Goal: Task Accomplishment & Management: Use online tool/utility

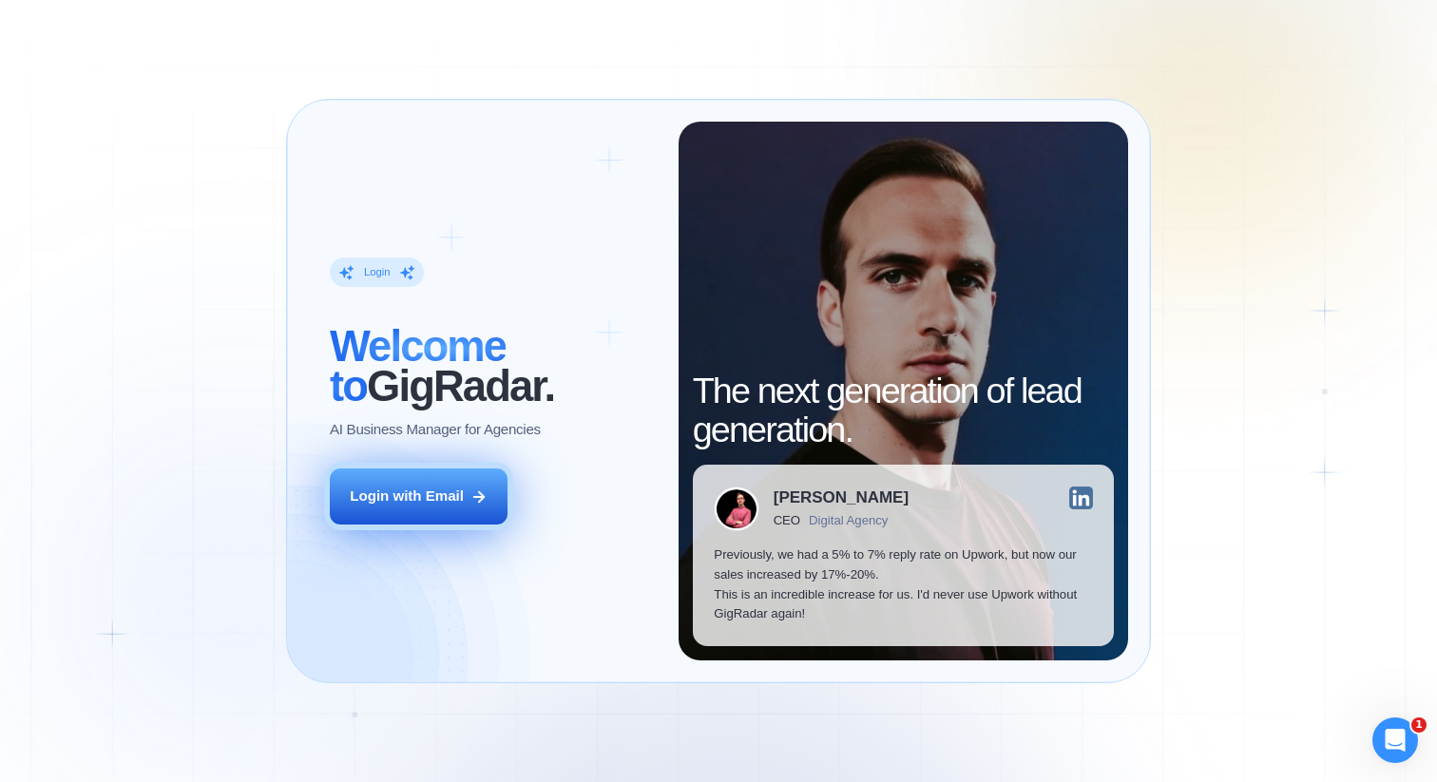
click at [439, 484] on button "Login with Email" at bounding box center [419, 496] width 178 height 56
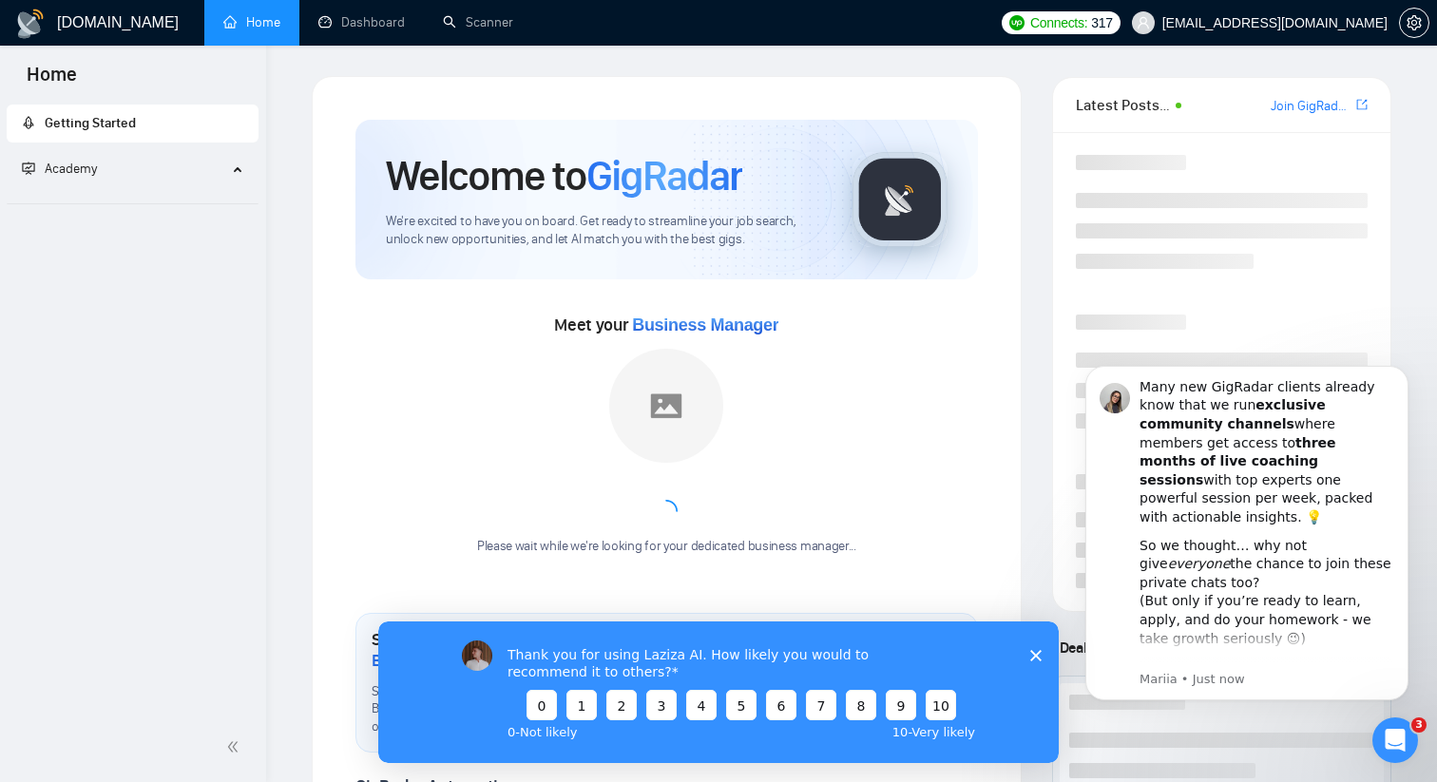
click at [1037, 656] on polygon "Close survey" at bounding box center [1035, 654] width 11 height 11
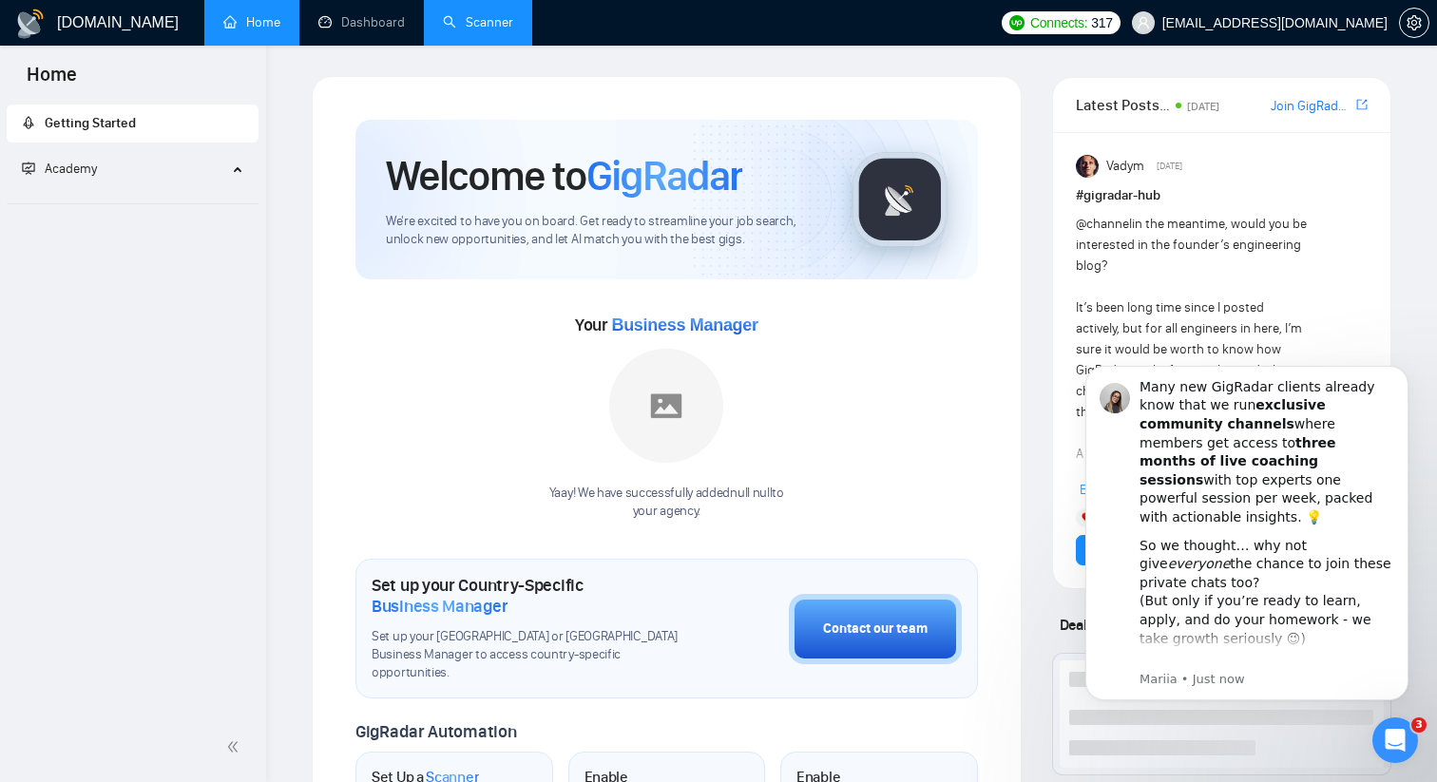
click at [454, 30] on link "Scanner" at bounding box center [478, 22] width 70 height 16
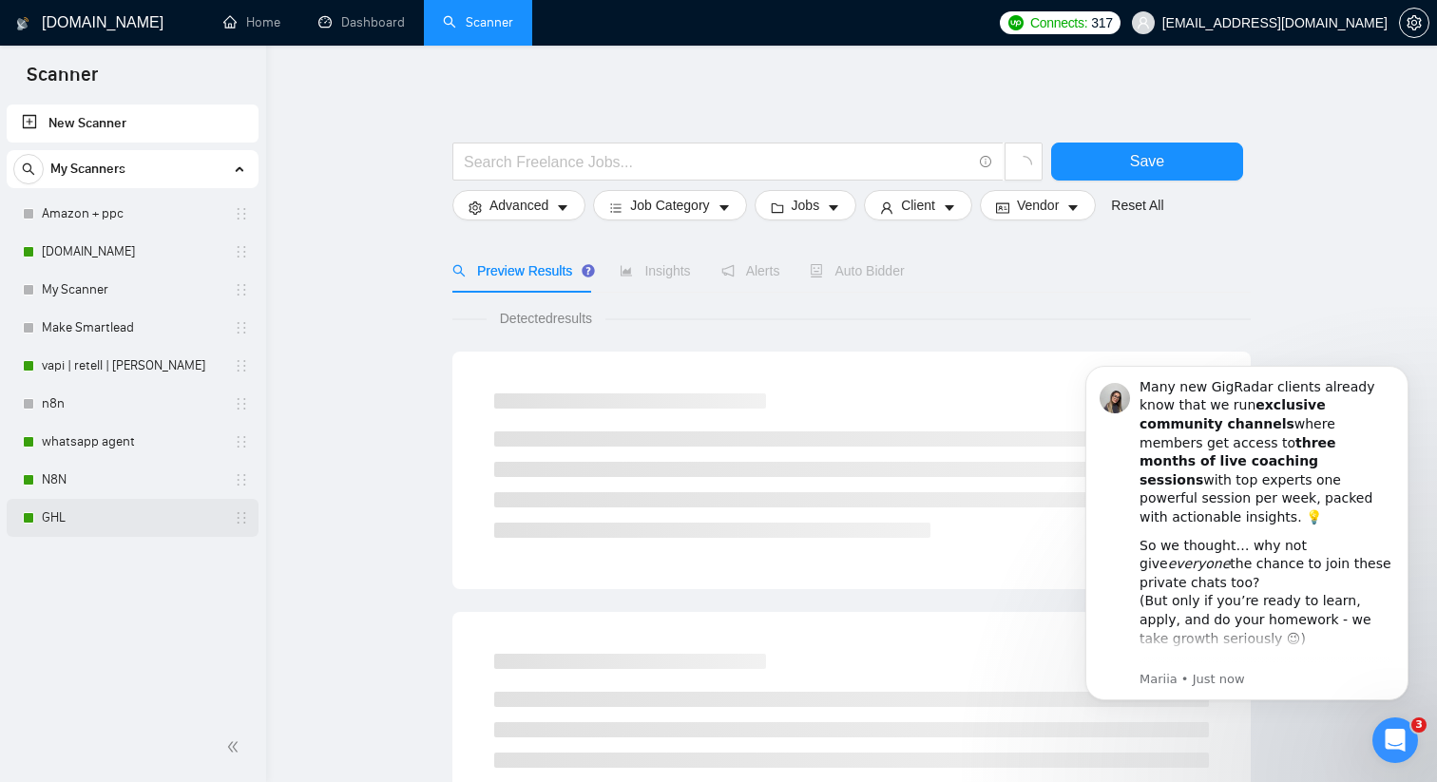
click at [118, 525] on link "GHL" at bounding box center [132, 518] width 181 height 38
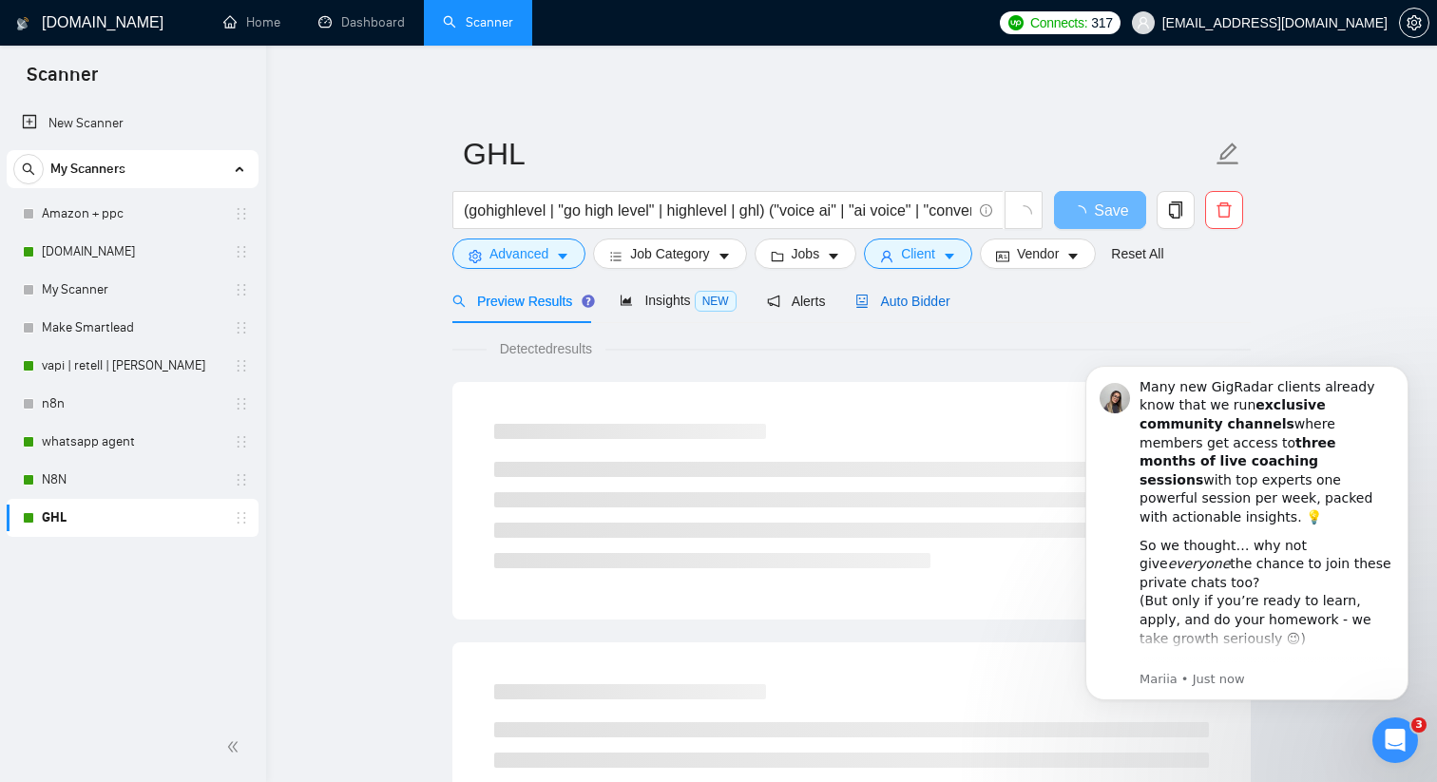
click at [905, 300] on span "Auto Bidder" at bounding box center [902, 301] width 94 height 15
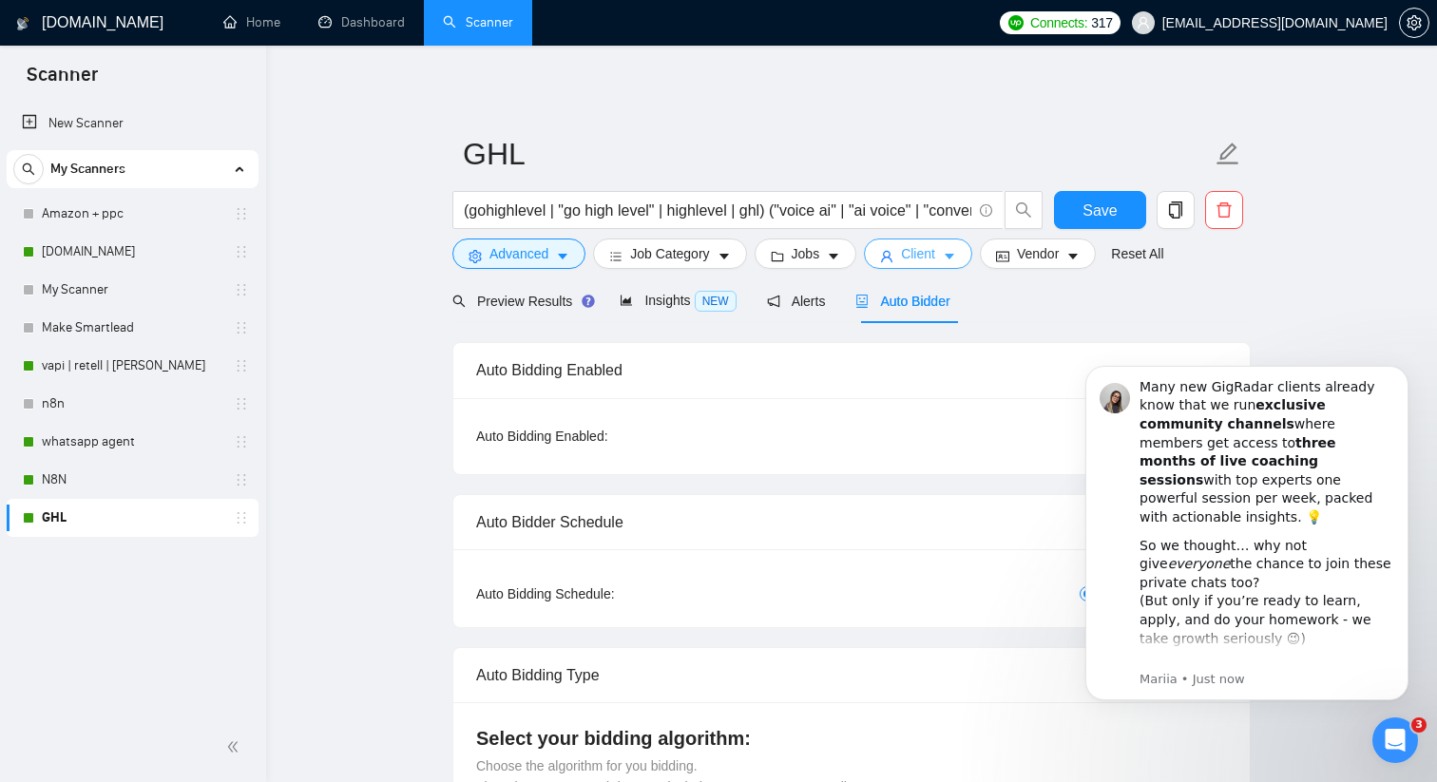
click at [931, 251] on span "Client" at bounding box center [918, 253] width 34 height 21
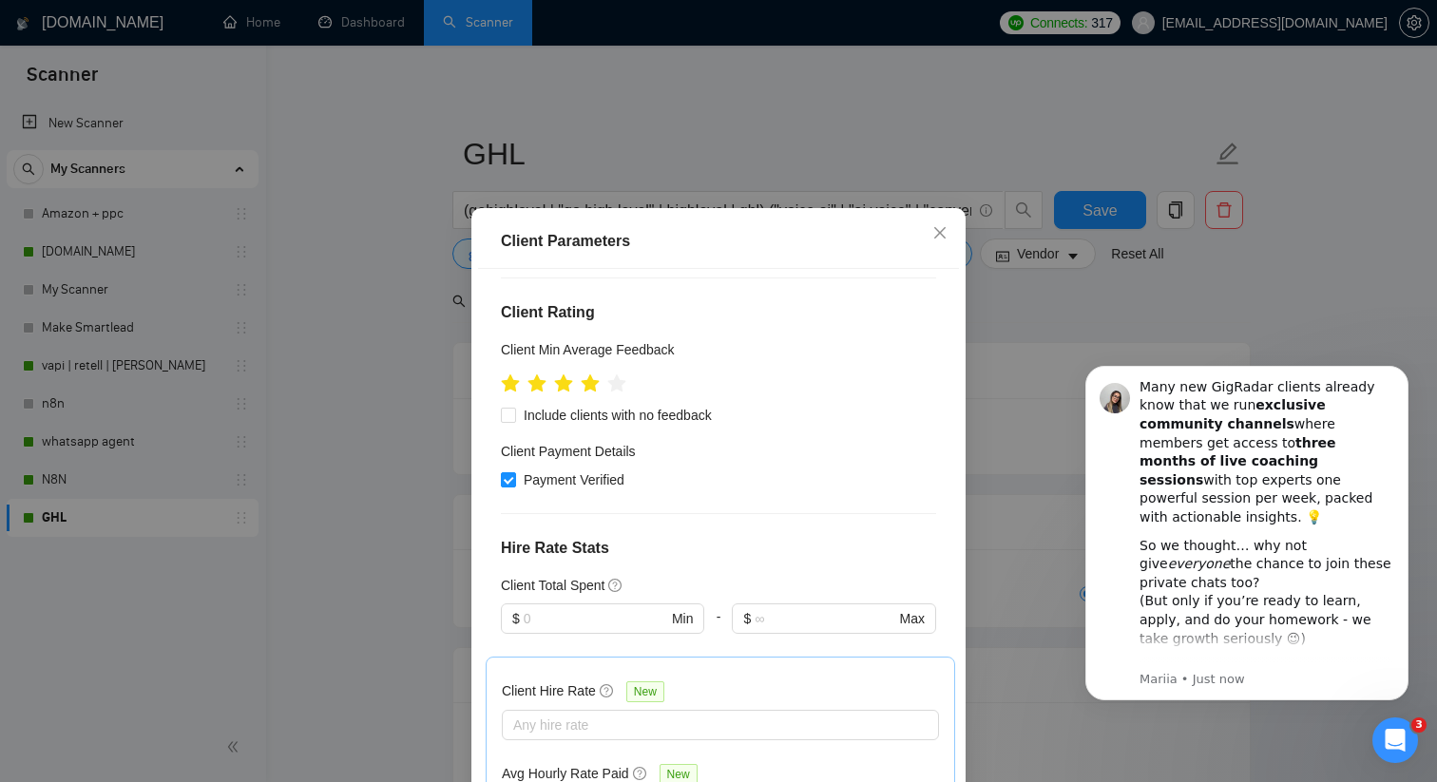
scroll to position [254, 0]
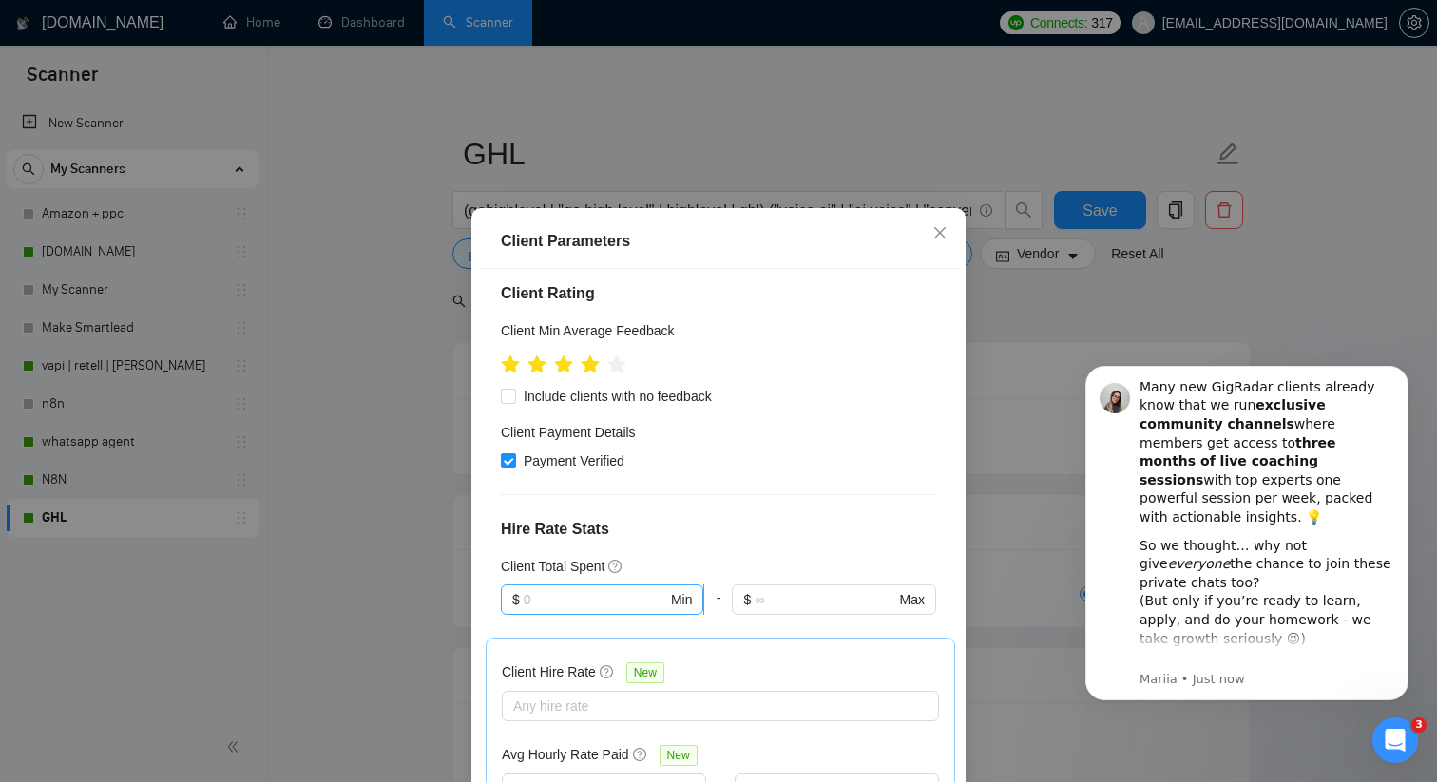
click at [543, 589] on input "text" at bounding box center [595, 599] width 143 height 21
click at [560, 678] on div "$1,000" at bounding box center [602, 671] width 181 height 21
type input "1000"
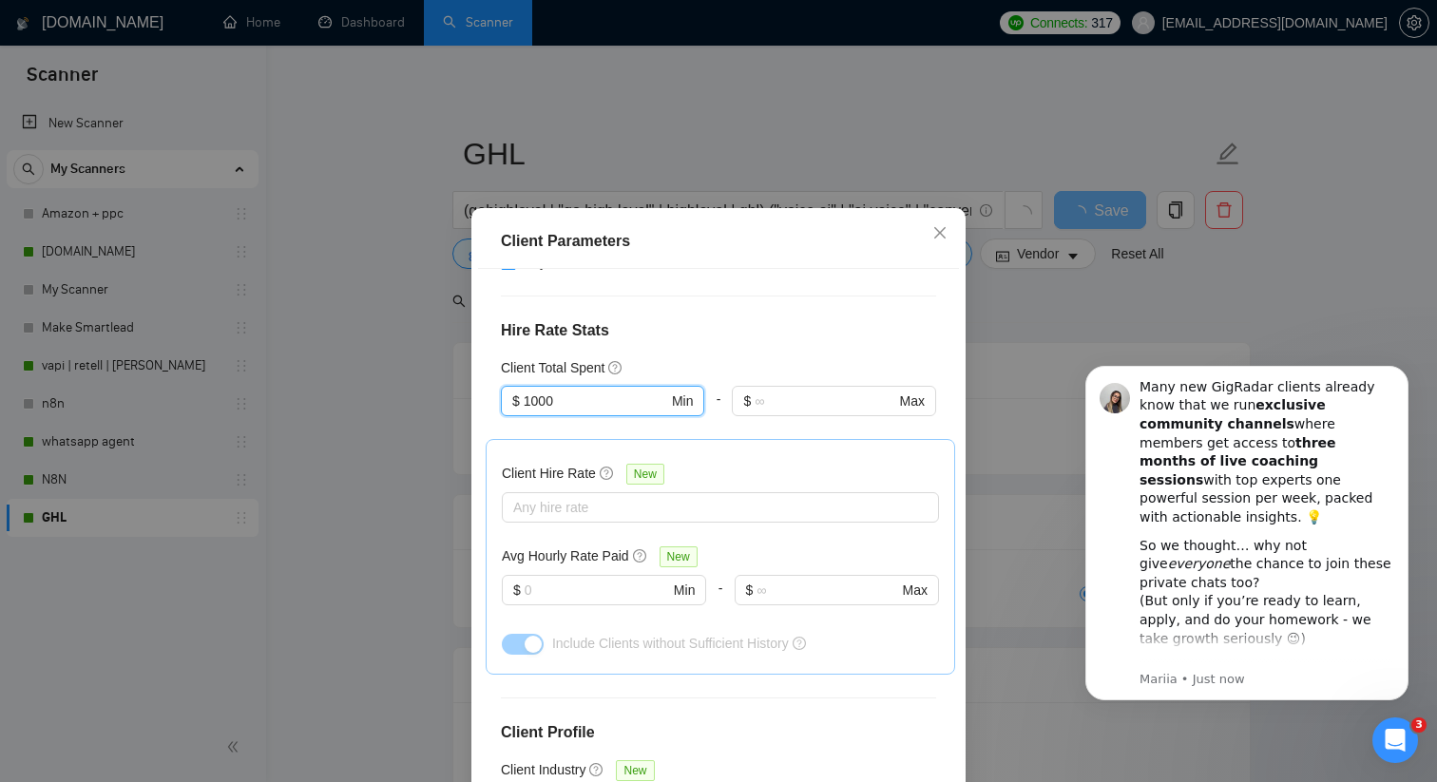
scroll to position [461, 0]
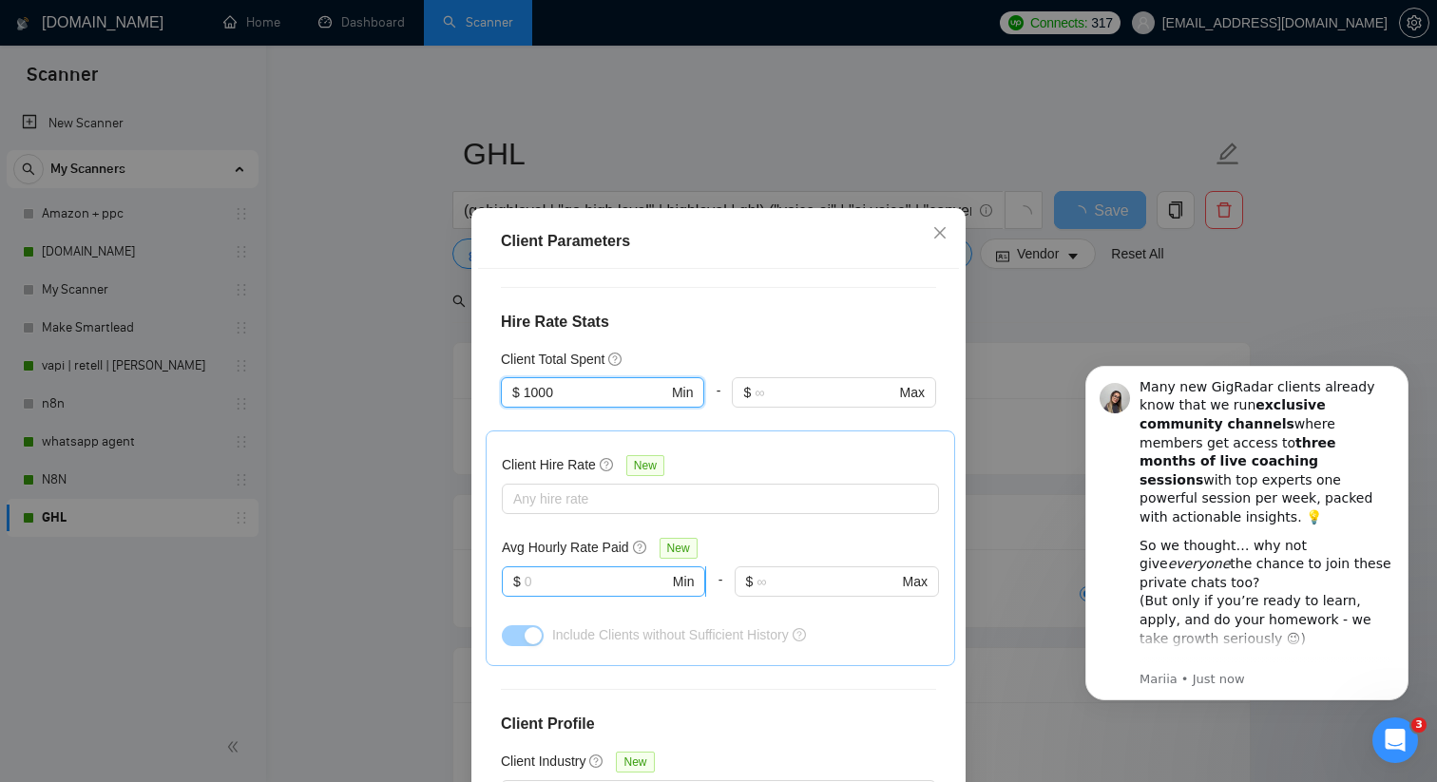
click at [586, 571] on input "text" at bounding box center [596, 581] width 144 height 21
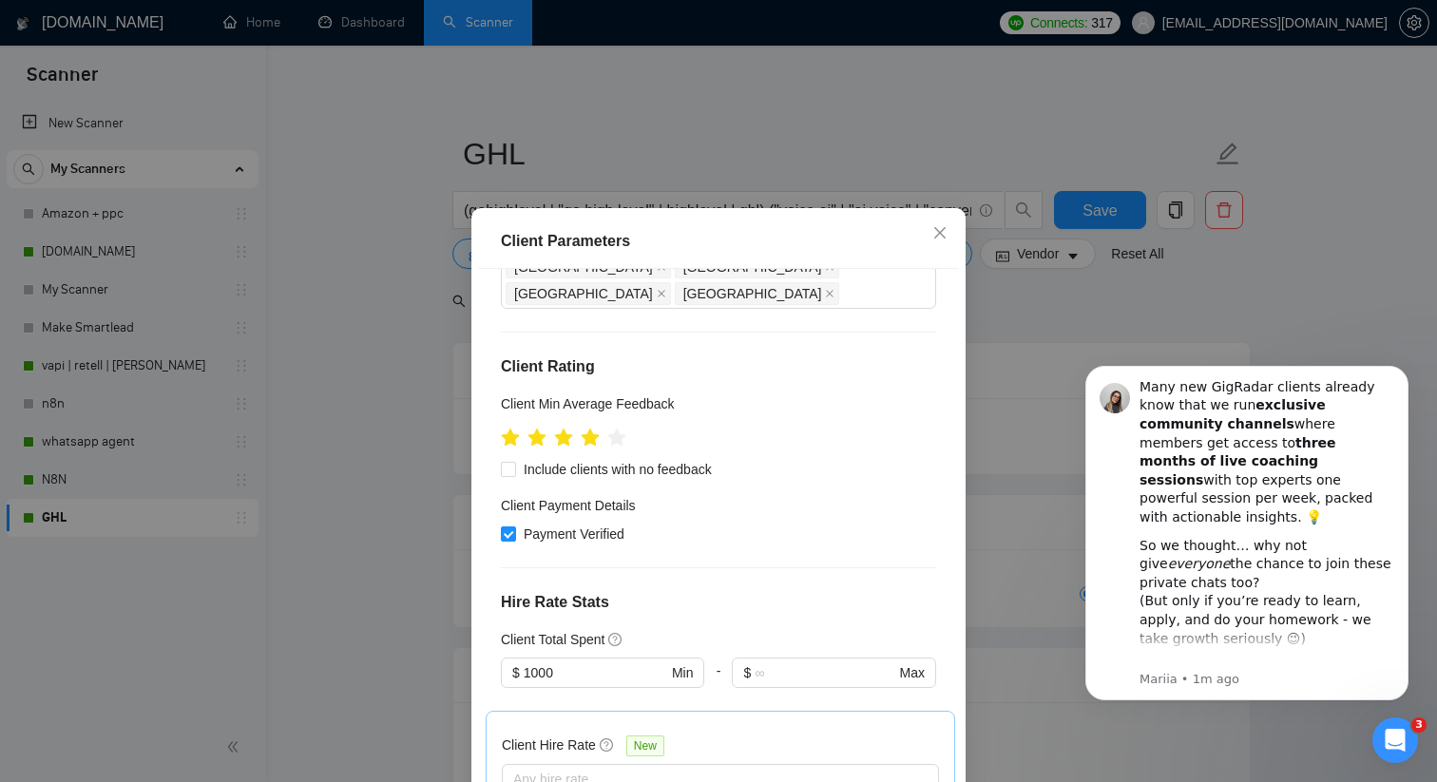
scroll to position [637, 0]
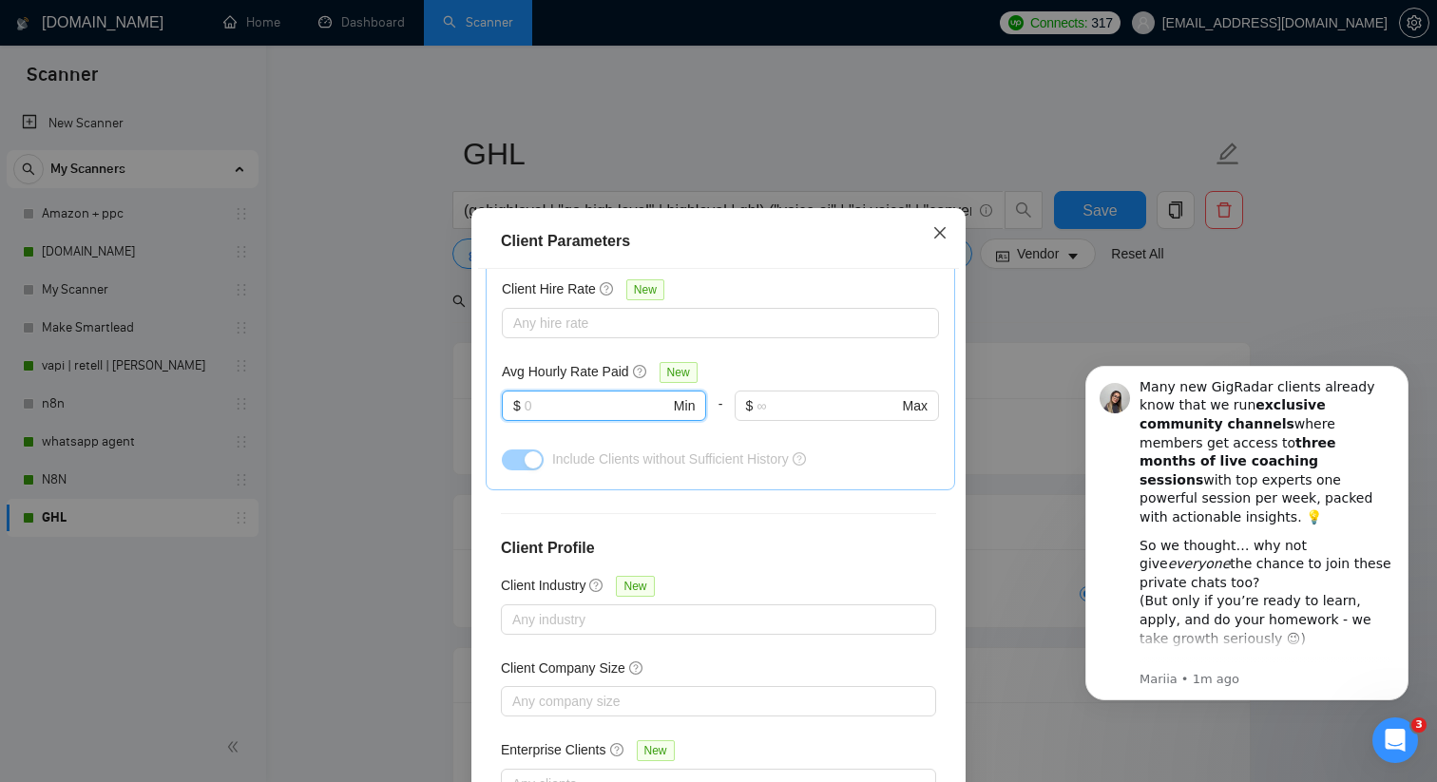
click at [946, 234] on icon "close" at bounding box center [939, 232] width 15 height 15
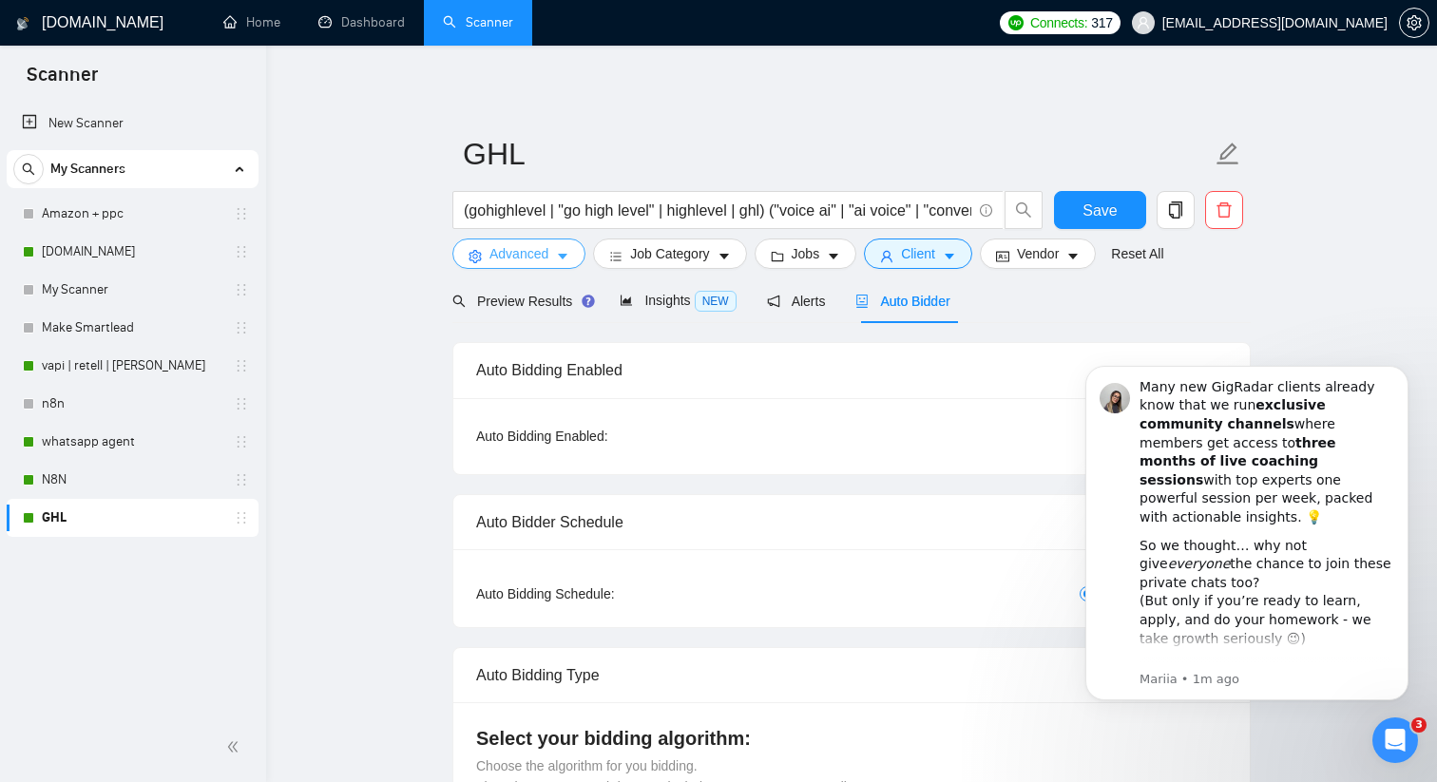
click at [558, 254] on icon "caret-down" at bounding box center [562, 256] width 13 height 13
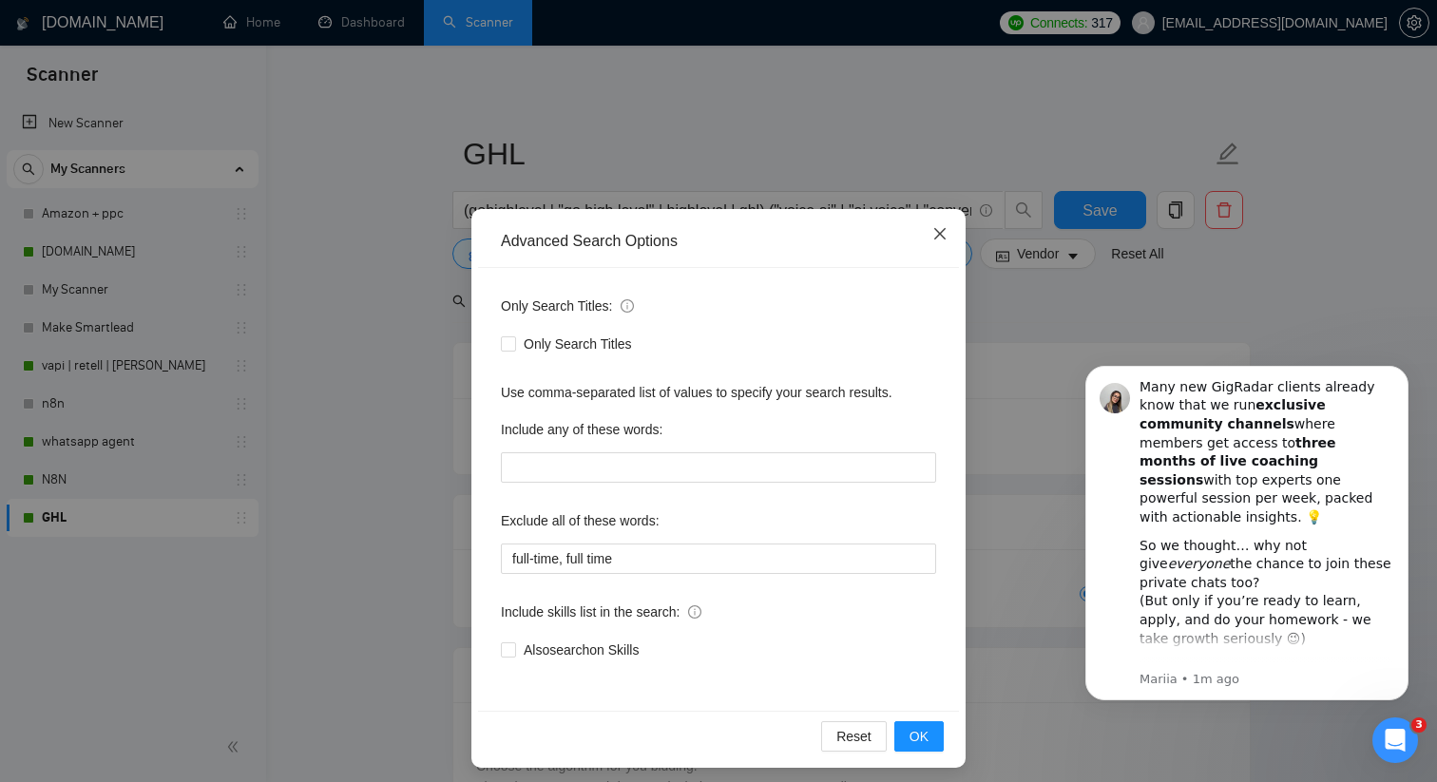
click at [941, 238] on icon "close" at bounding box center [939, 233] width 15 height 15
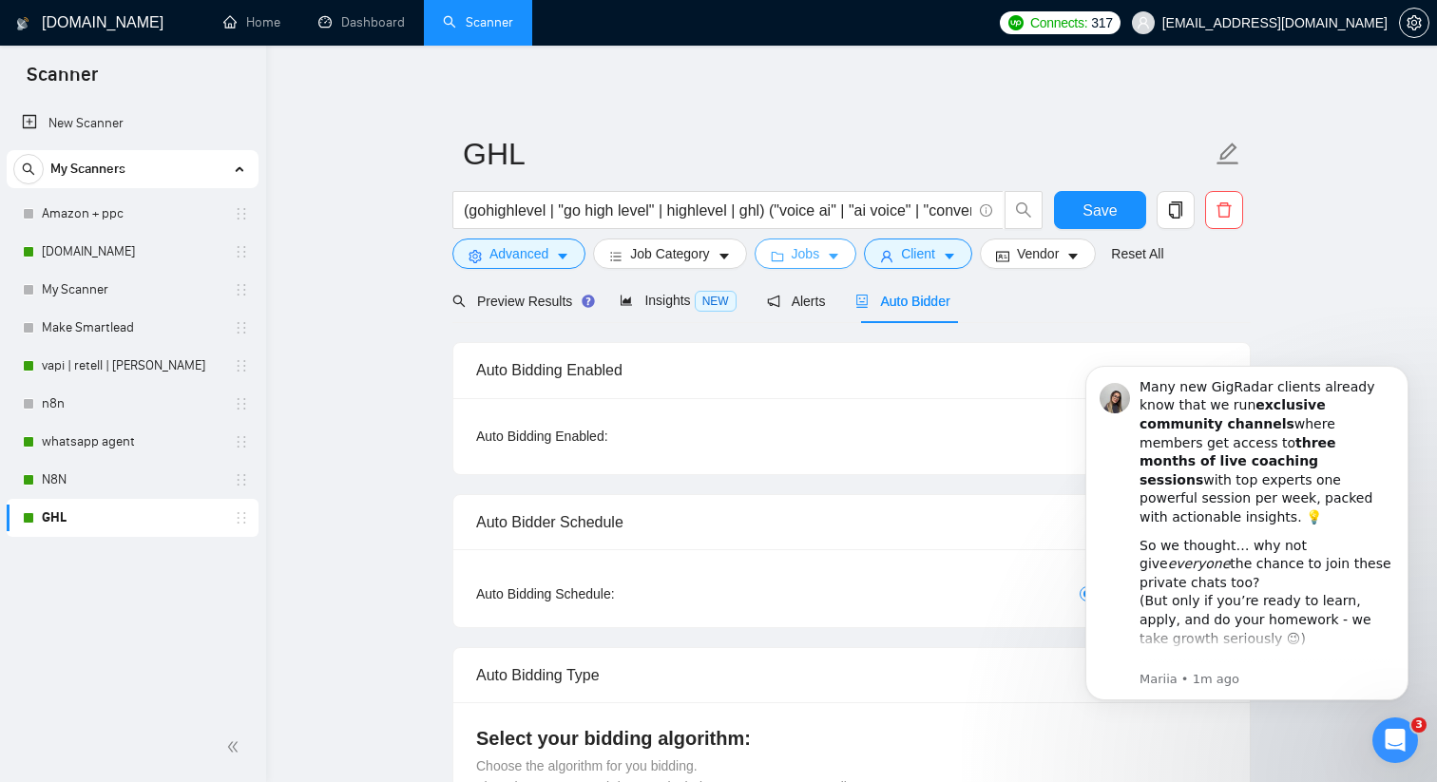
click at [810, 250] on span "Jobs" at bounding box center [805, 253] width 29 height 21
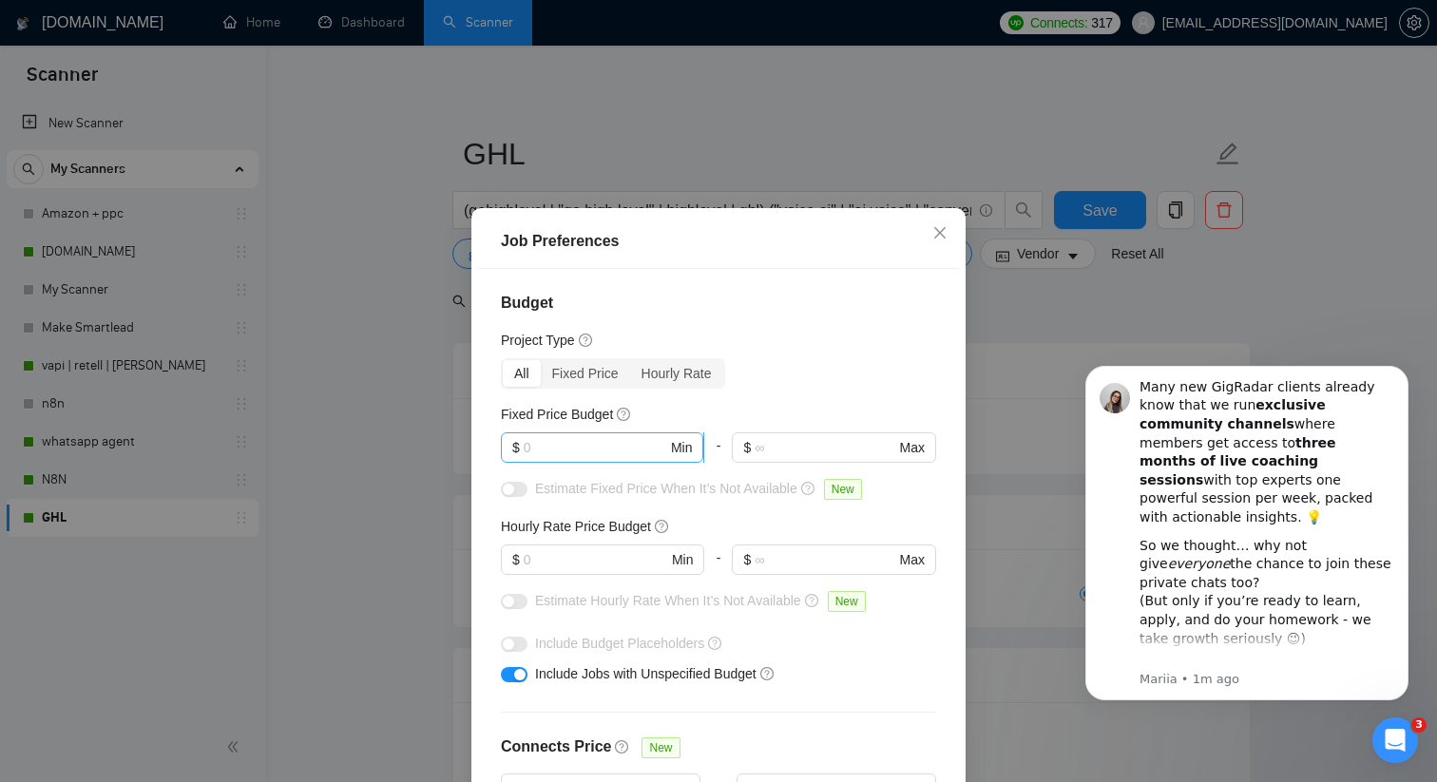
click at [565, 449] on input "text" at bounding box center [595, 447] width 143 height 21
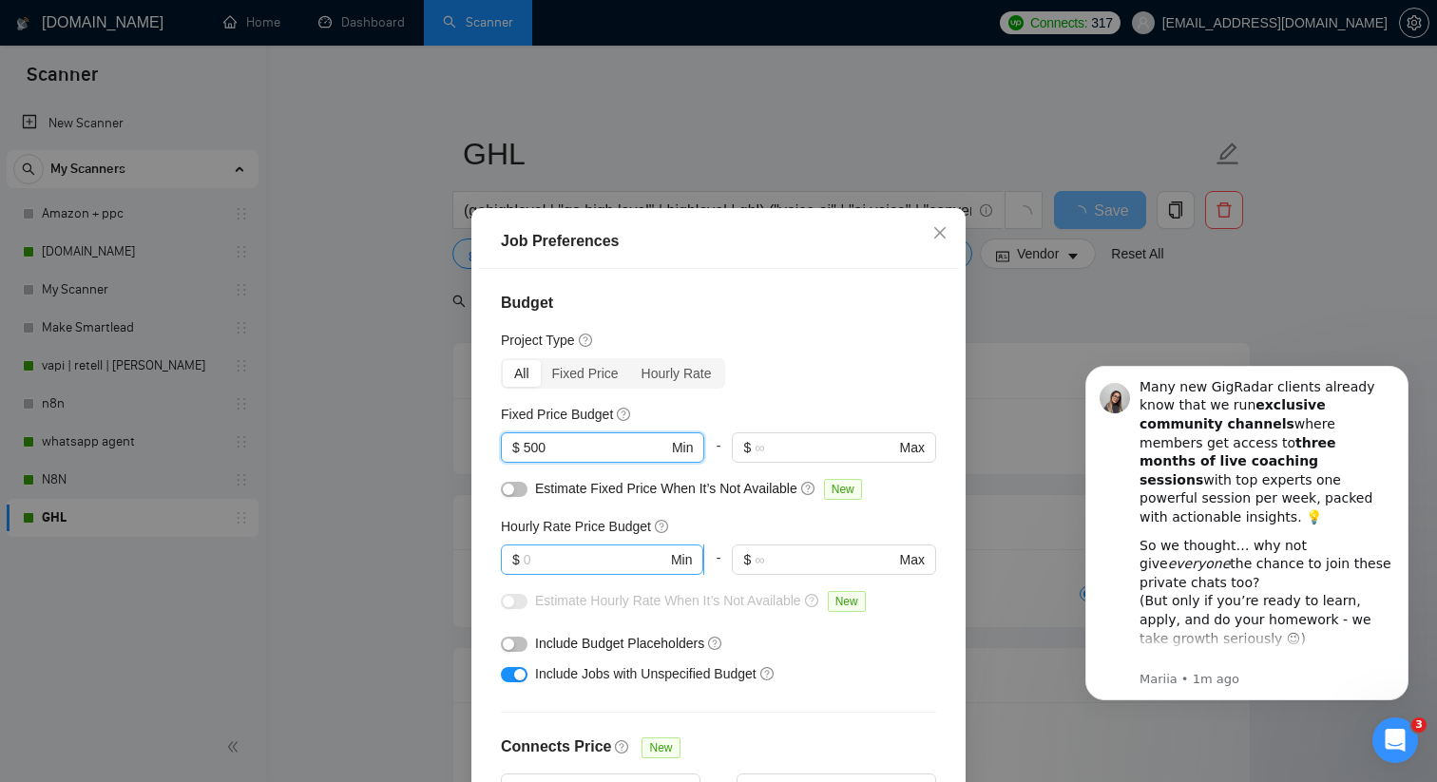
type input "500"
click at [550, 558] on input "text" at bounding box center [595, 559] width 143 height 21
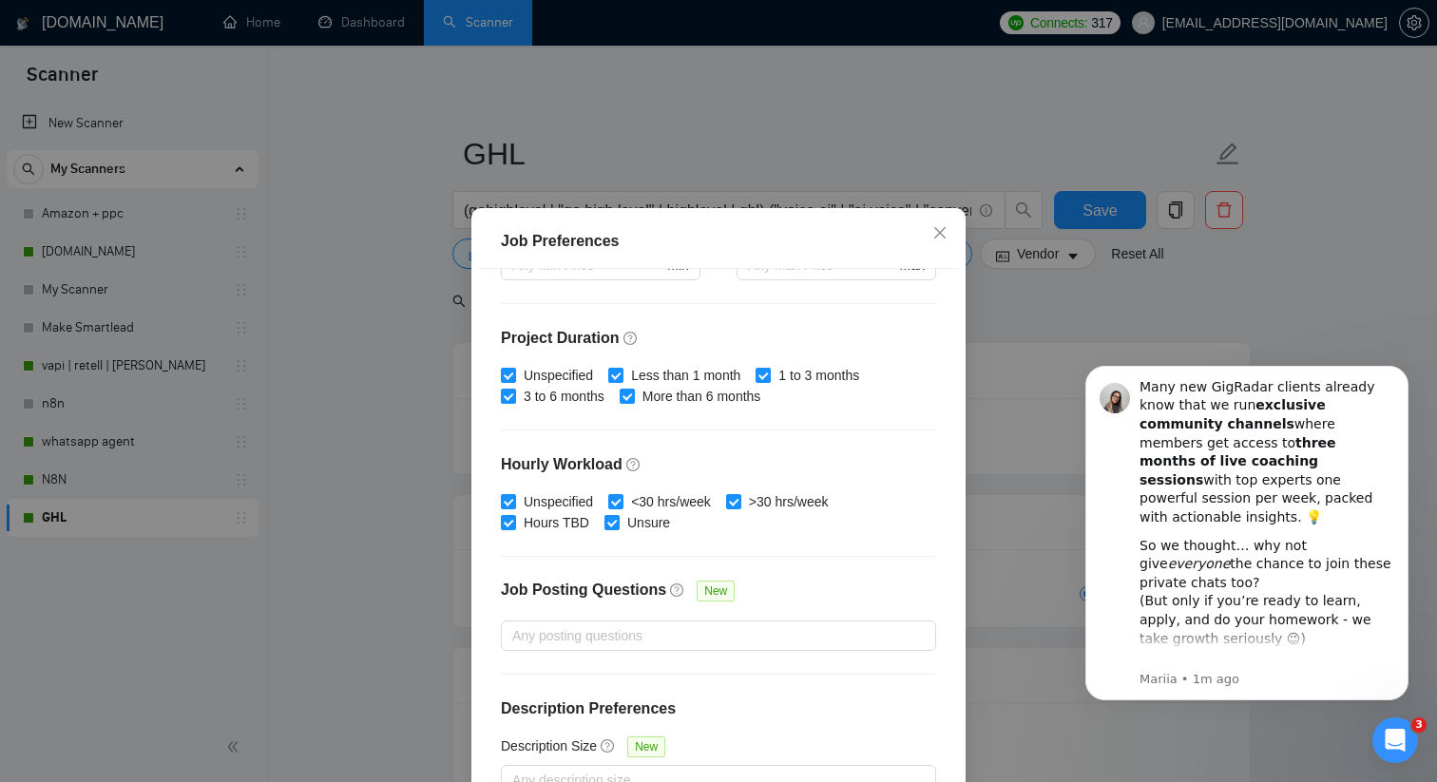
scroll to position [118, 0]
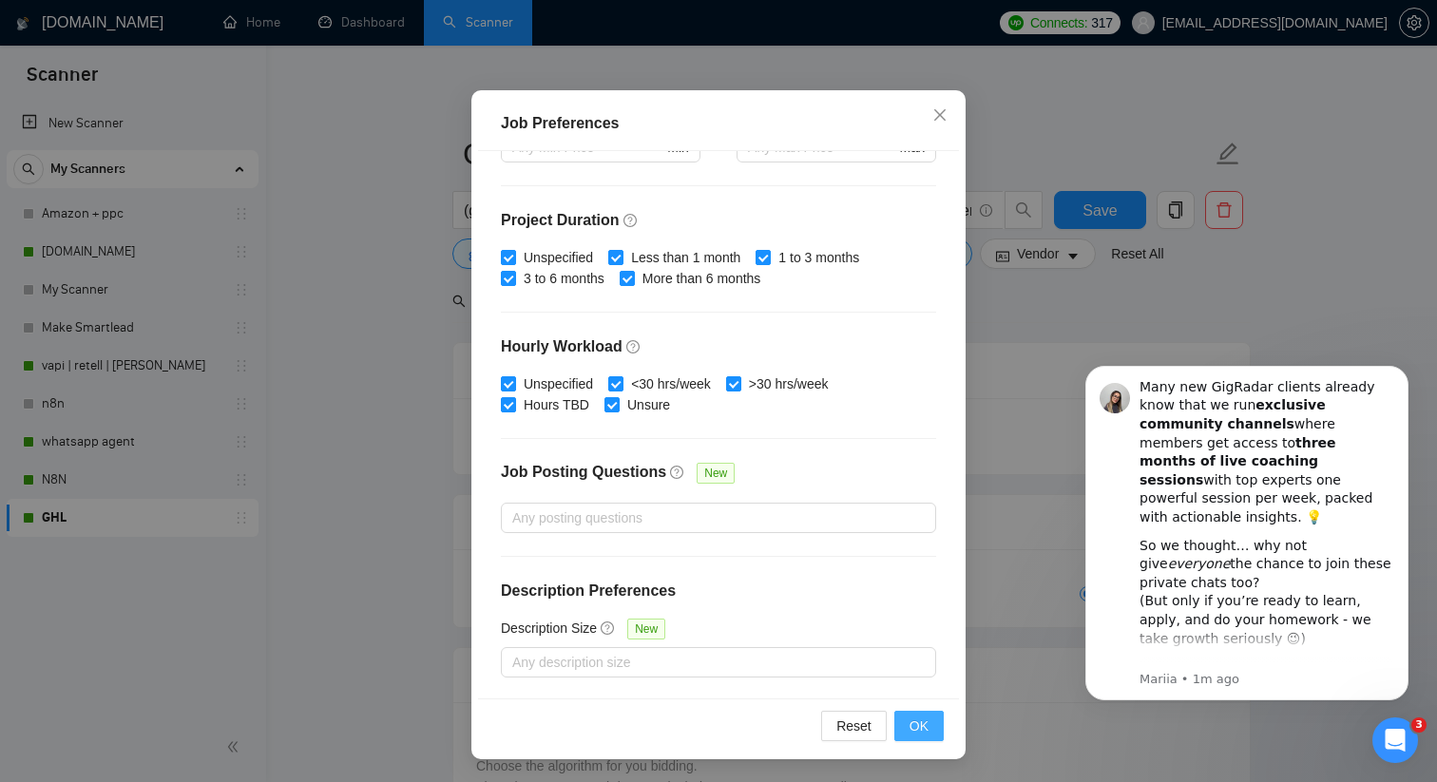
type input "25"
click at [923, 727] on span "OK" at bounding box center [918, 725] width 19 height 21
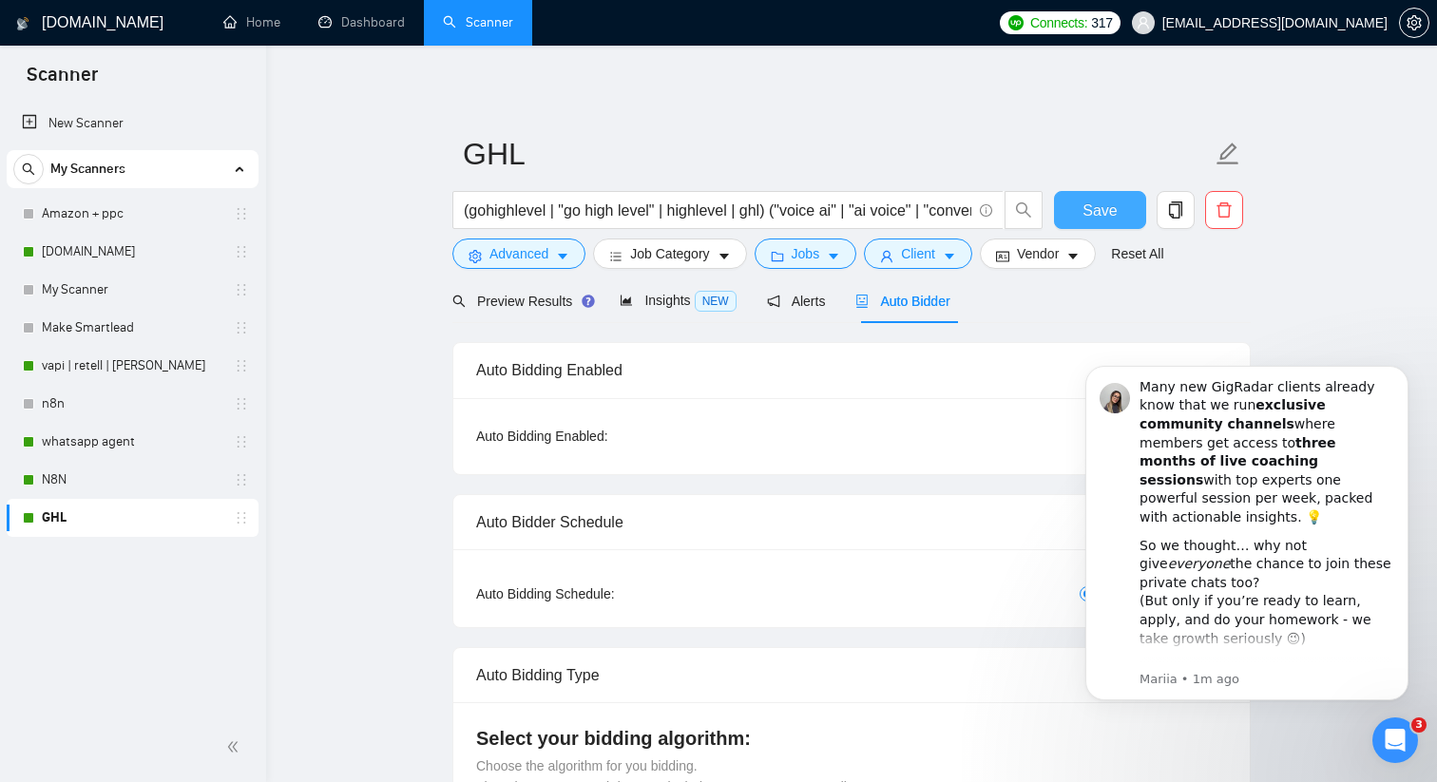
click at [1085, 213] on span "Save" at bounding box center [1099, 211] width 34 height 24
click at [189, 465] on link "N8N" at bounding box center [132, 480] width 181 height 38
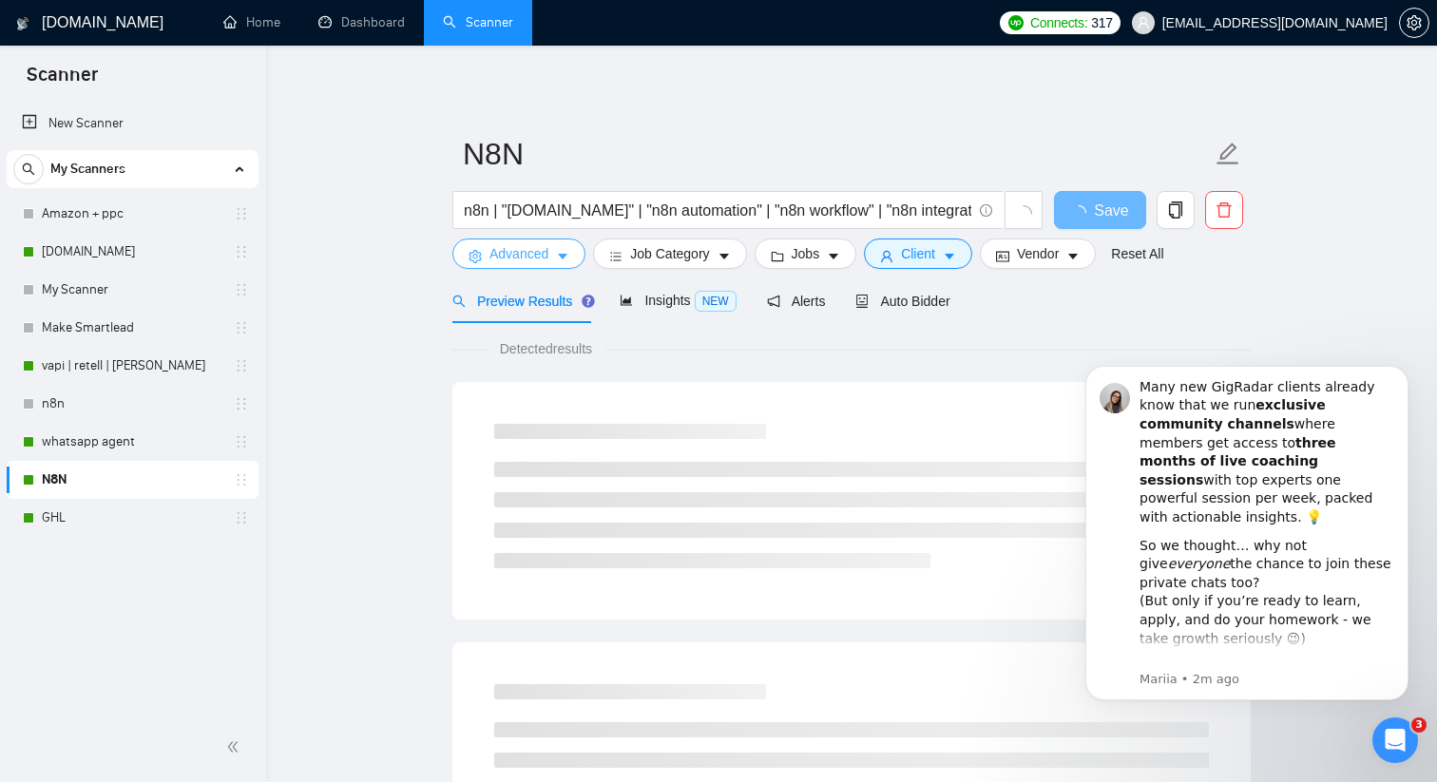
click at [557, 255] on icon "caret-down" at bounding box center [562, 256] width 13 height 13
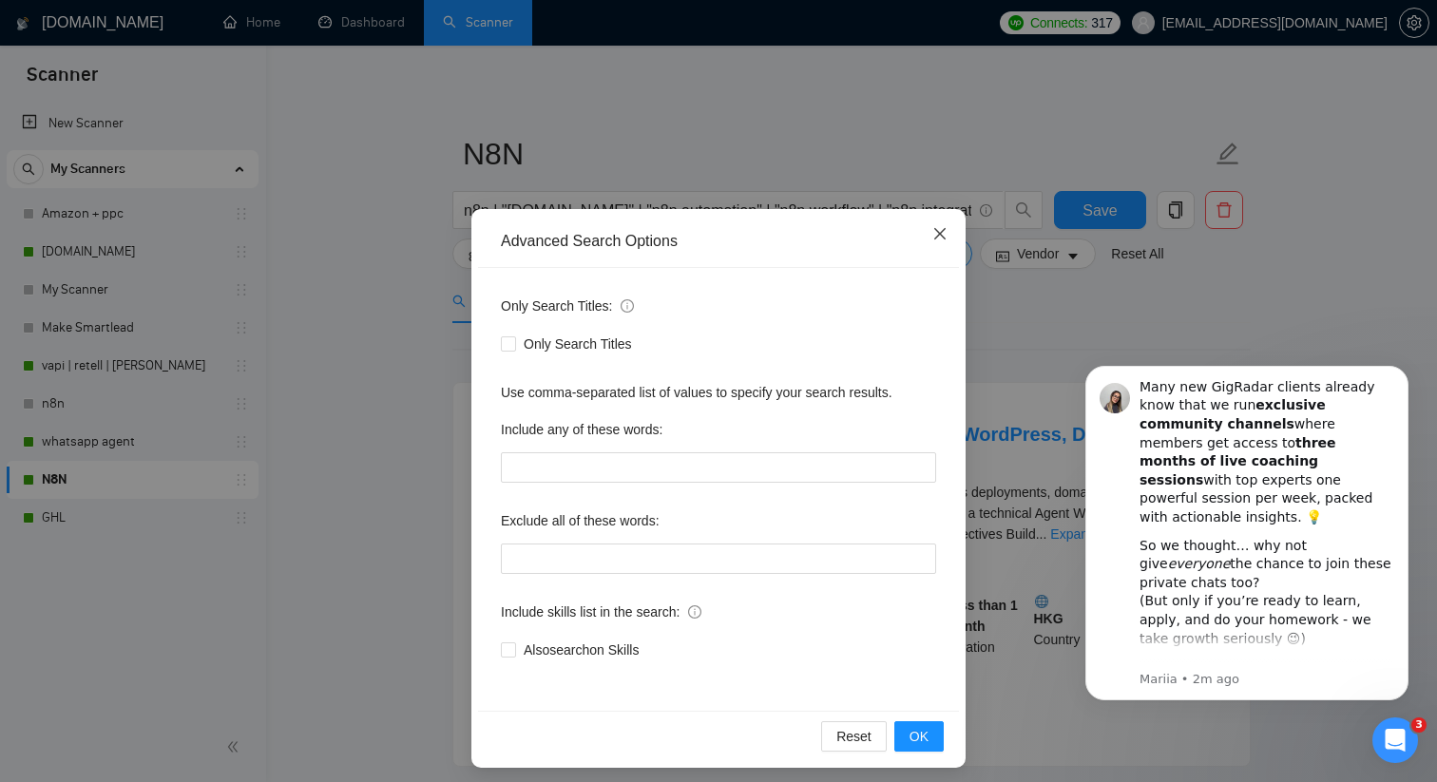
click at [942, 221] on span "Close" at bounding box center [939, 234] width 51 height 51
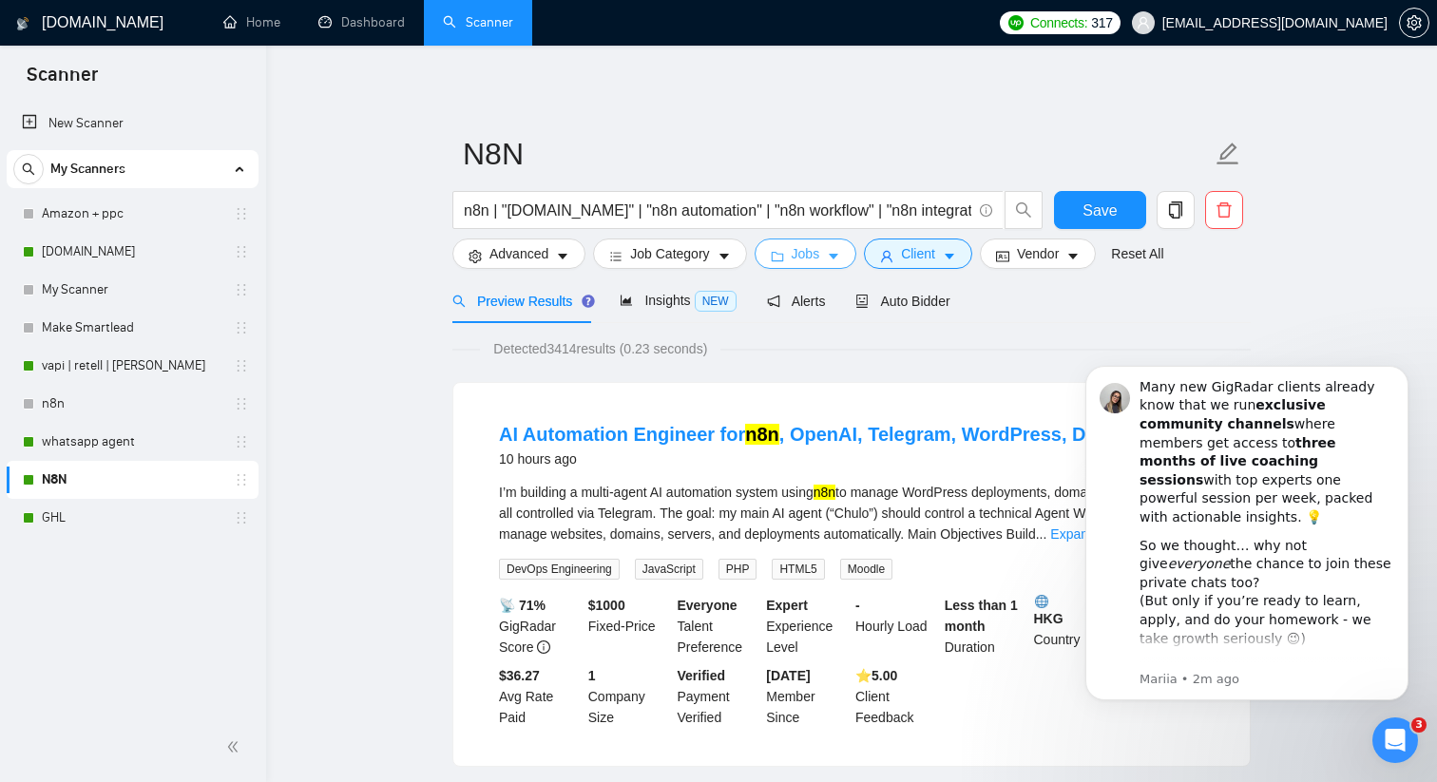
click at [820, 254] on span "Jobs" at bounding box center [805, 253] width 29 height 21
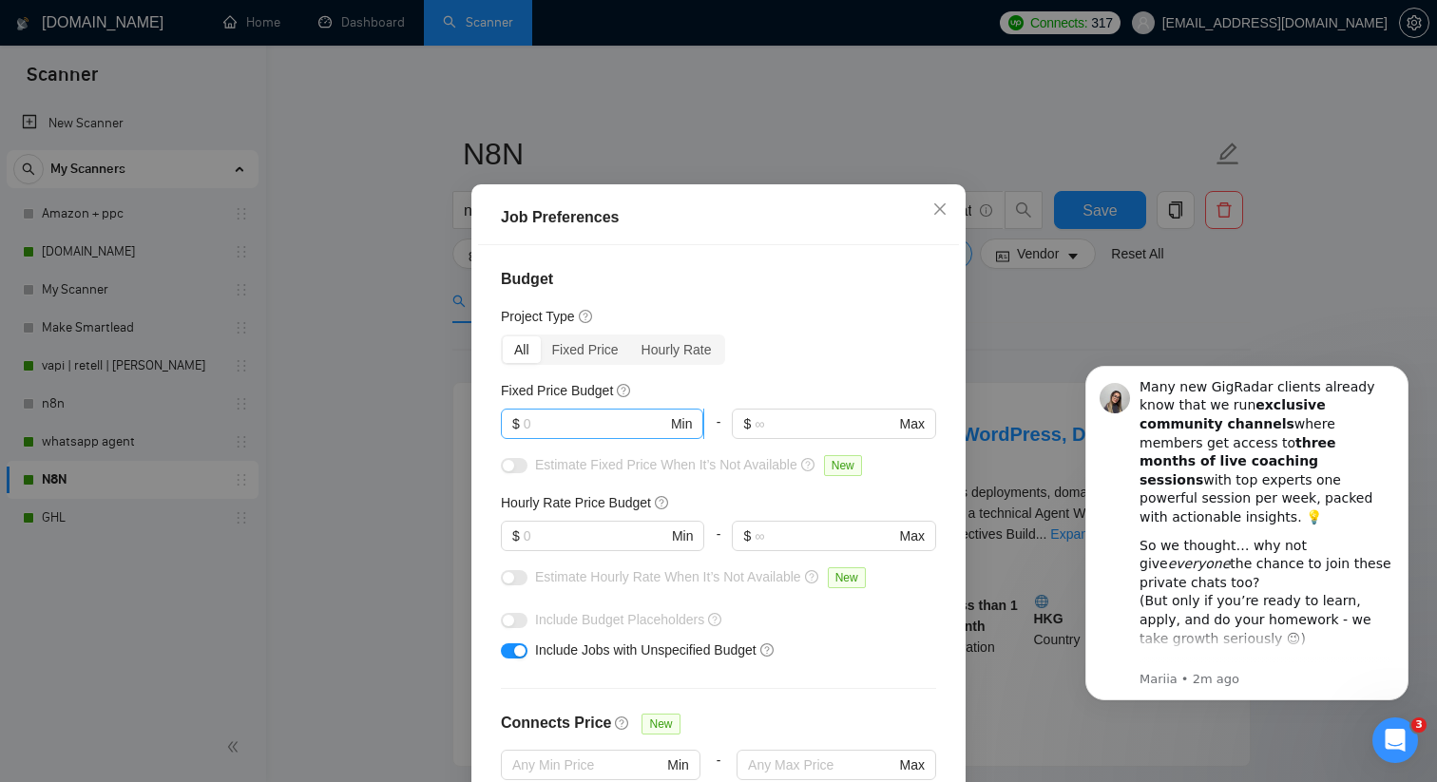
click at [600, 434] on input "text" at bounding box center [595, 423] width 143 height 21
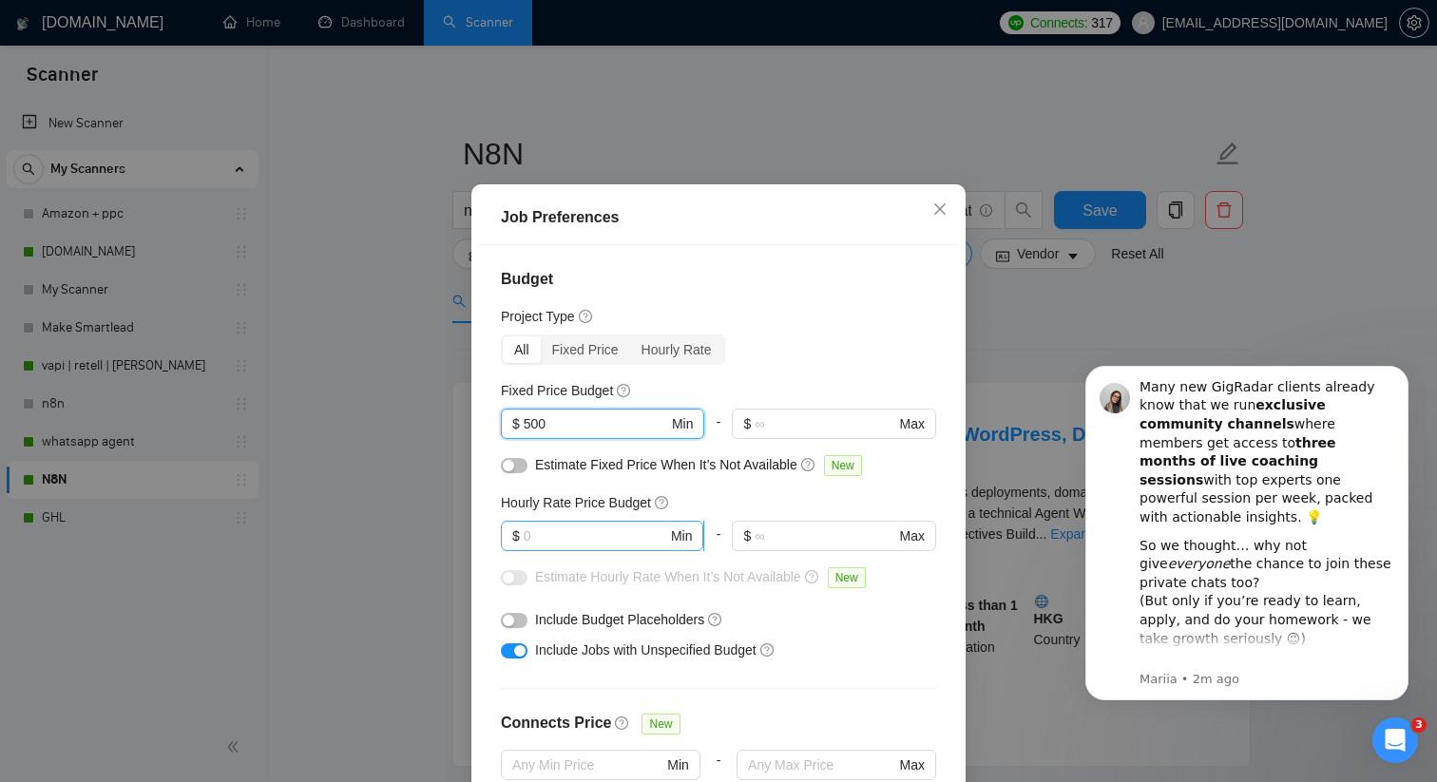
type input "500"
click at [590, 546] on input "text" at bounding box center [595, 535] width 143 height 21
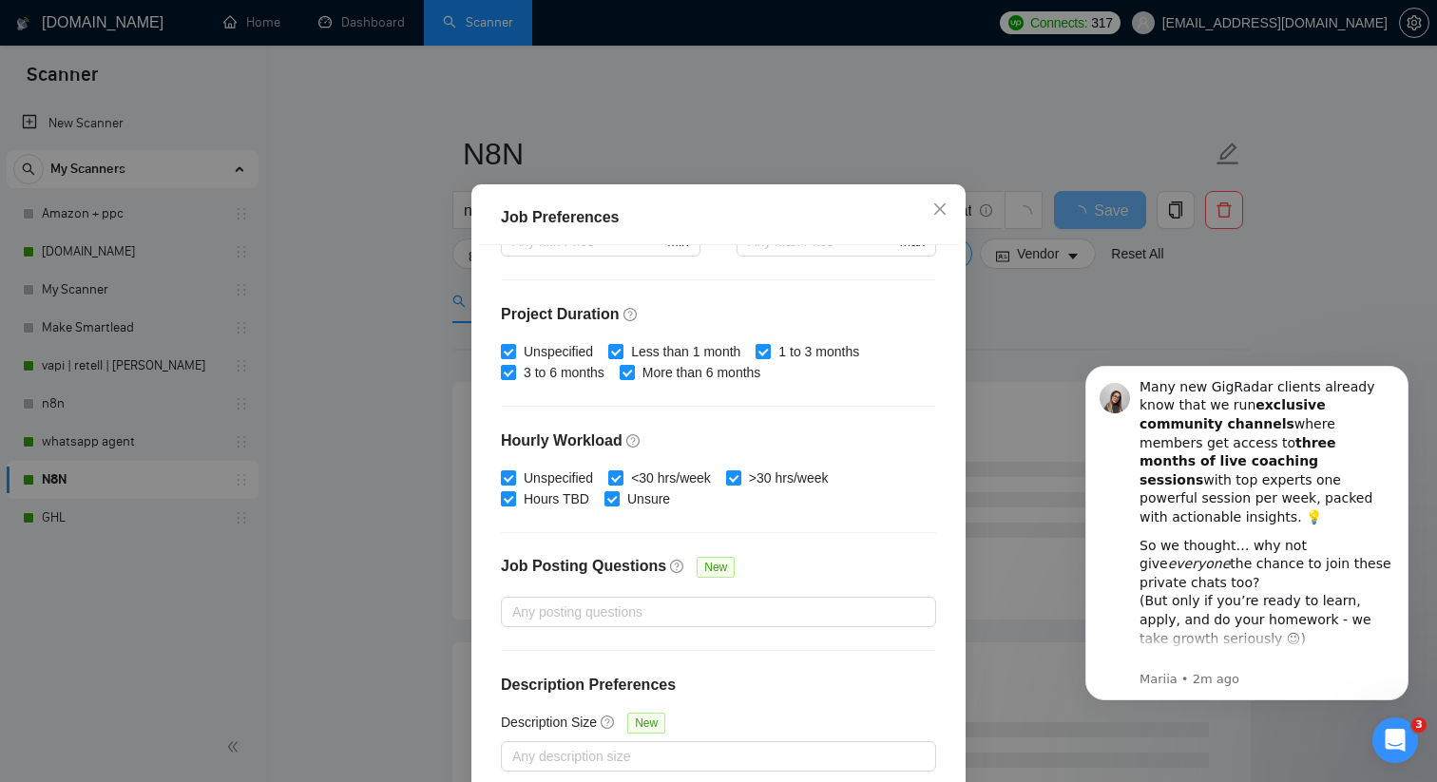
scroll to position [118, 0]
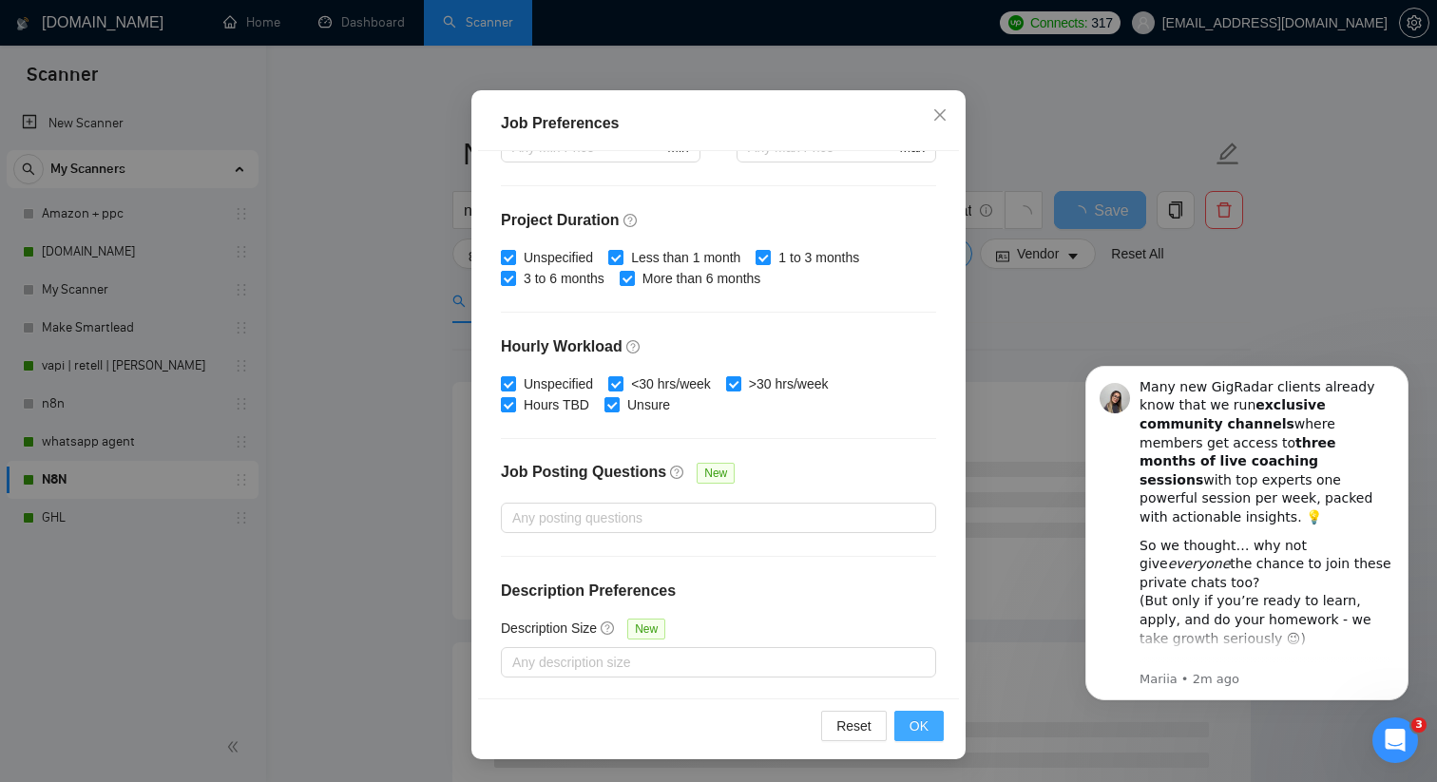
type input "25"
click at [917, 720] on span "OK" at bounding box center [918, 725] width 19 height 21
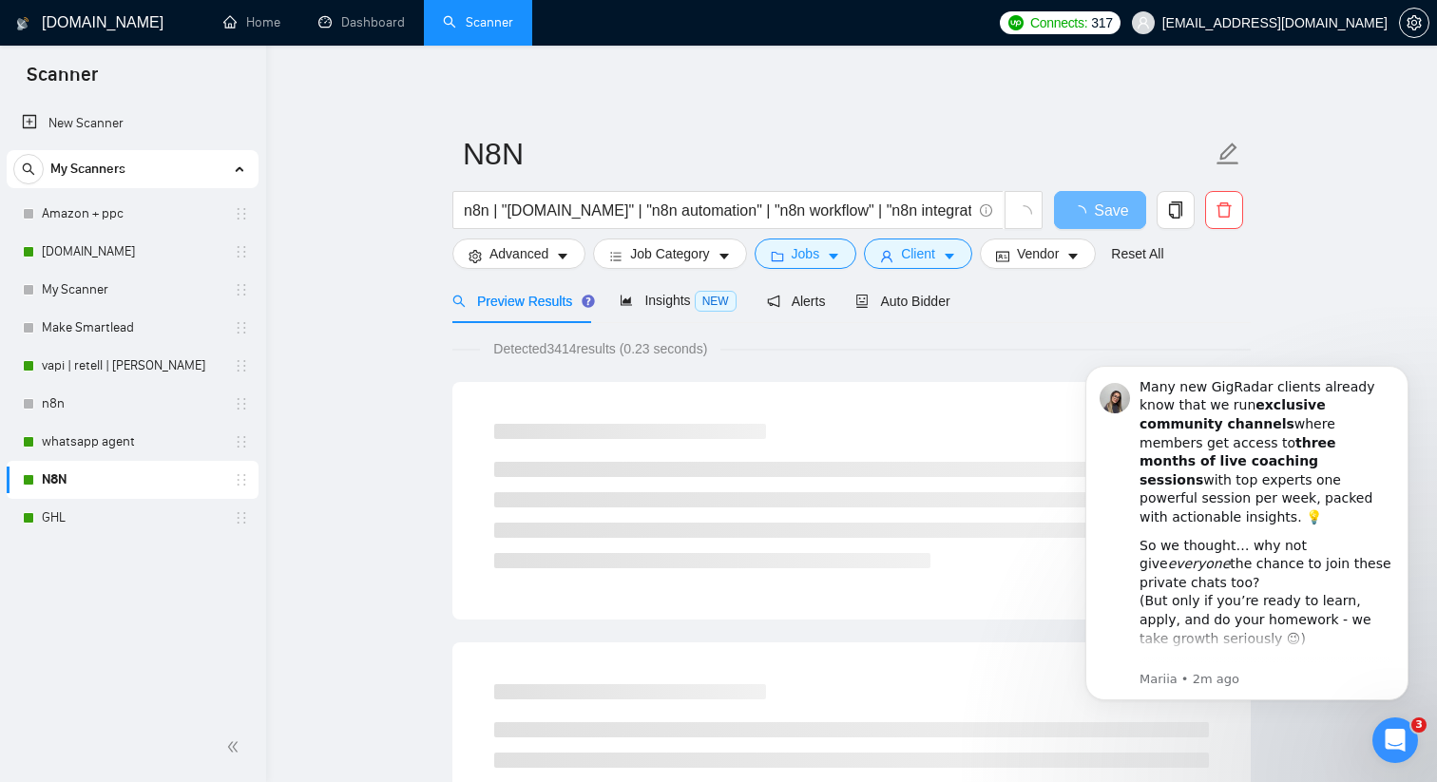
scroll to position [24, 0]
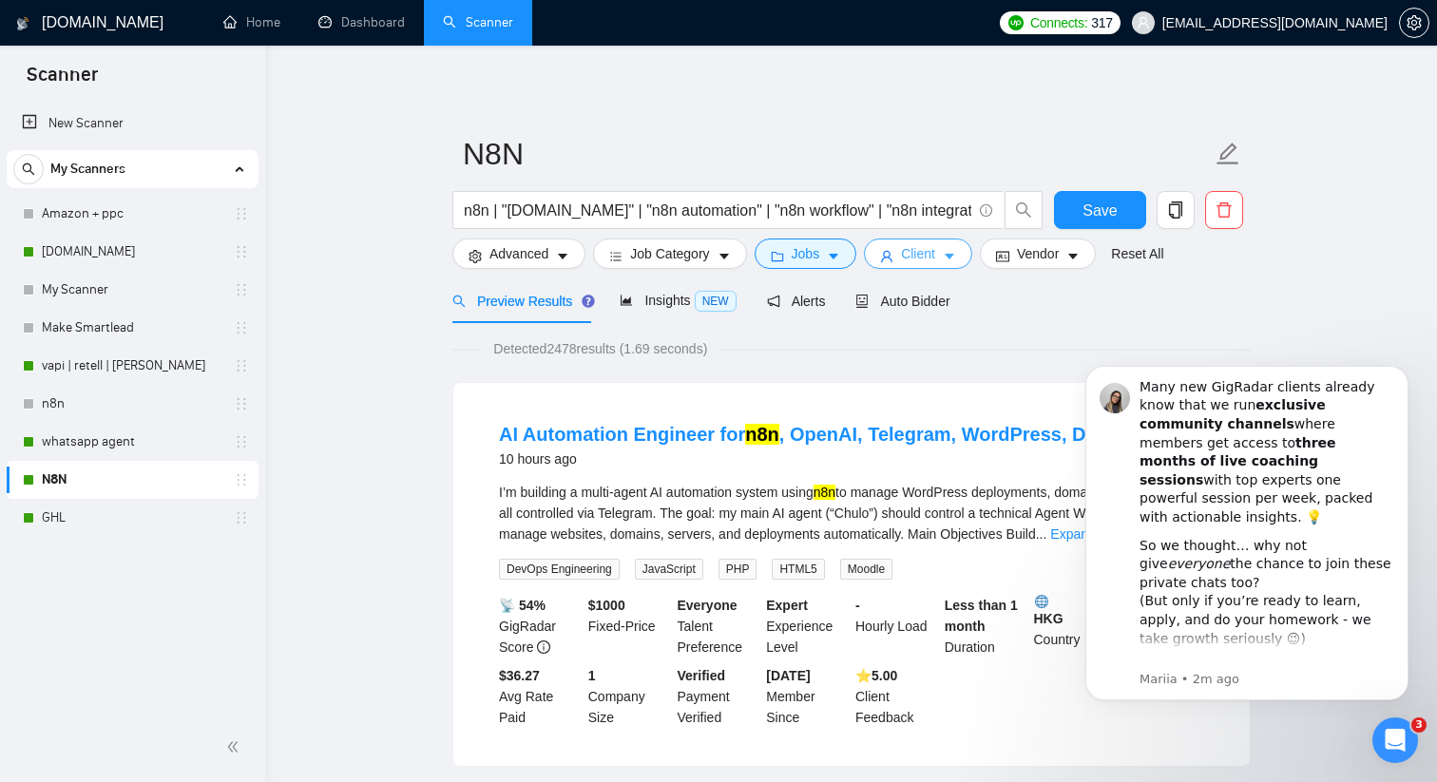
click at [931, 249] on span "Client" at bounding box center [918, 253] width 34 height 21
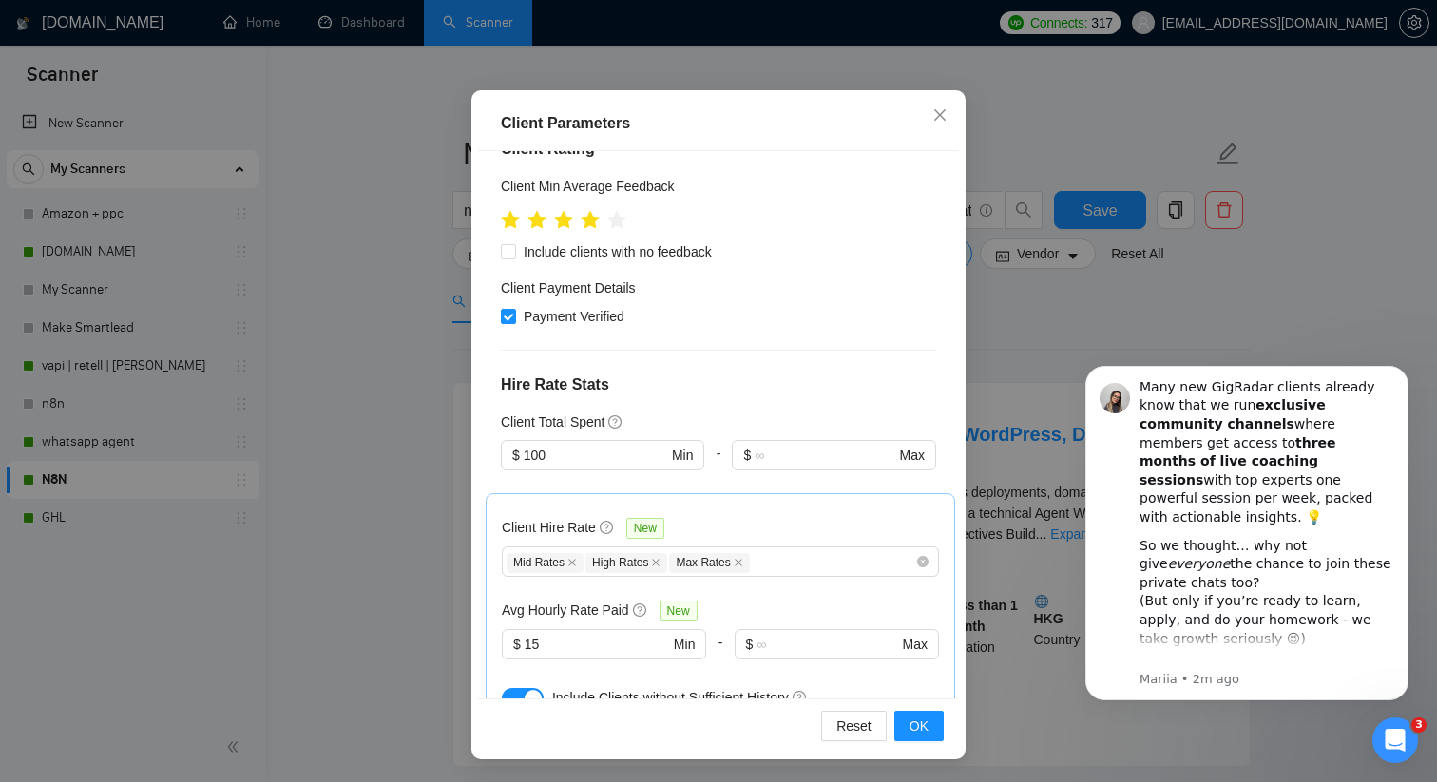
scroll to position [262, 0]
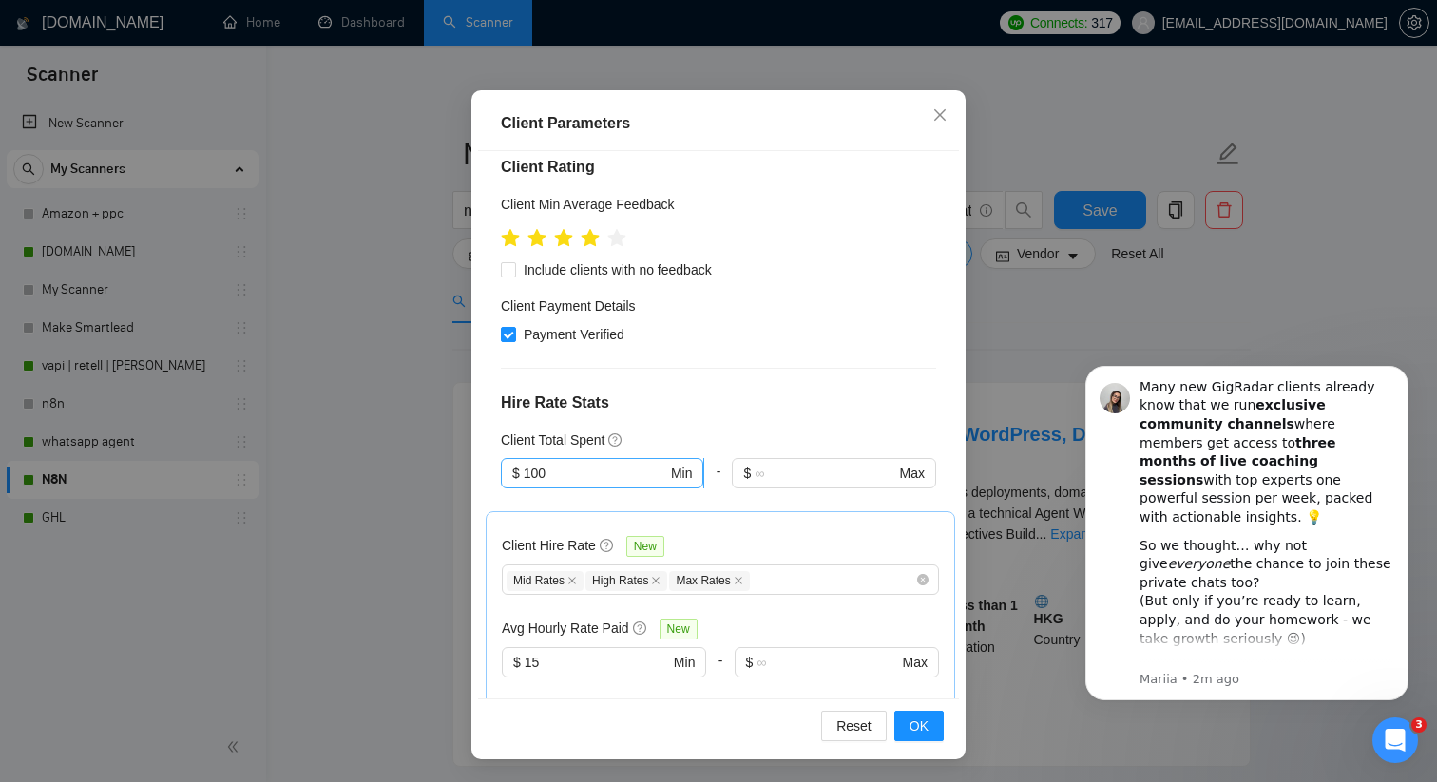
click at [570, 463] on input "100" at bounding box center [595, 473] width 143 height 21
click at [563, 476] on div "$1,000" at bounding box center [602, 483] width 181 height 21
type input "1000"
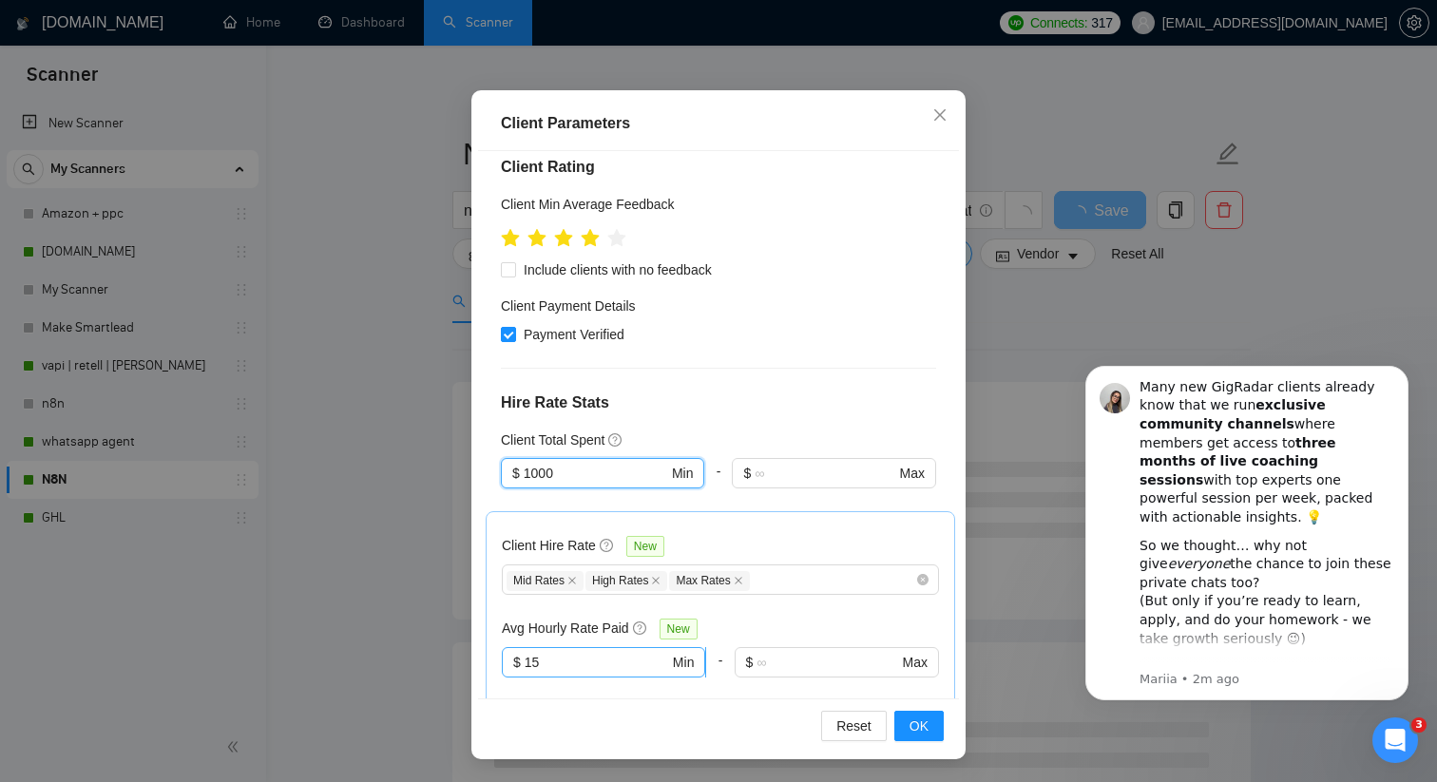
click at [561, 652] on input "15" at bounding box center [596, 662] width 144 height 21
type input "1"
click at [499, 590] on div "Client Hire Rate New Mid Rates High Rates Max Rates Avg Hourly Rate Paid New $ …" at bounding box center [720, 629] width 469 height 236
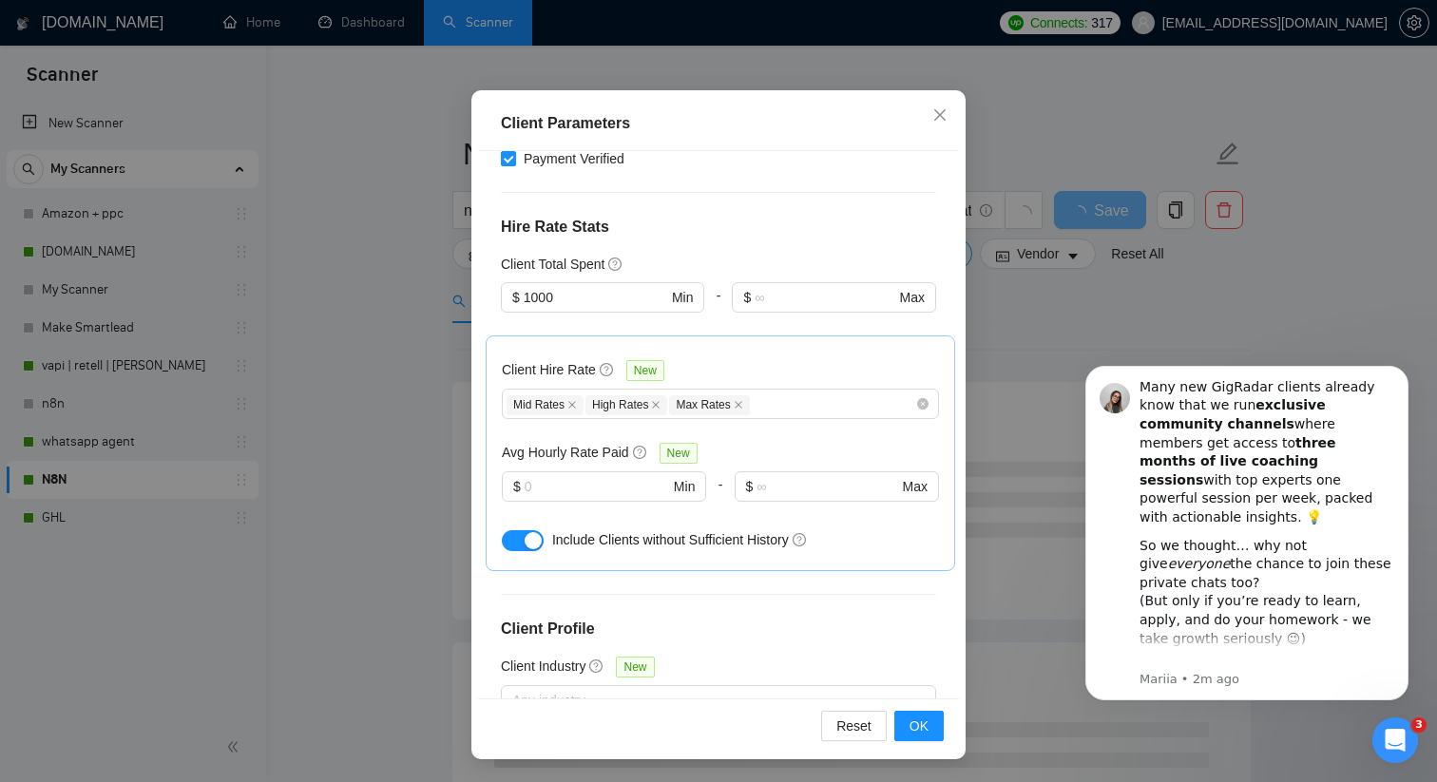
scroll to position [473, 0]
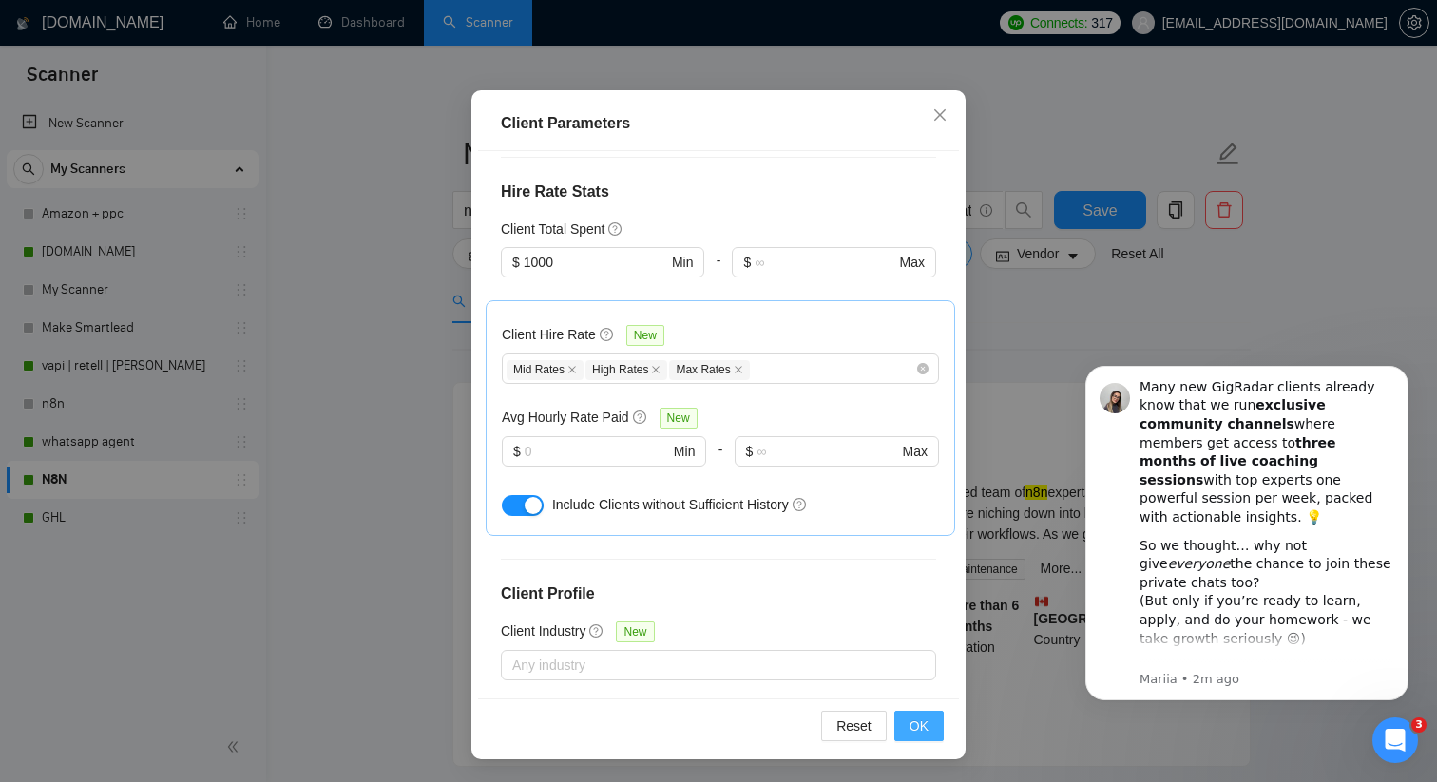
click at [927, 733] on span "OK" at bounding box center [918, 725] width 19 height 21
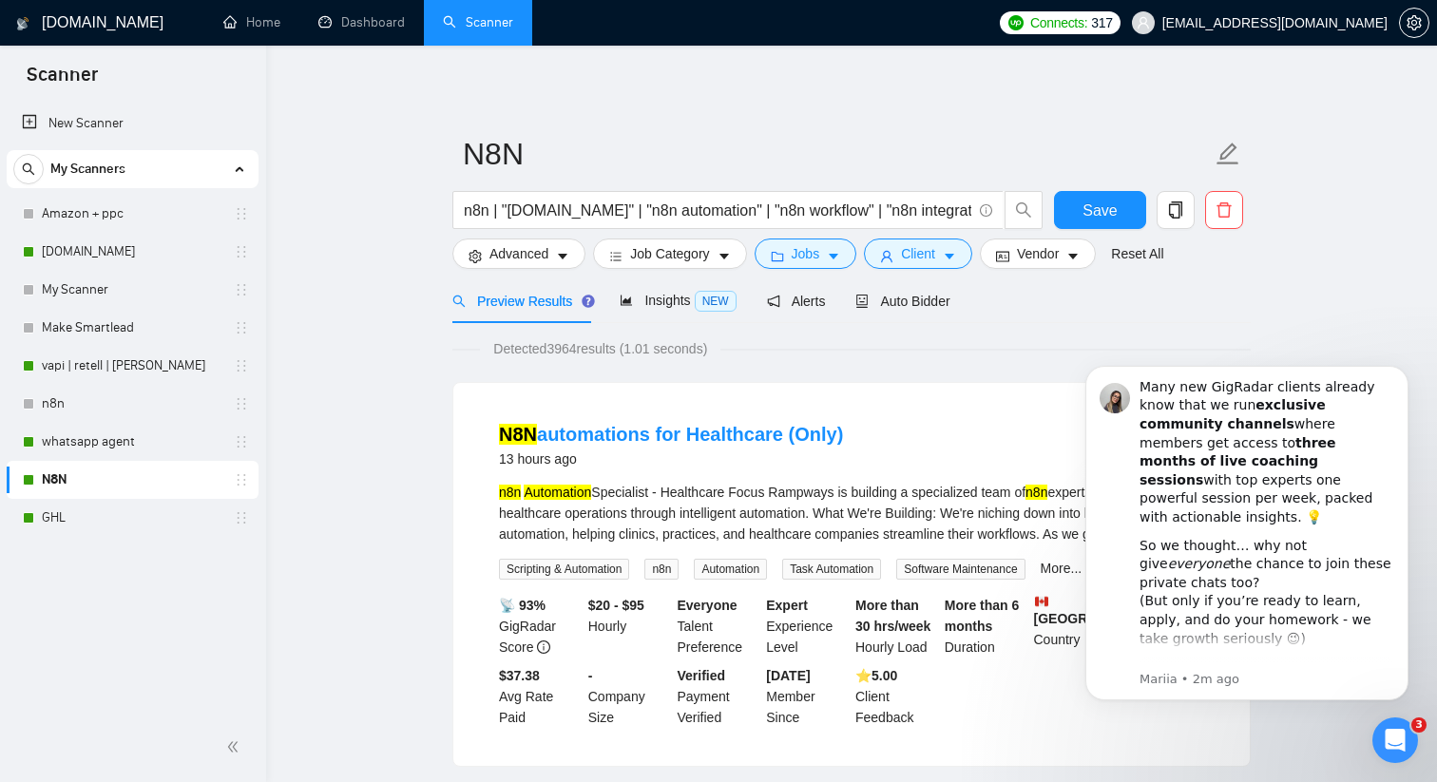
scroll to position [24, 0]
click at [1102, 210] on span "Save" at bounding box center [1099, 211] width 34 height 24
click at [112, 442] on link "whatsapp agent" at bounding box center [132, 442] width 181 height 38
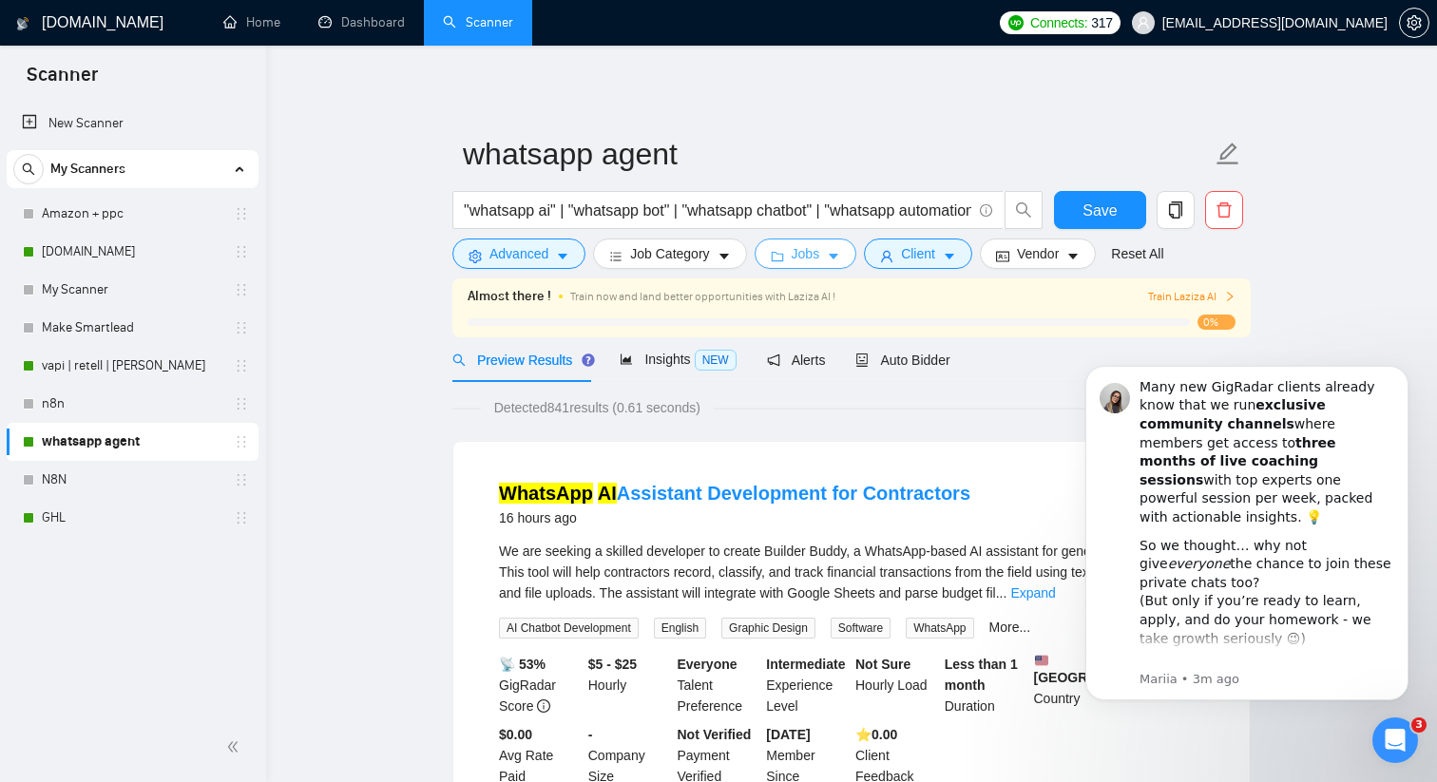
click at [820, 251] on span "Jobs" at bounding box center [805, 253] width 29 height 21
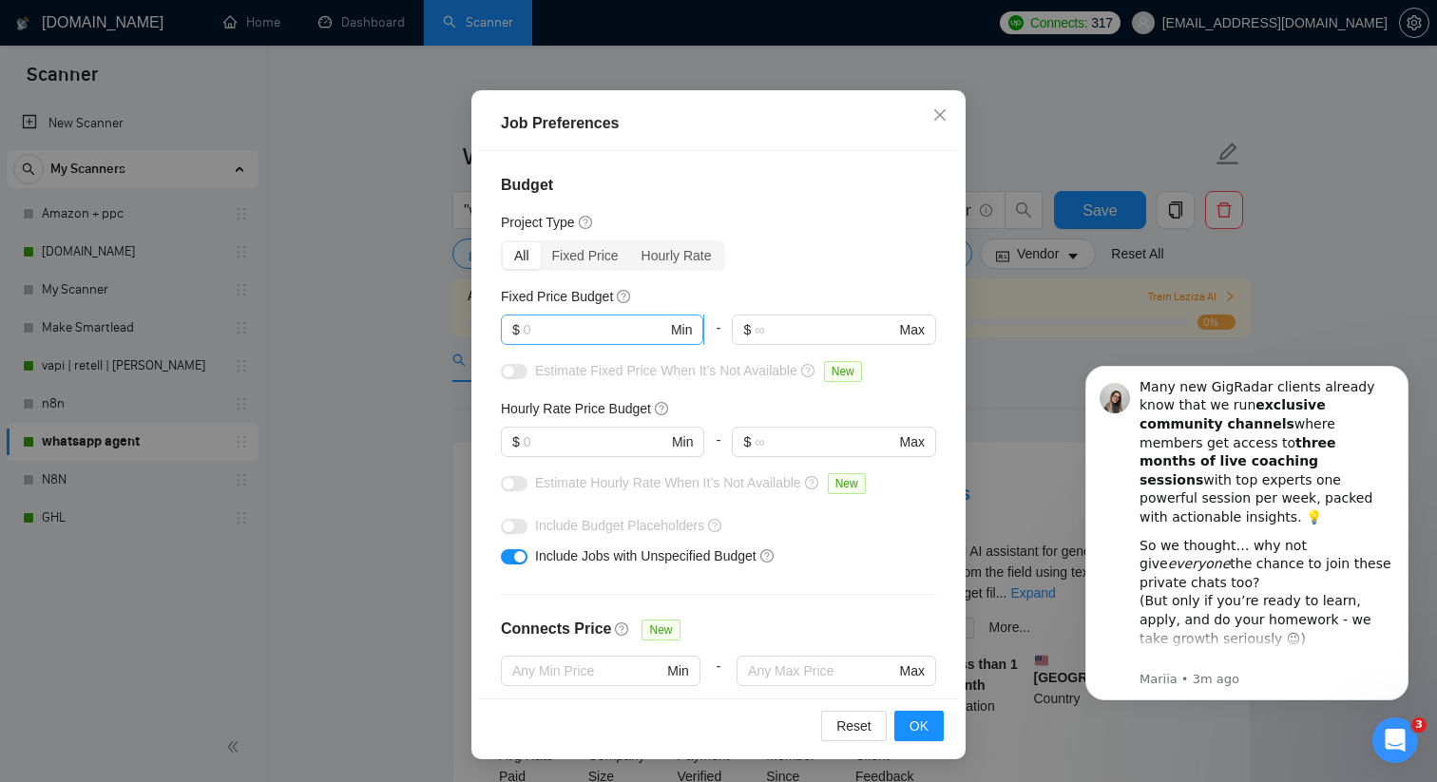
click at [554, 336] on input "text" at bounding box center [595, 329] width 143 height 21
type input "500"
click at [569, 446] on input "text" at bounding box center [595, 441] width 143 height 21
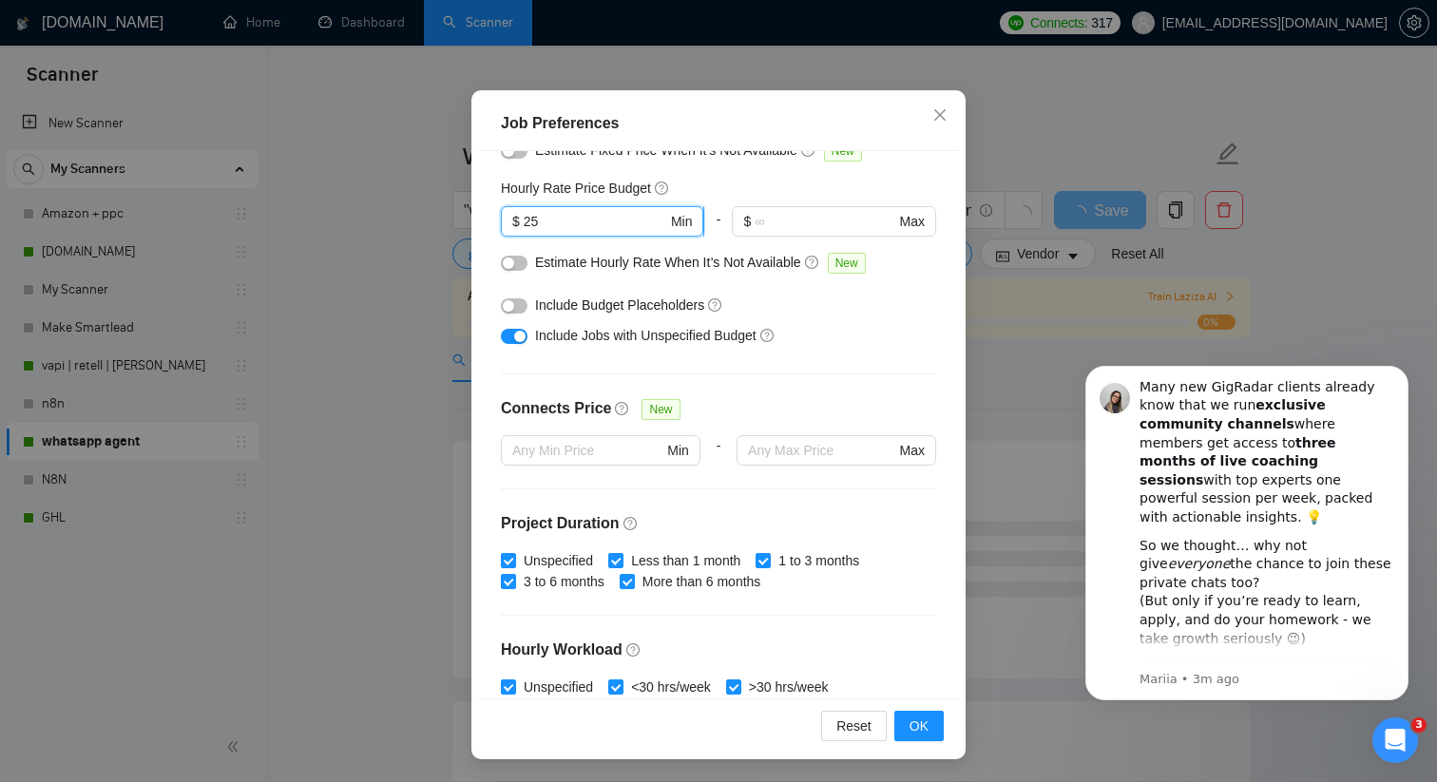
scroll to position [524, 0]
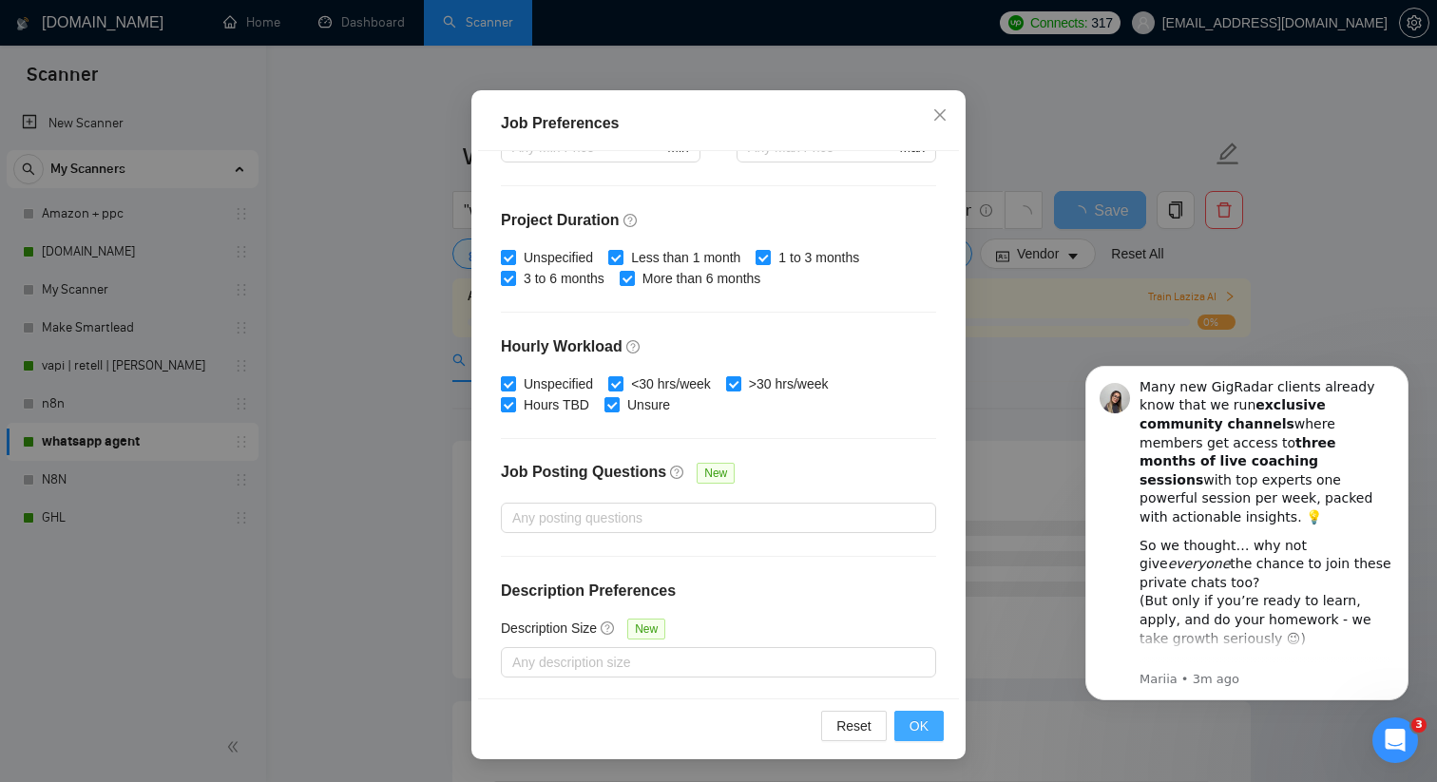
type input "25"
click at [926, 726] on span "OK" at bounding box center [918, 725] width 19 height 21
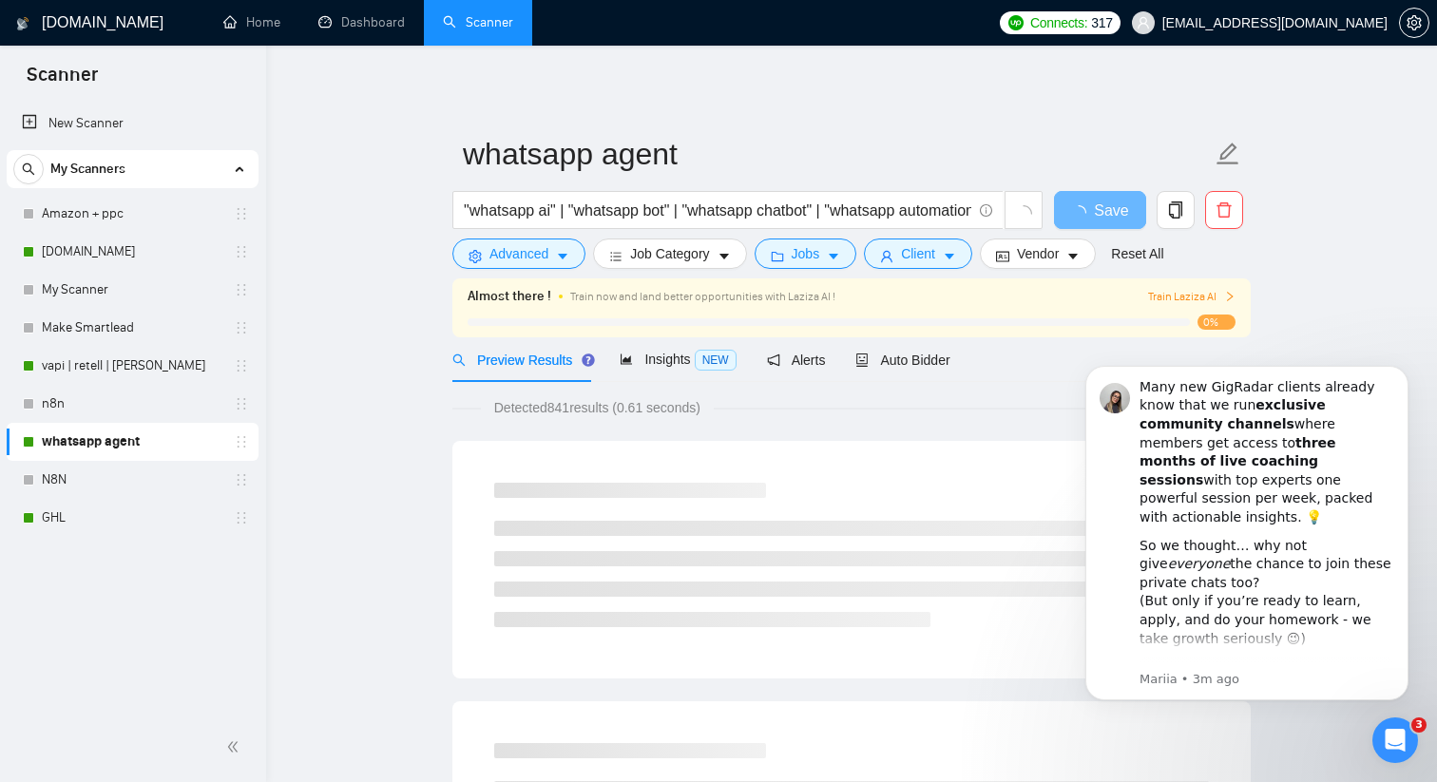
scroll to position [24, 0]
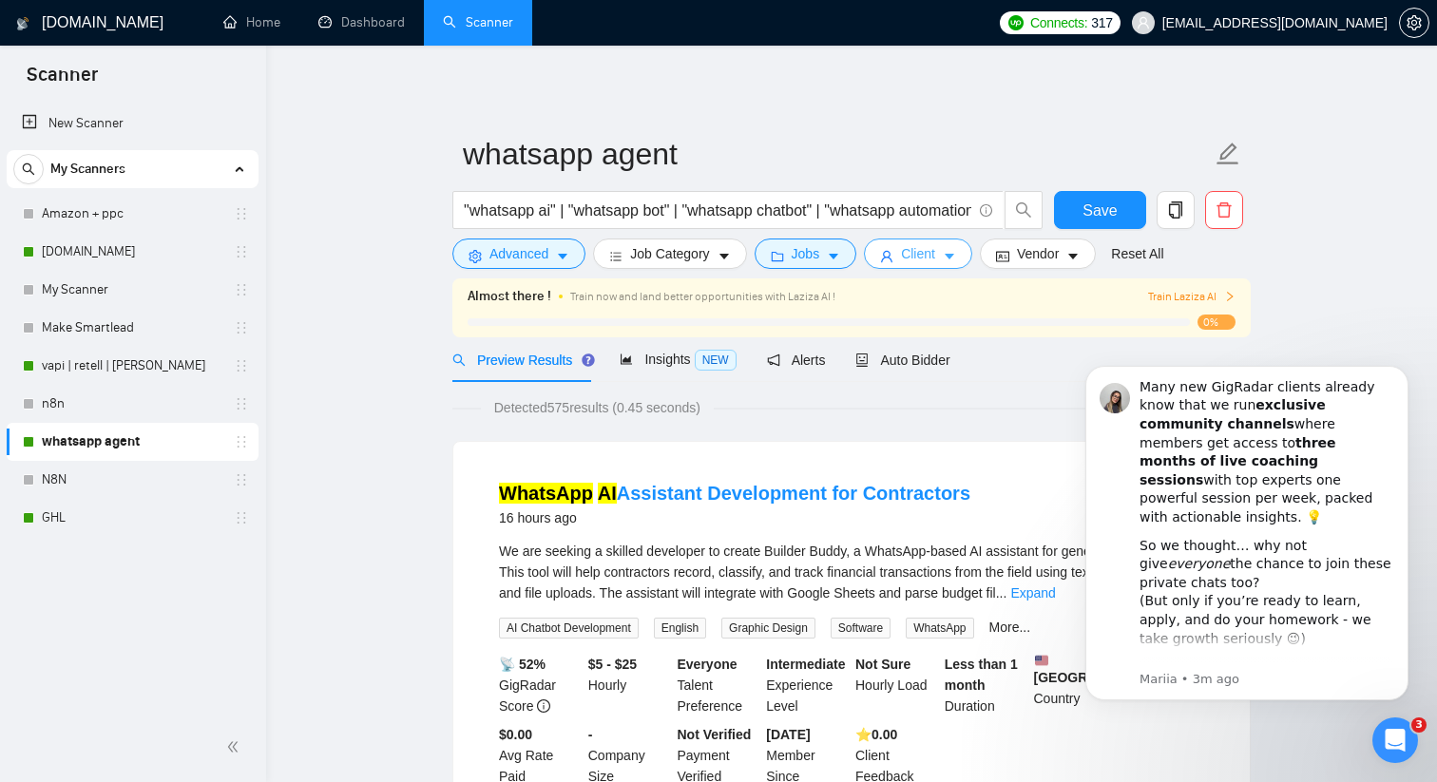
click at [923, 257] on span "Client" at bounding box center [918, 253] width 34 height 21
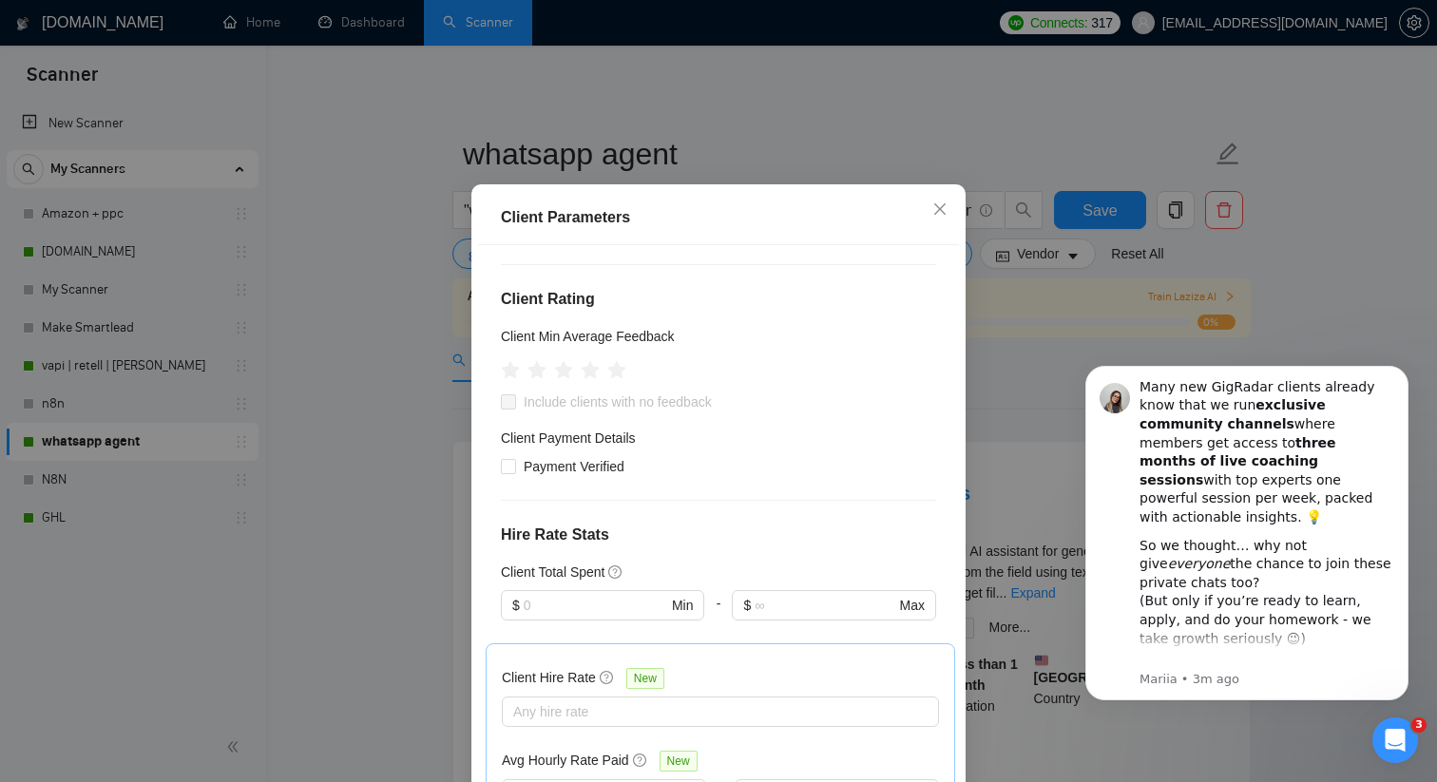
scroll to position [188, 0]
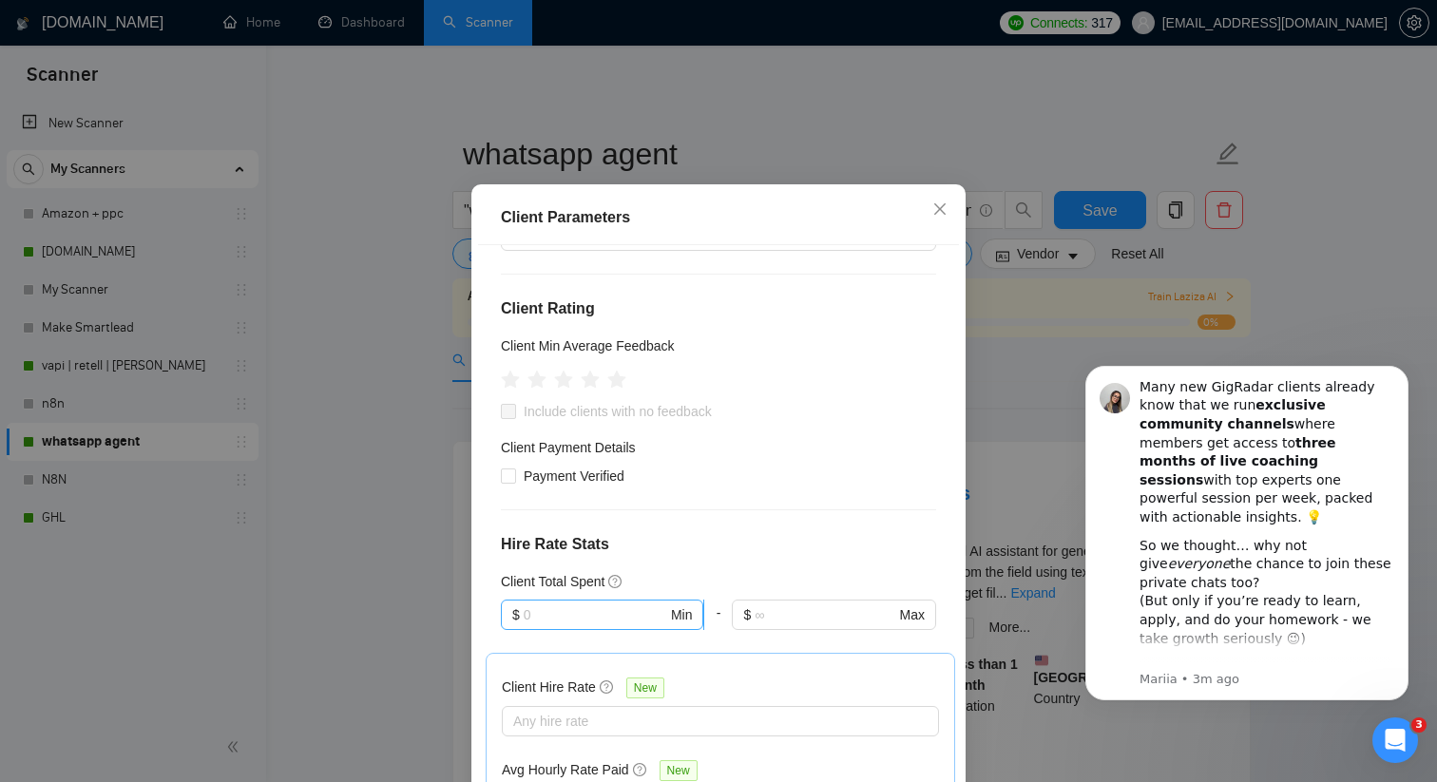
click at [546, 630] on span "$ Min" at bounding box center [602, 615] width 202 height 30
click at [548, 743] on div "$1,000" at bounding box center [602, 736] width 181 height 21
type input "1000"
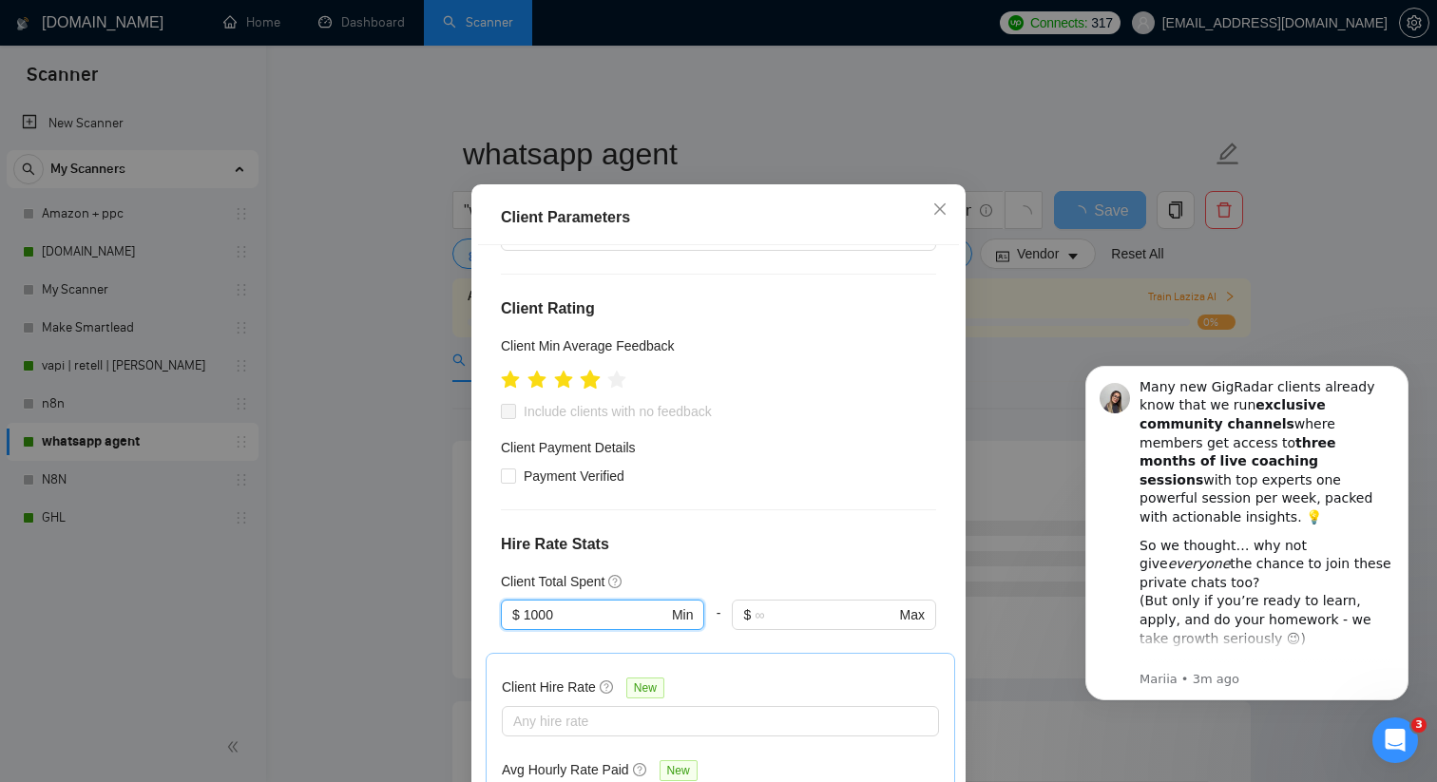
click at [597, 389] on icon "star" at bounding box center [591, 379] width 20 height 19
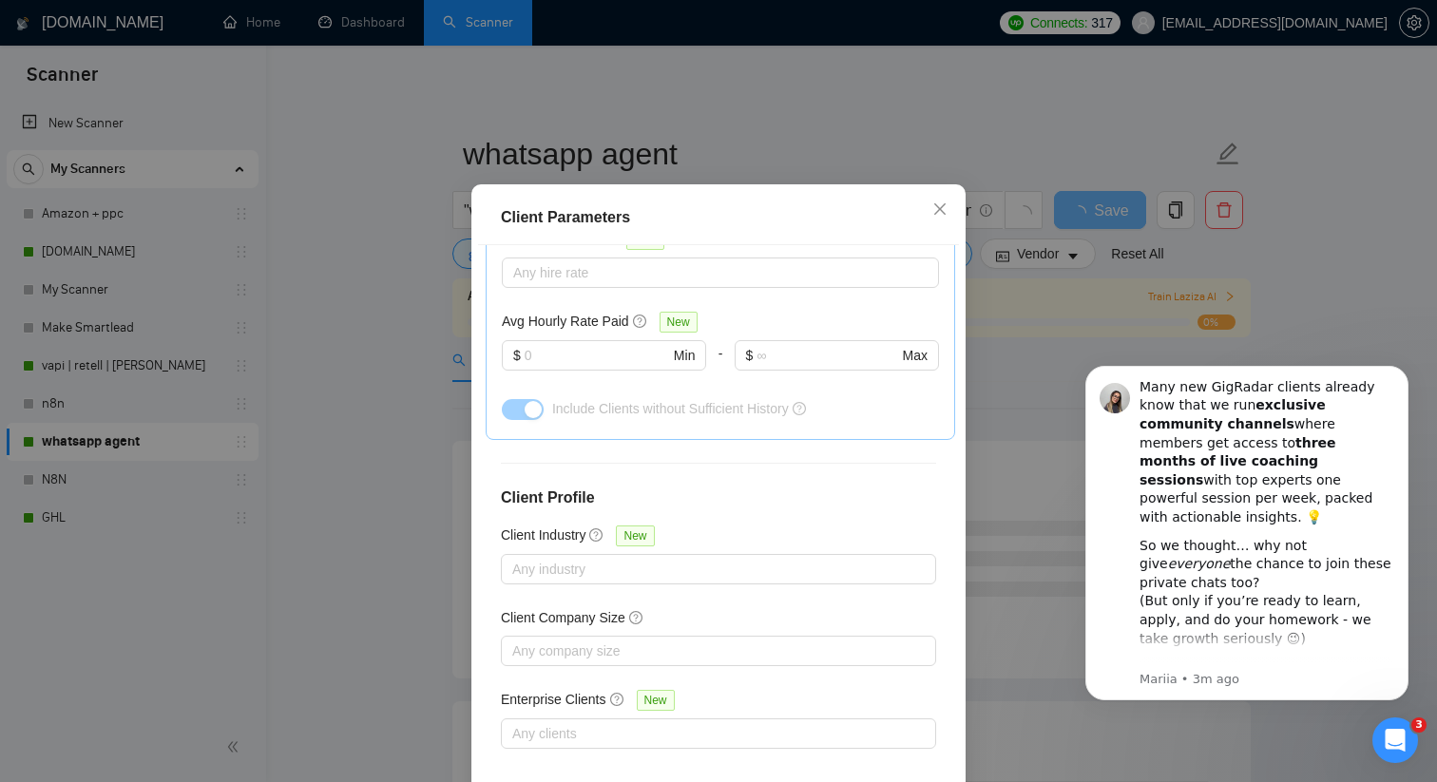
scroll to position [118, 0]
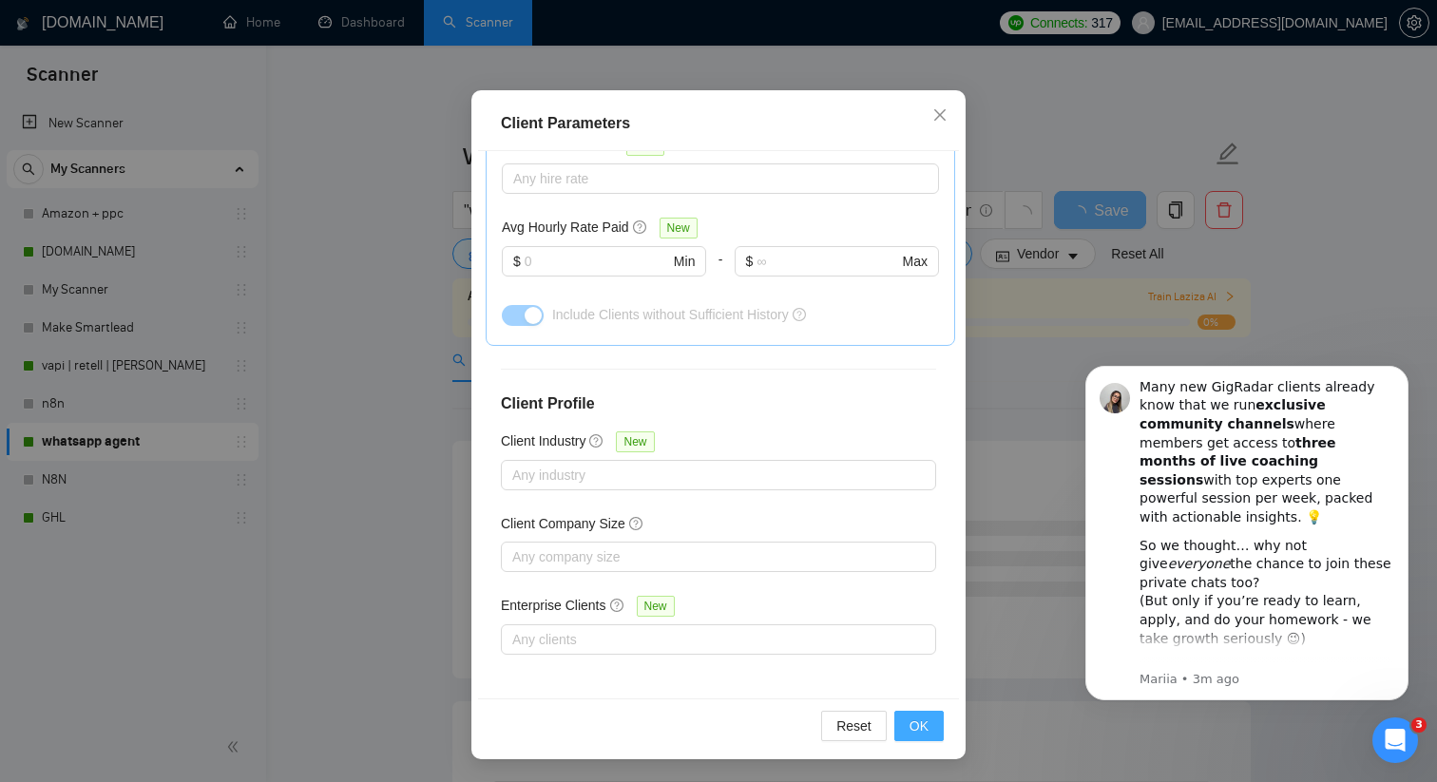
click at [916, 722] on span "OK" at bounding box center [918, 725] width 19 height 21
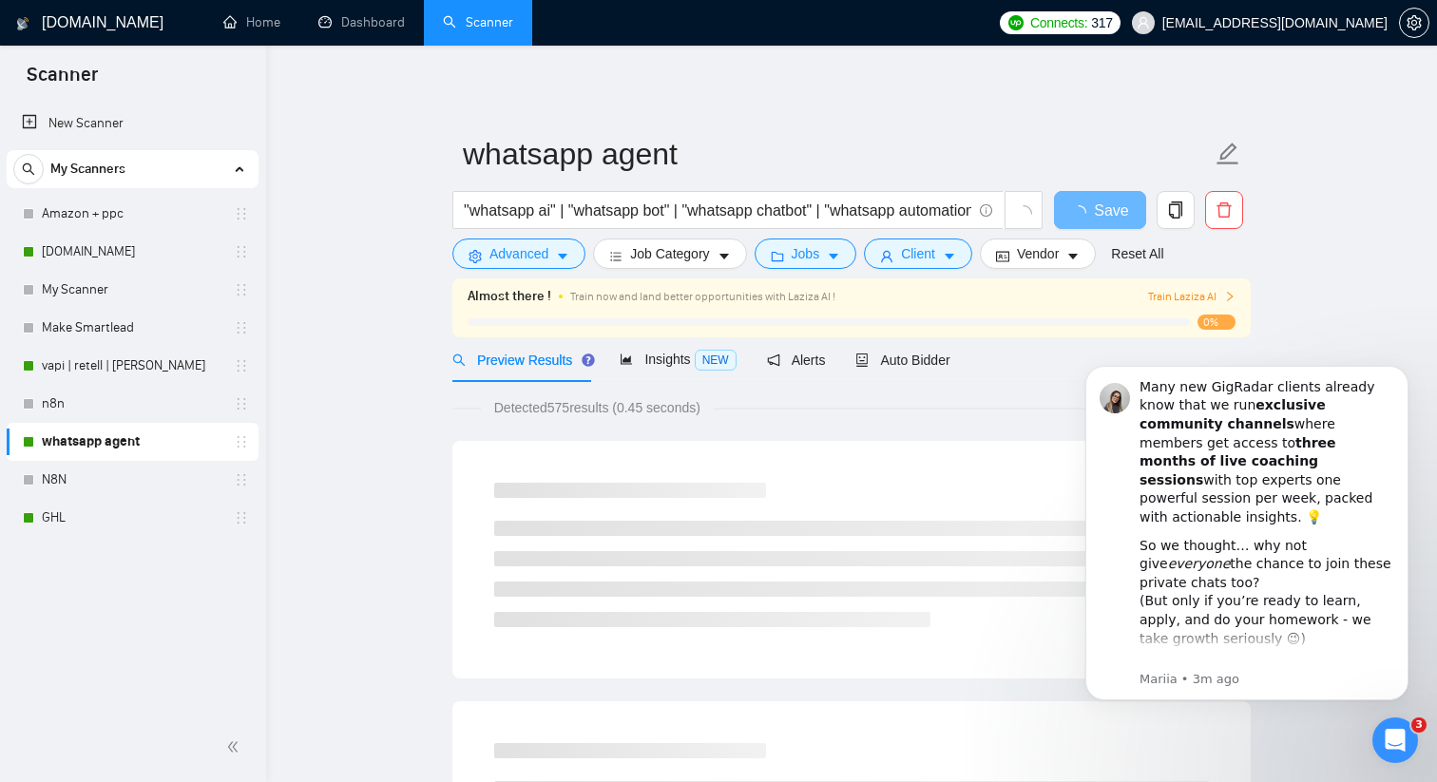
scroll to position [24, 0]
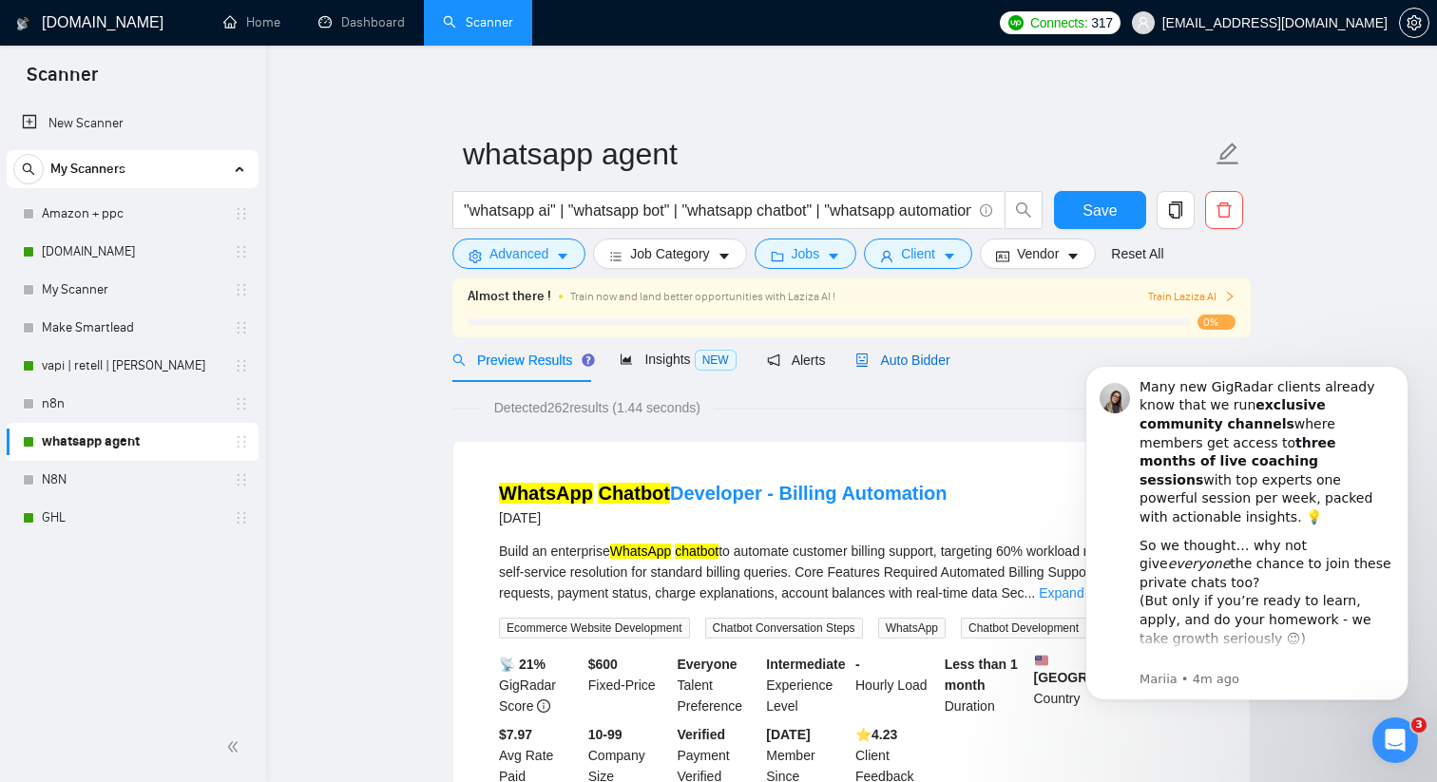
click at [918, 358] on span "Auto Bidder" at bounding box center [902, 360] width 94 height 15
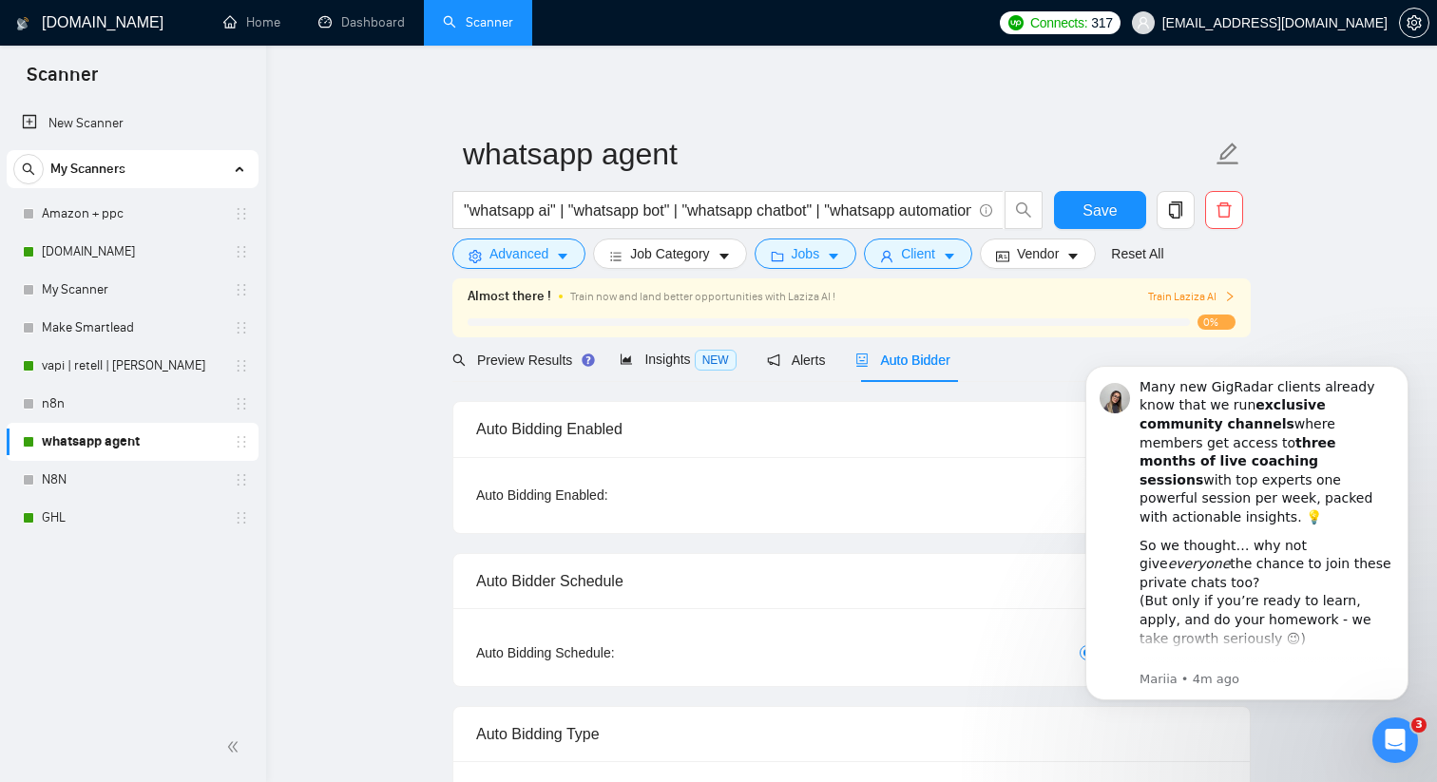
click at [1336, 743] on body "Many new GigRadar clients already know that we run exclusive community channels…" at bounding box center [1246, 557] width 365 height 415
click at [1398, 734] on icon "Open Intercom Messenger" at bounding box center [1392, 737] width 31 height 31
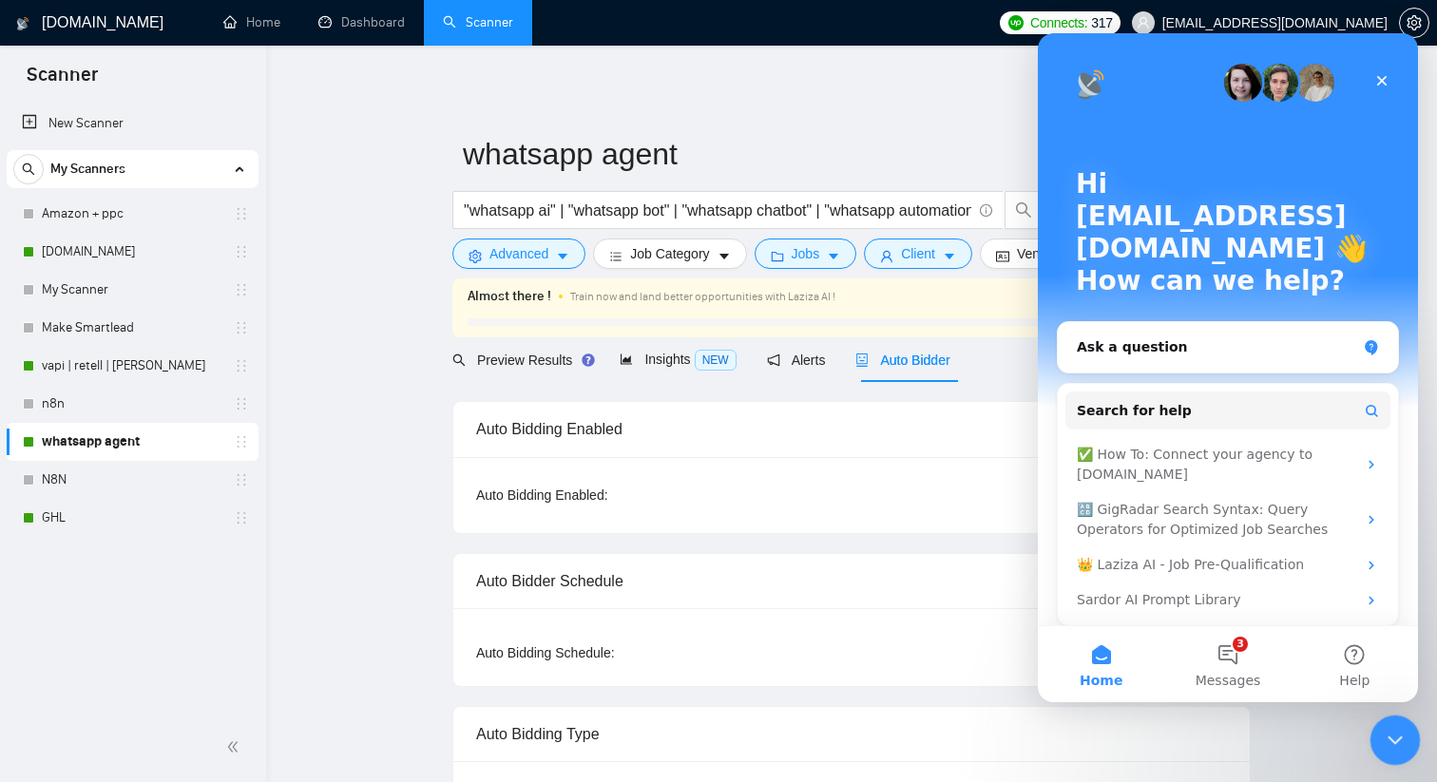
click at [1399, 733] on icon "Close Intercom Messenger" at bounding box center [1392, 737] width 23 height 23
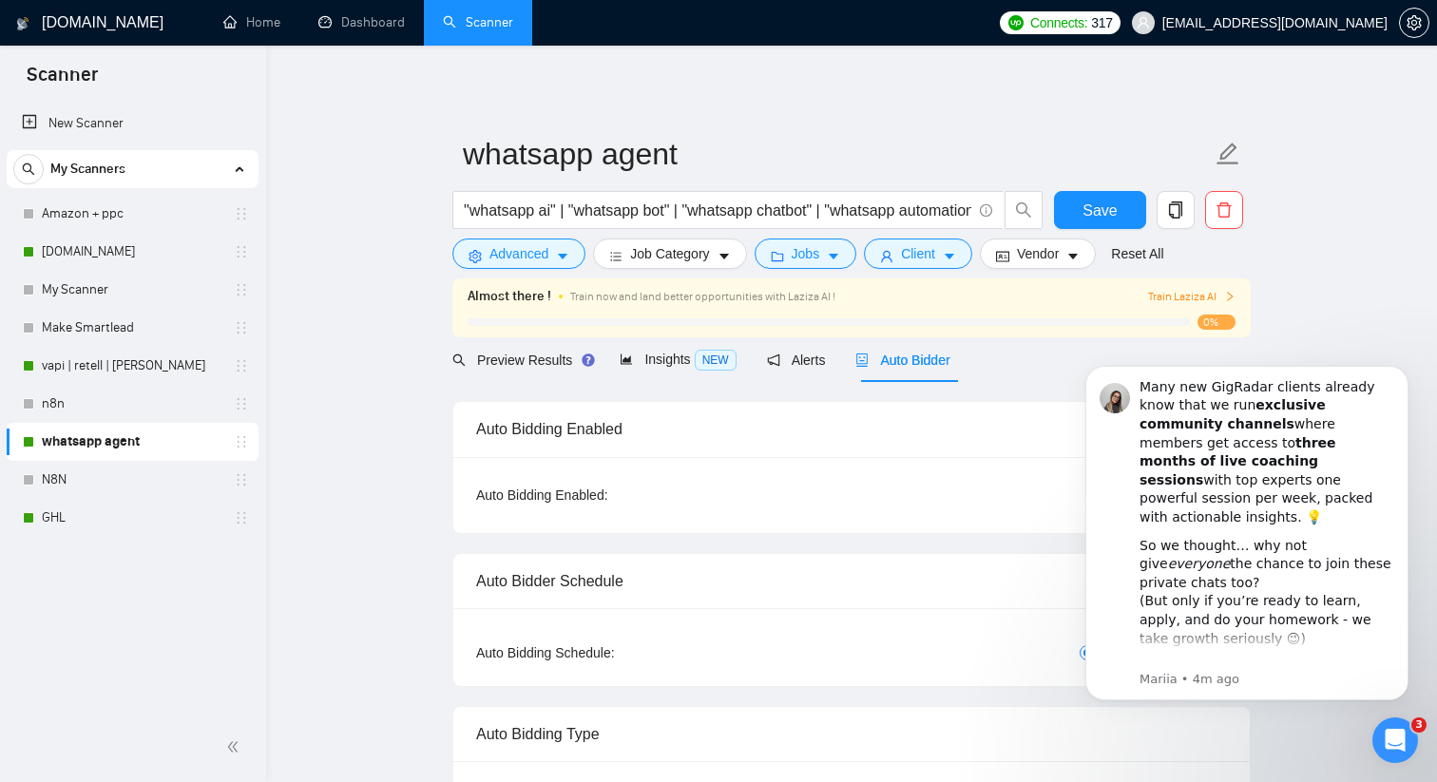
click at [1103, 216] on span "Save" at bounding box center [1099, 211] width 34 height 24
click at [110, 476] on link "N8N" at bounding box center [132, 480] width 181 height 38
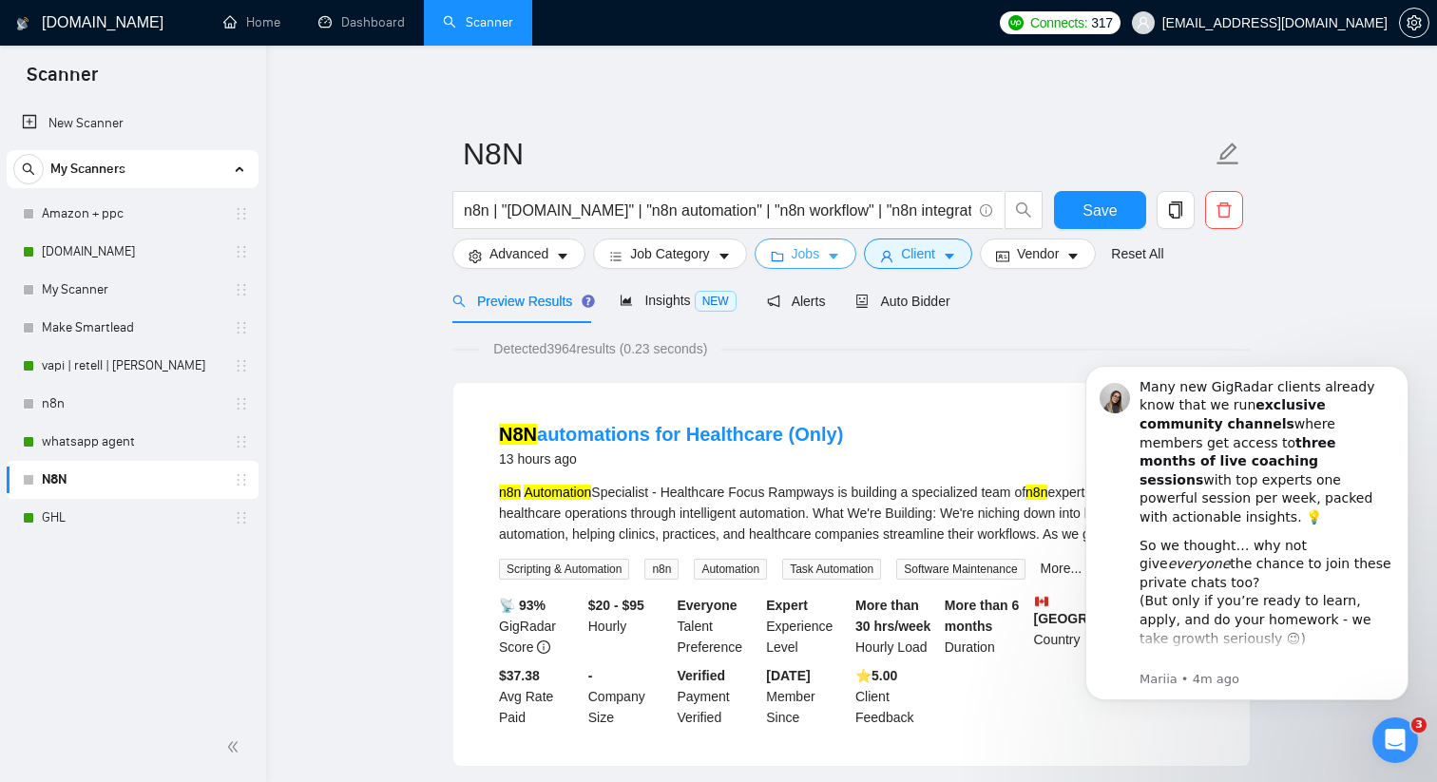
click at [840, 257] on icon "caret-down" at bounding box center [833, 256] width 13 height 13
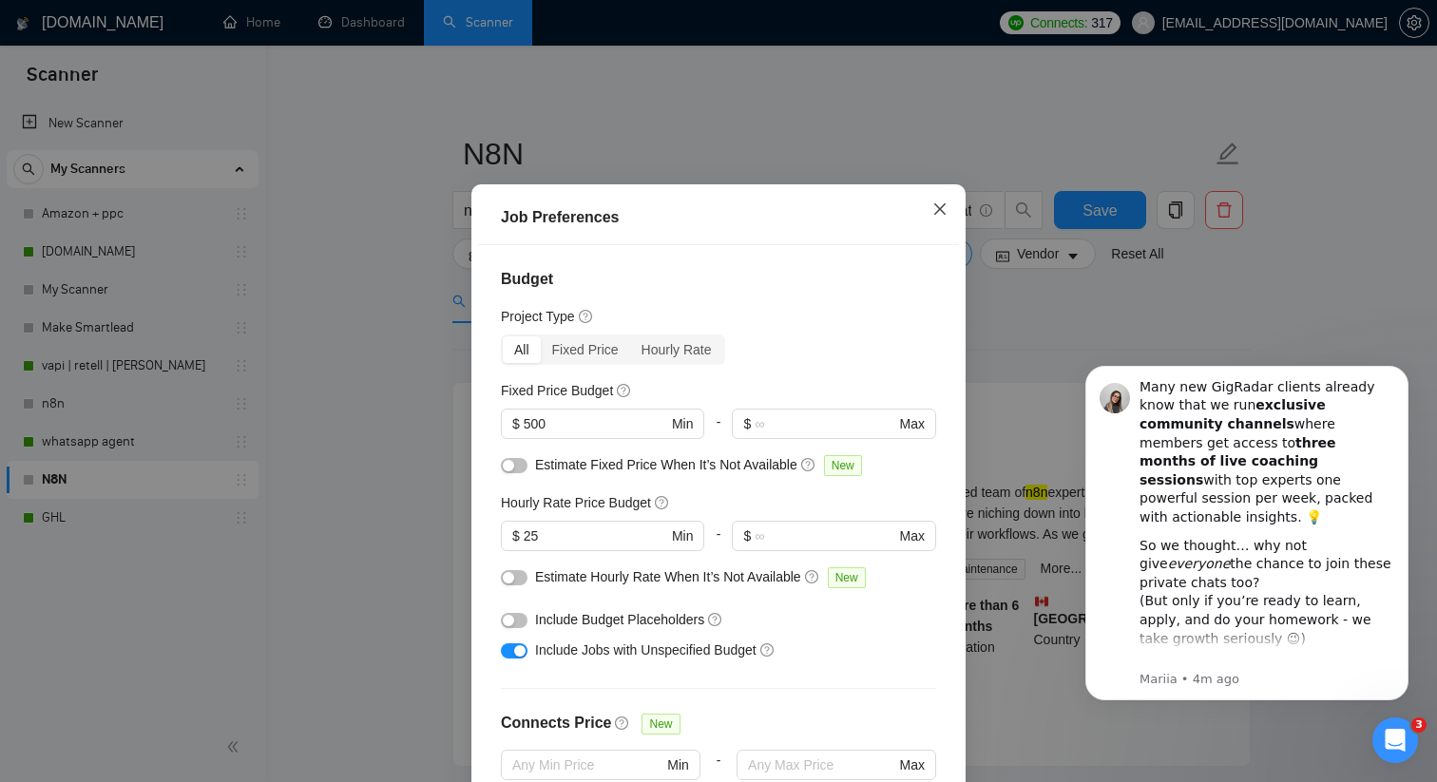
click at [937, 217] on icon "close" at bounding box center [939, 208] width 15 height 15
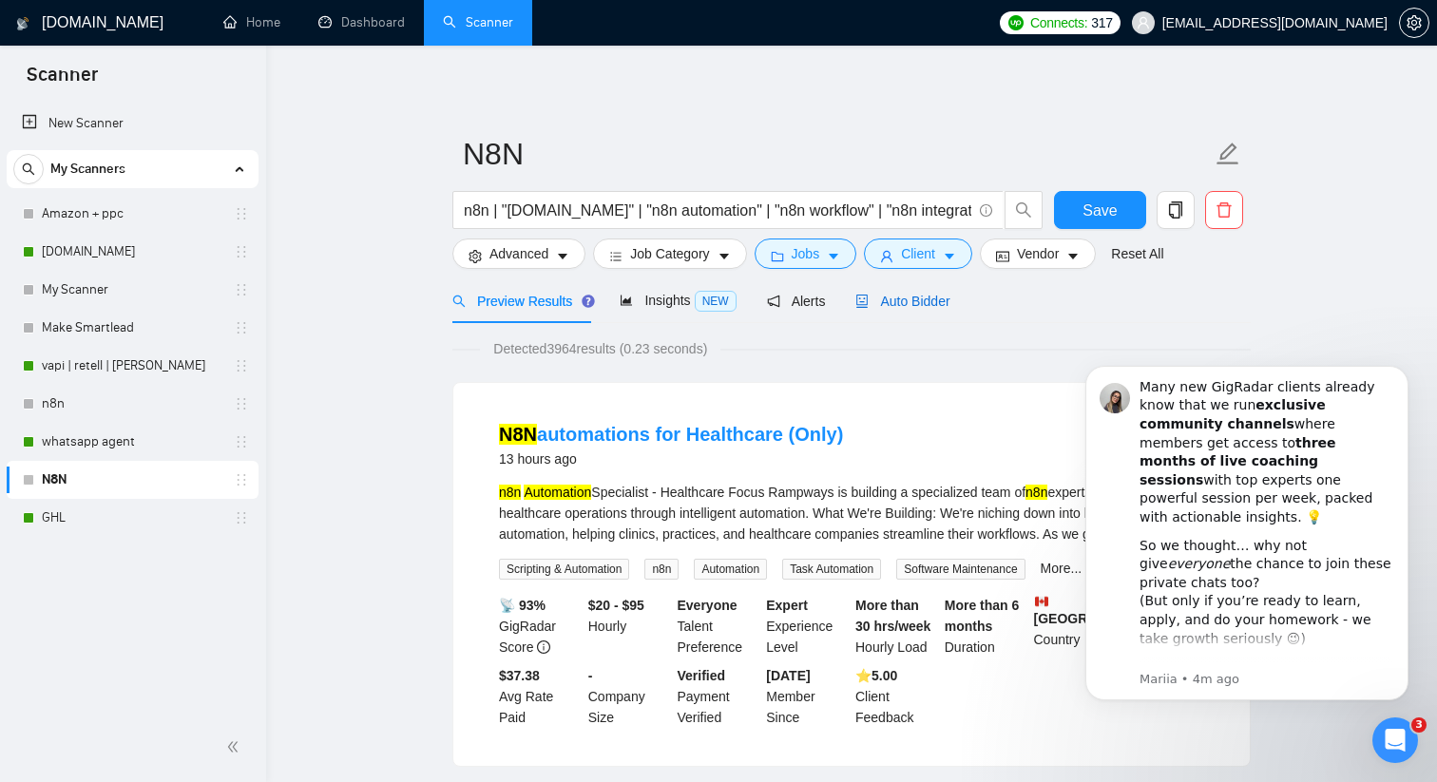
click at [921, 294] on span "Auto Bidder" at bounding box center [902, 301] width 94 height 15
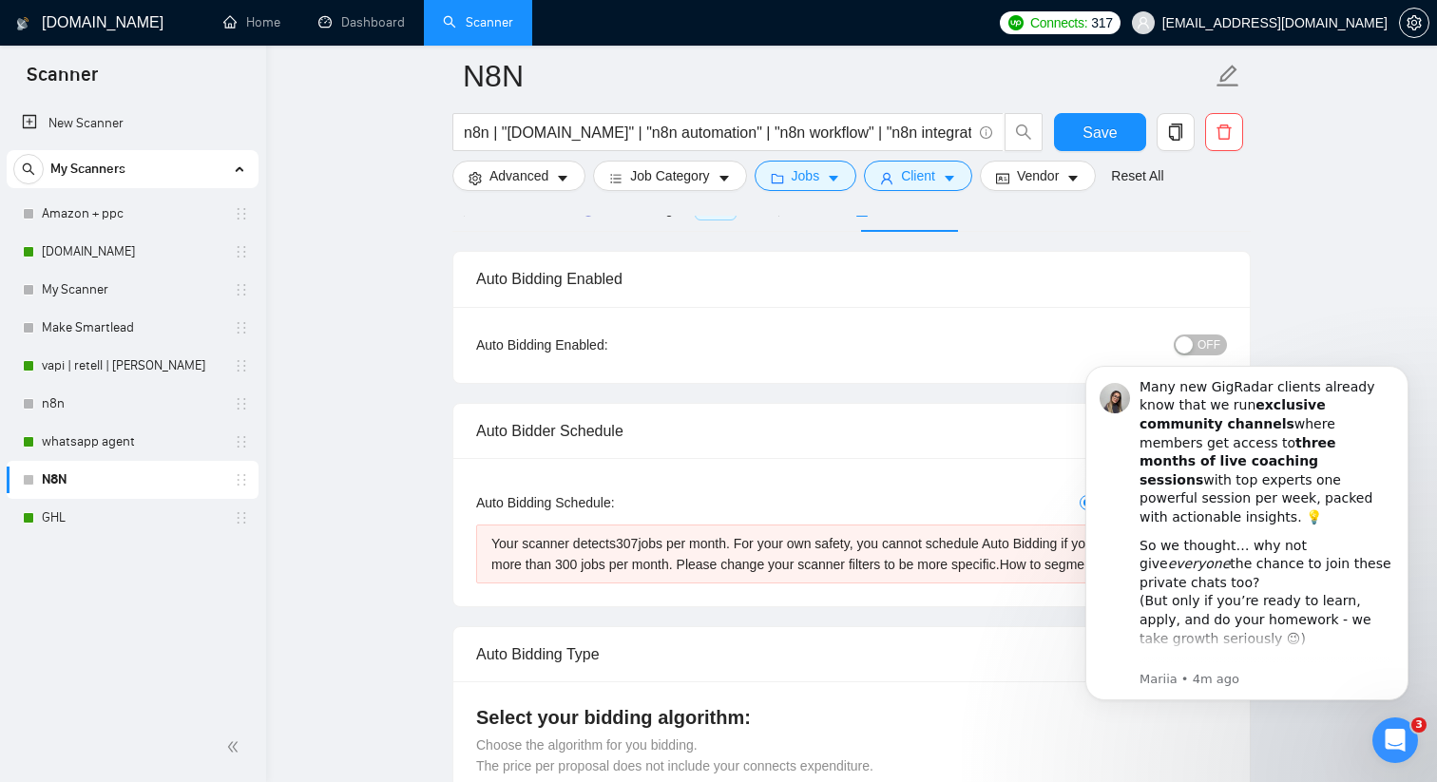
scroll to position [102, 0]
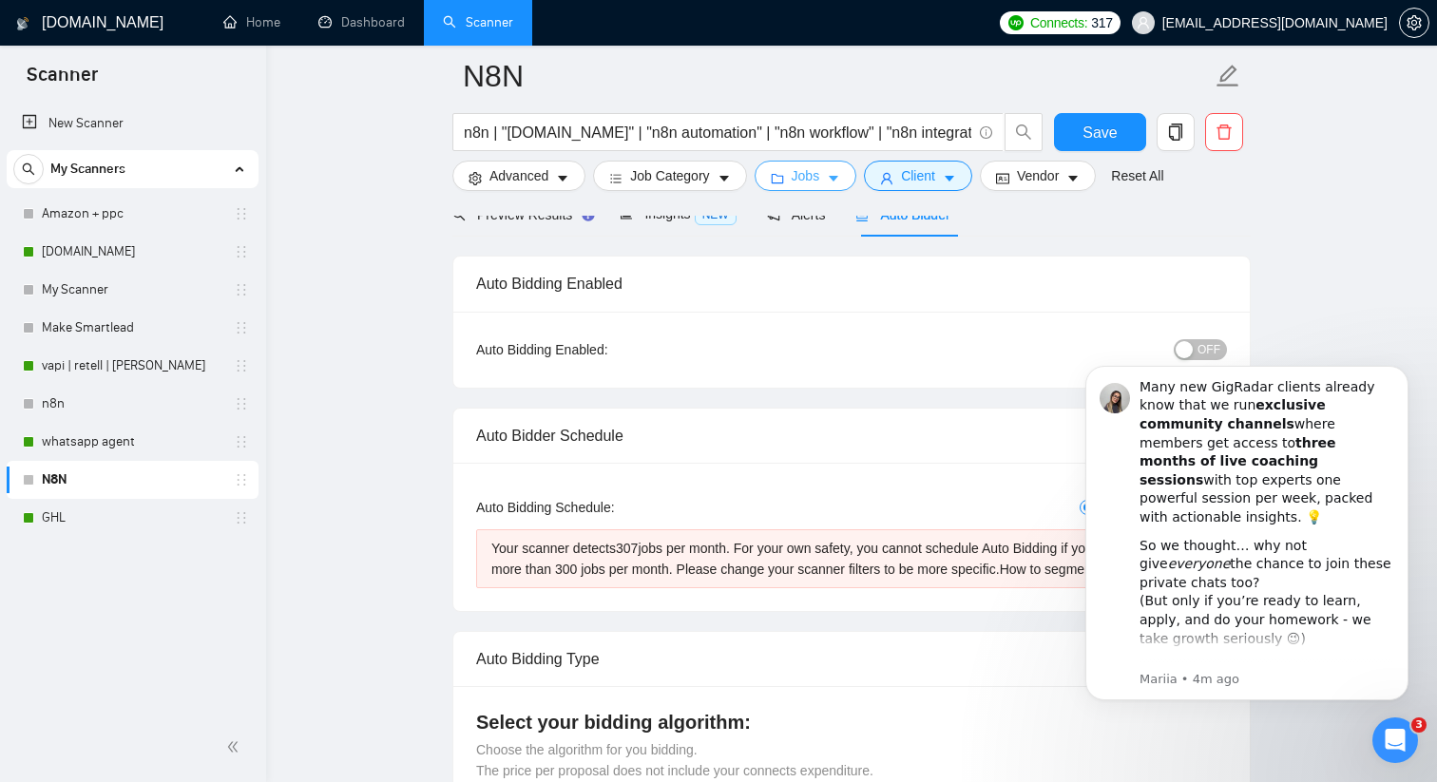
click at [811, 179] on span "Jobs" at bounding box center [805, 175] width 29 height 21
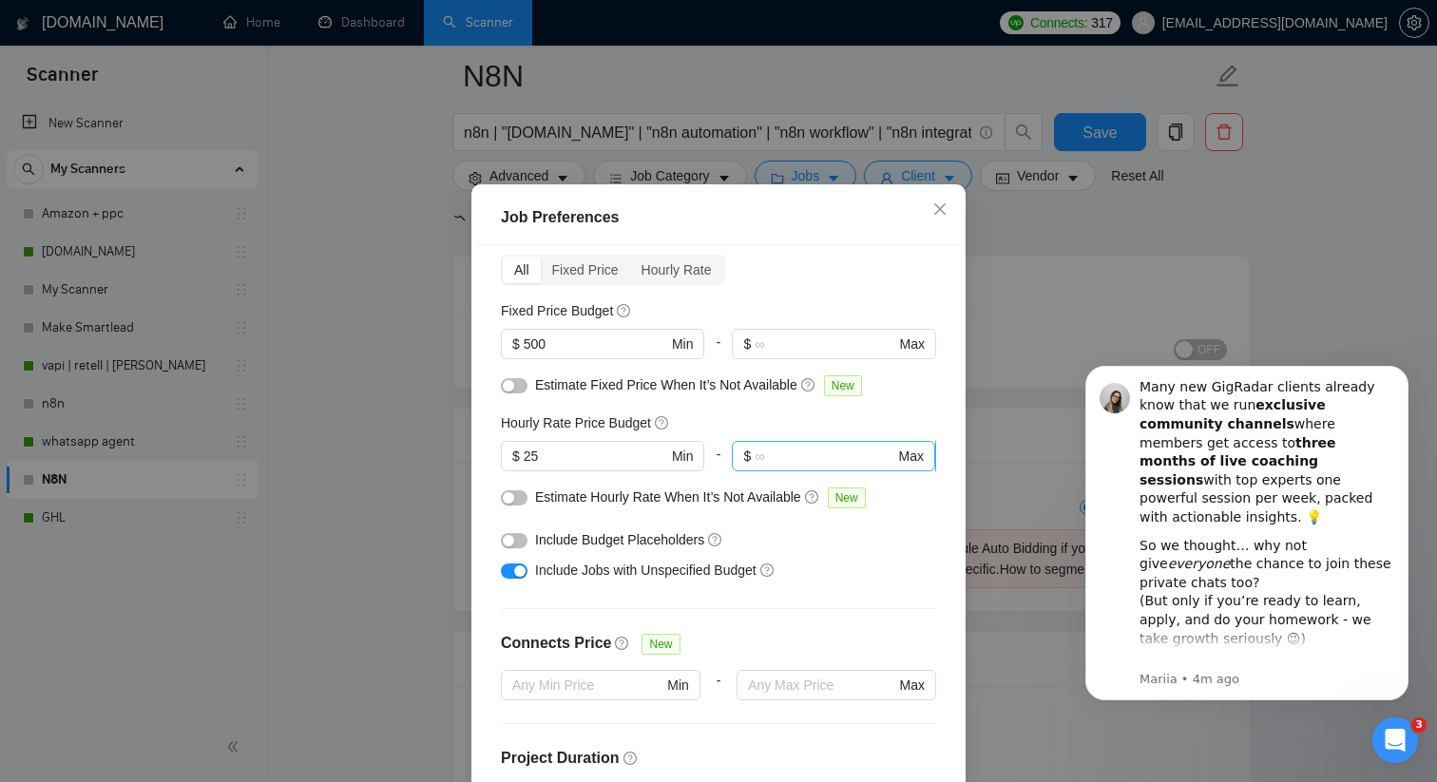
scroll to position [0, 0]
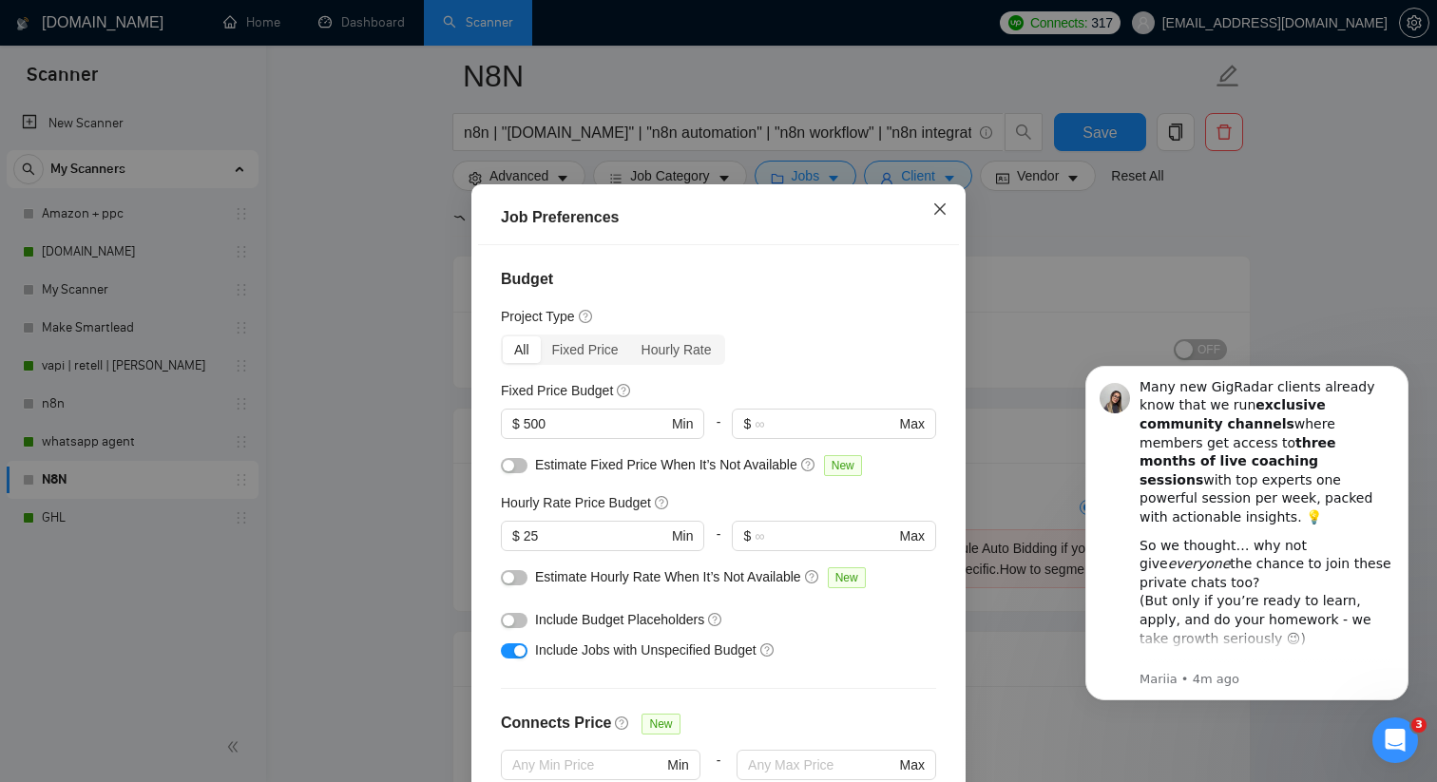
click at [929, 236] on span "Close" at bounding box center [939, 209] width 51 height 51
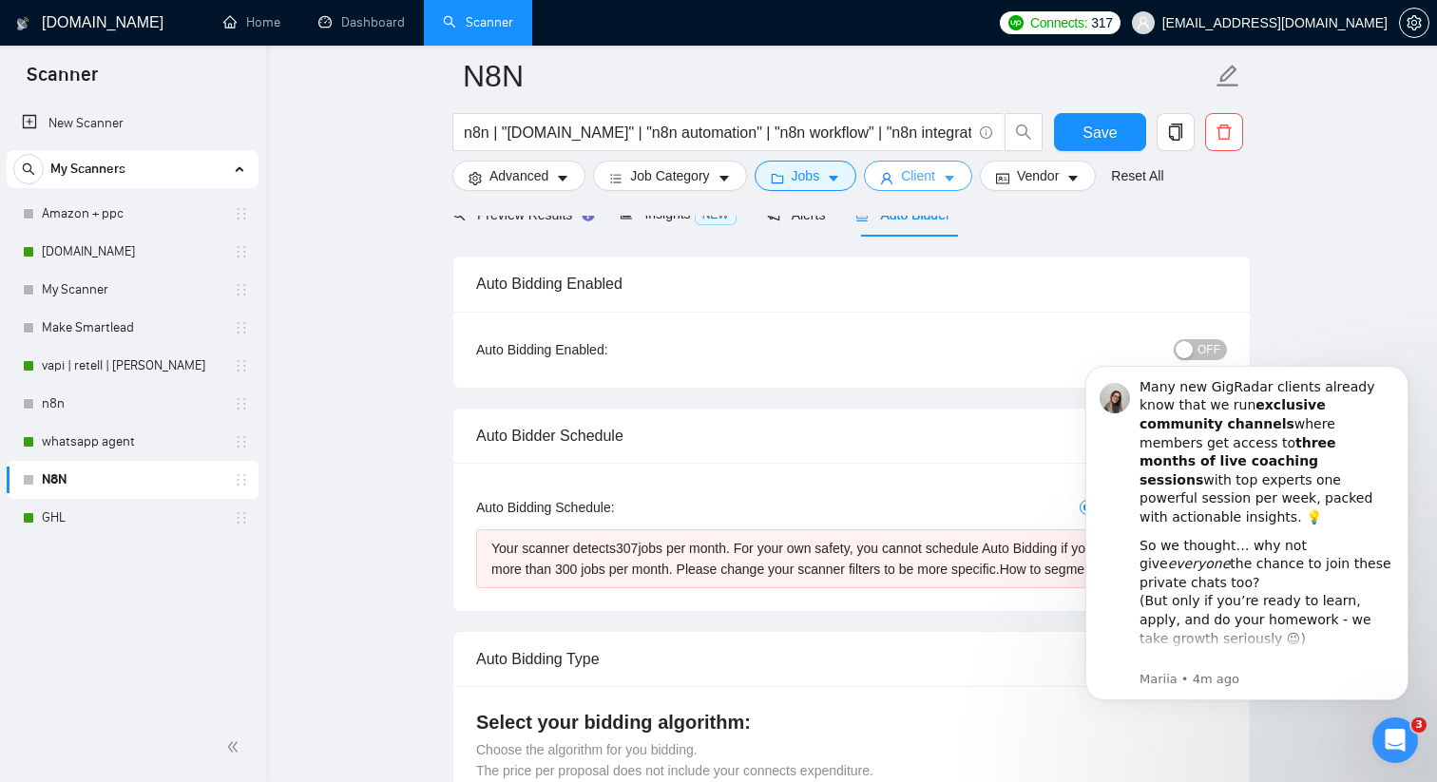
click at [929, 182] on span "Client" at bounding box center [918, 175] width 34 height 21
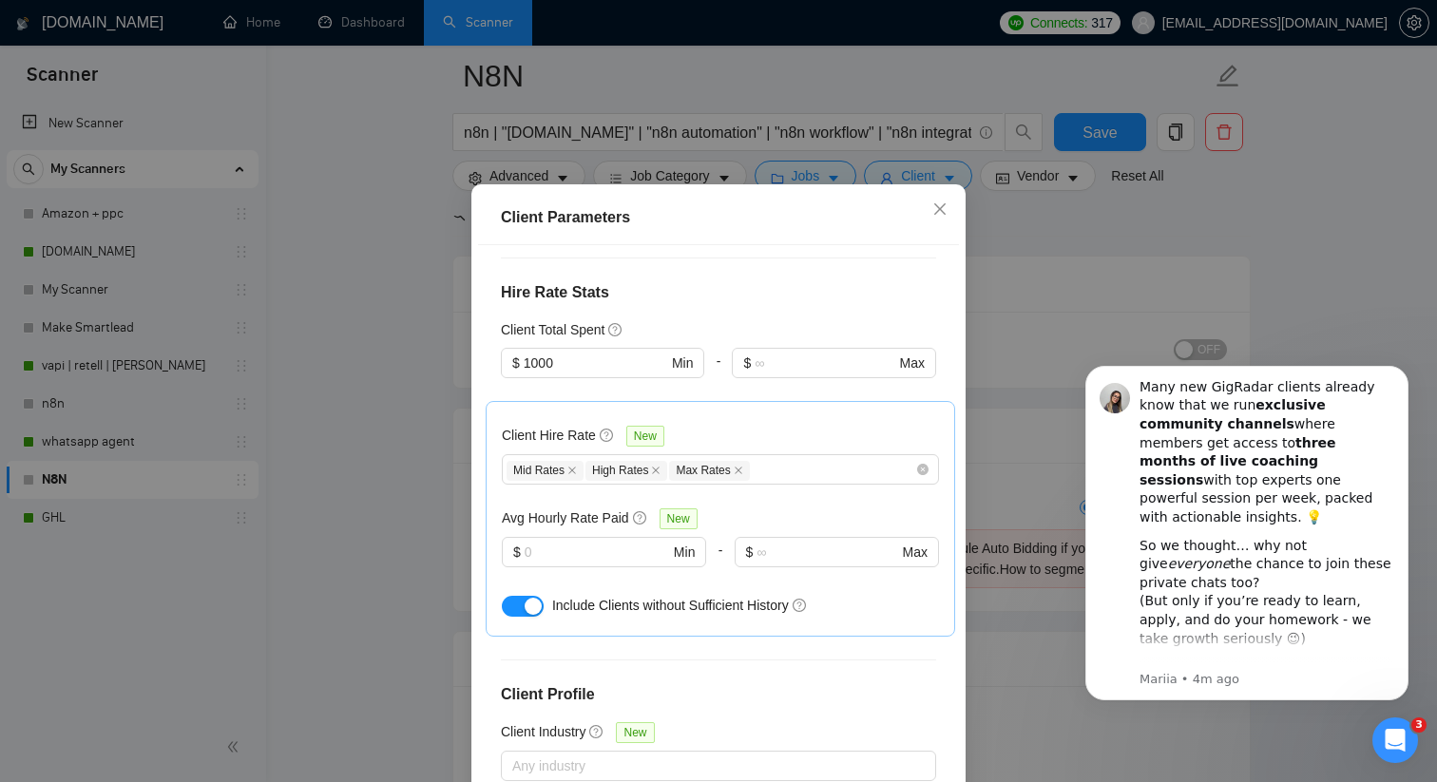
scroll to position [444, 0]
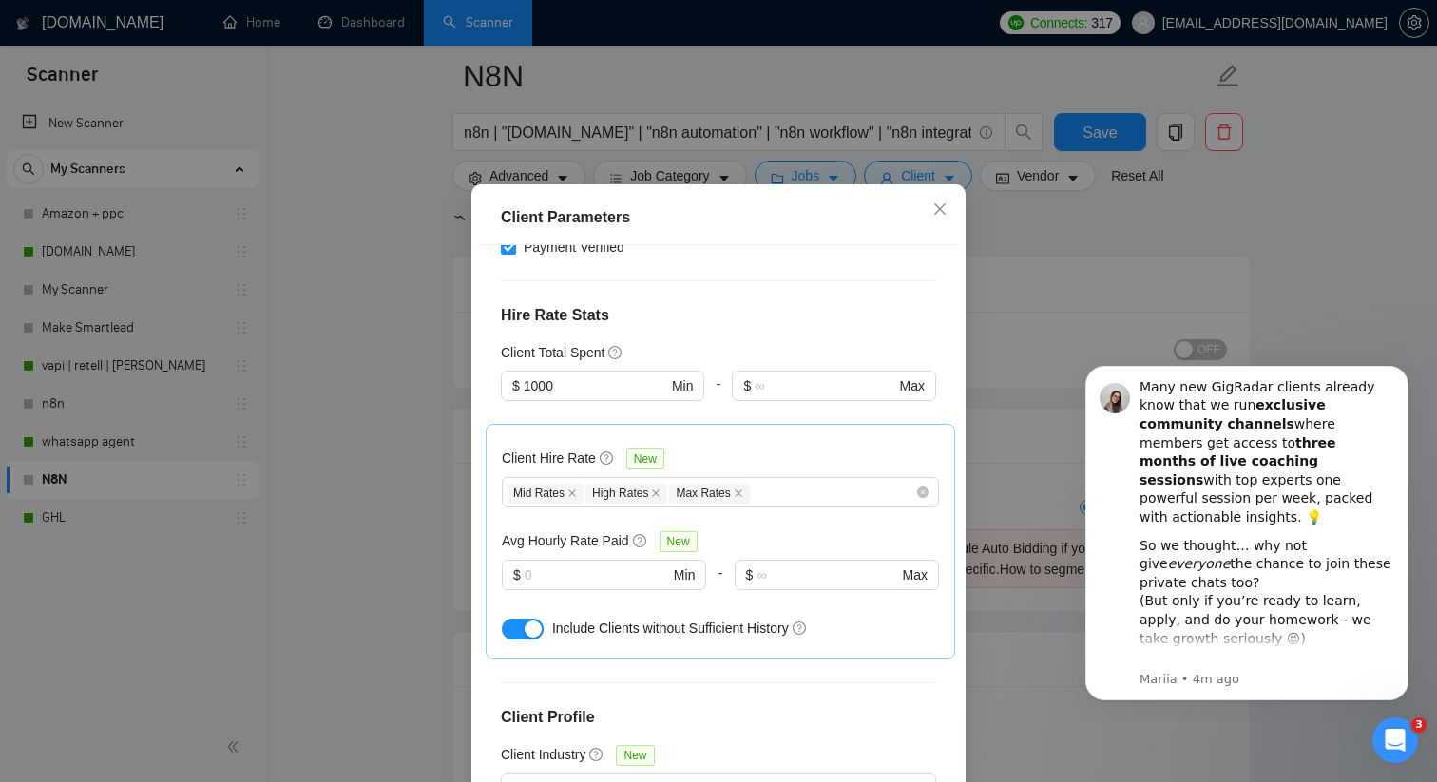
click at [524, 626] on button "button" at bounding box center [523, 629] width 42 height 21
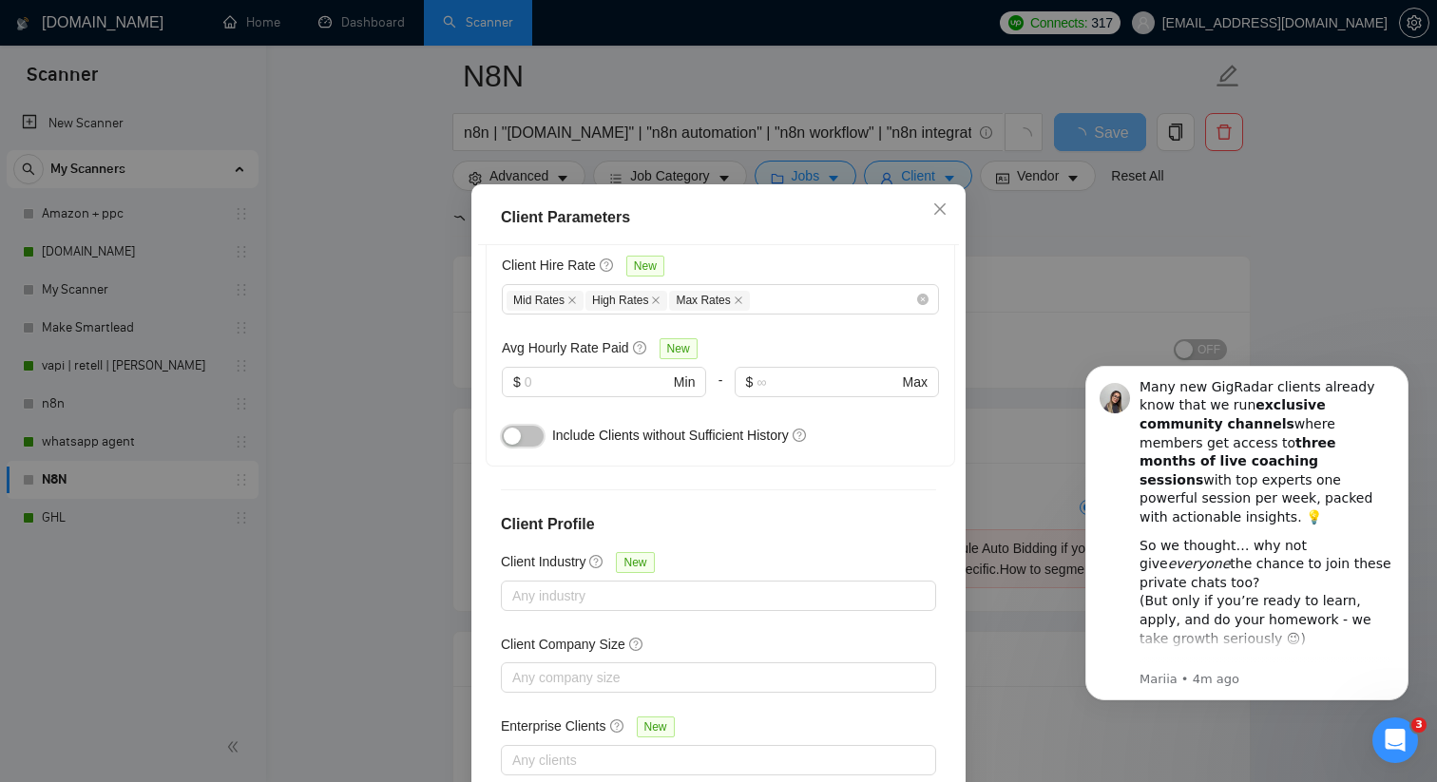
scroll to position [118, 0]
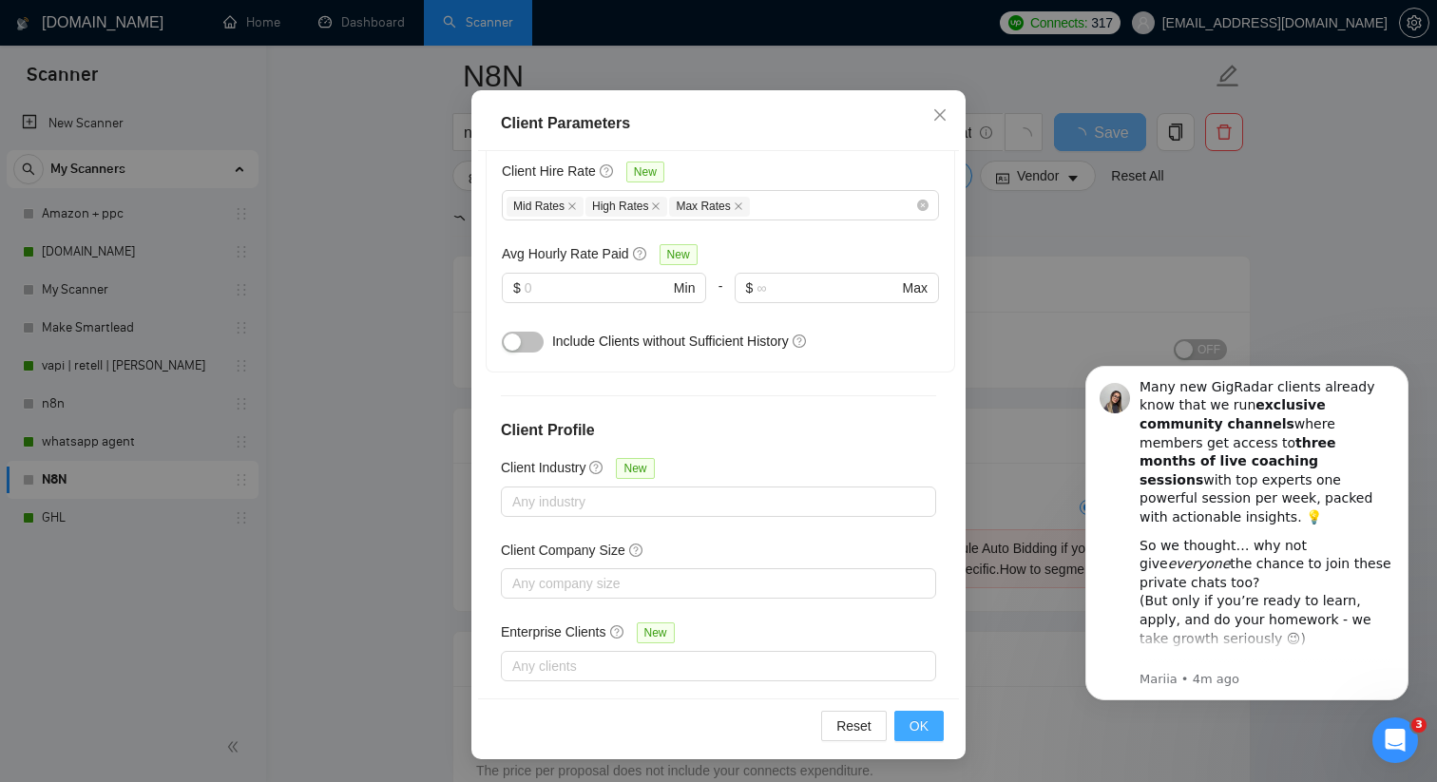
click at [915, 725] on span "OK" at bounding box center [918, 725] width 19 height 21
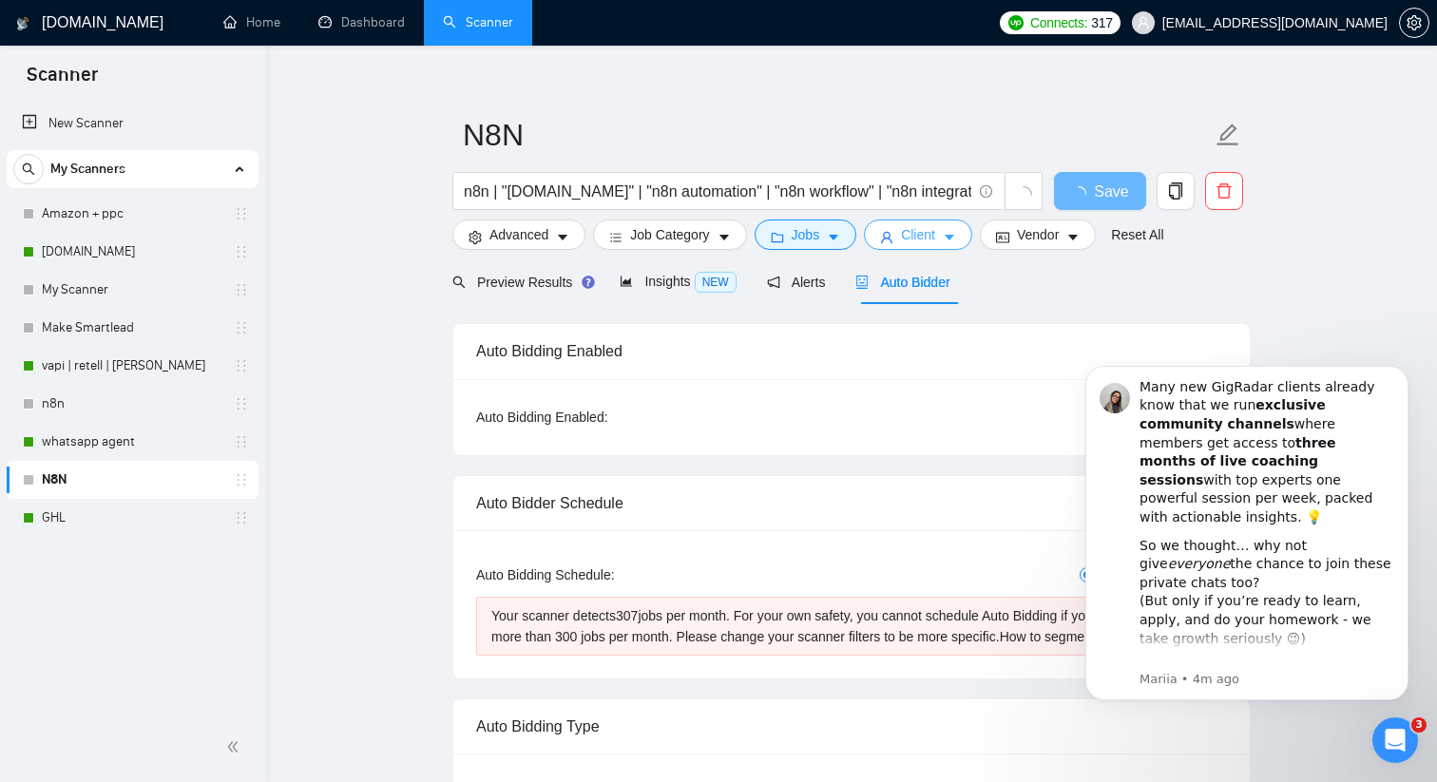
scroll to position [0, 0]
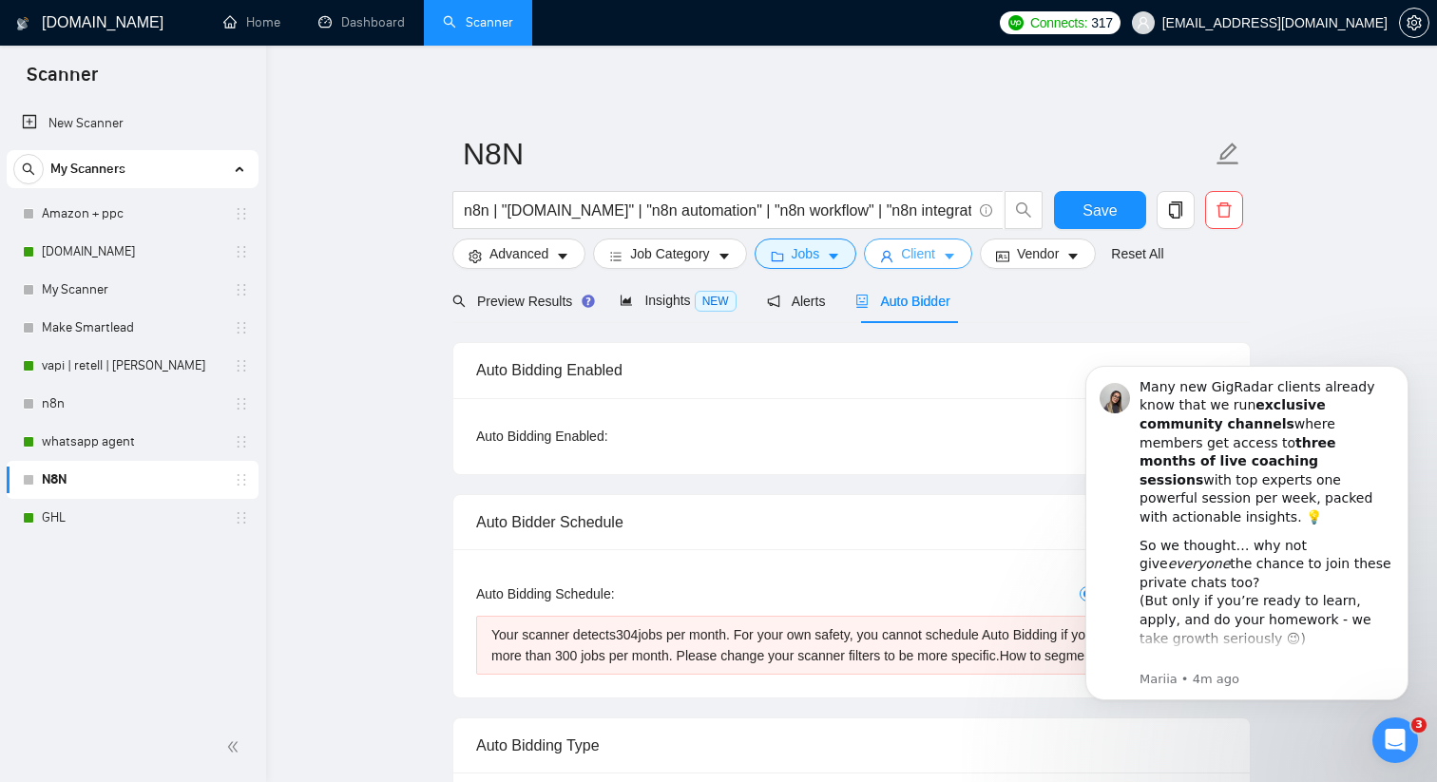
click at [904, 246] on button "Client" at bounding box center [918, 253] width 108 height 30
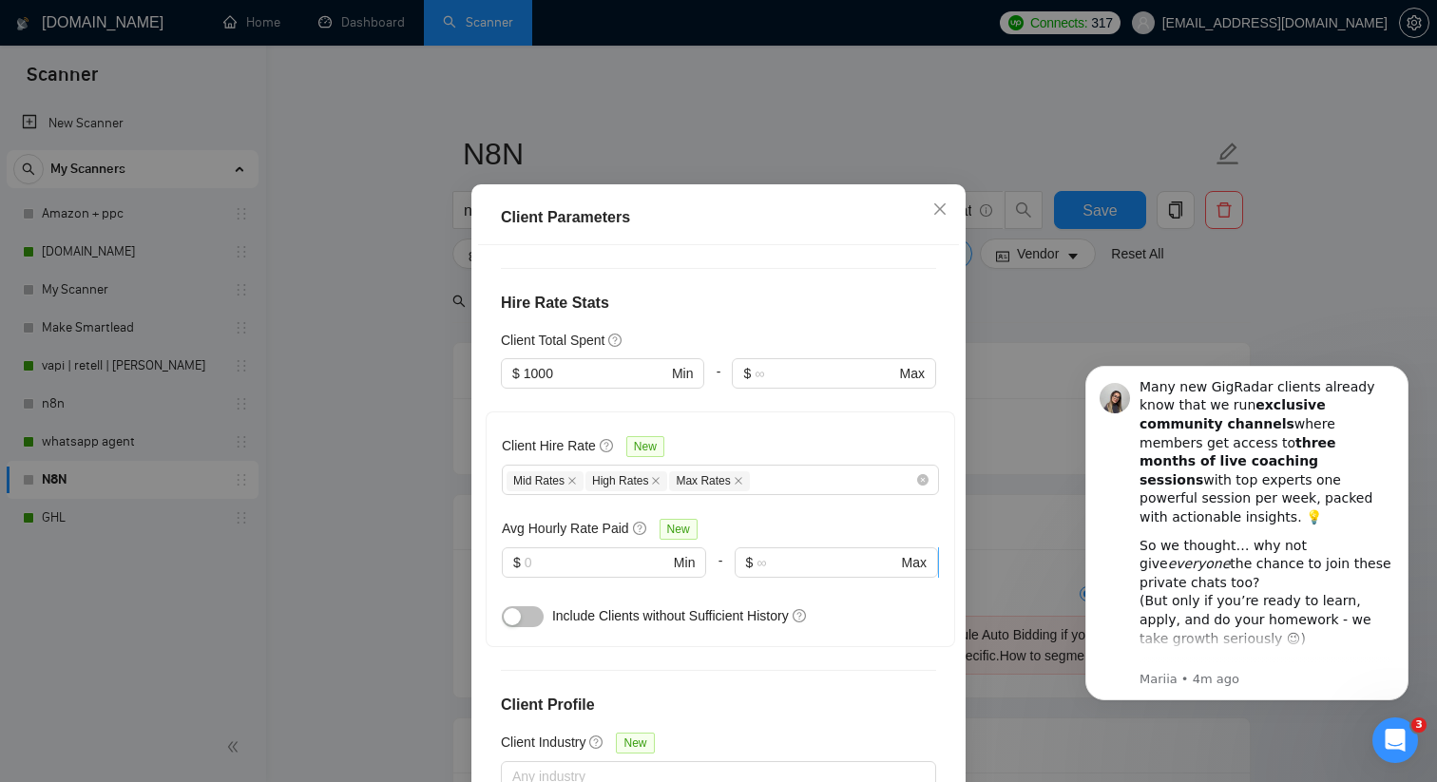
scroll to position [467, 0]
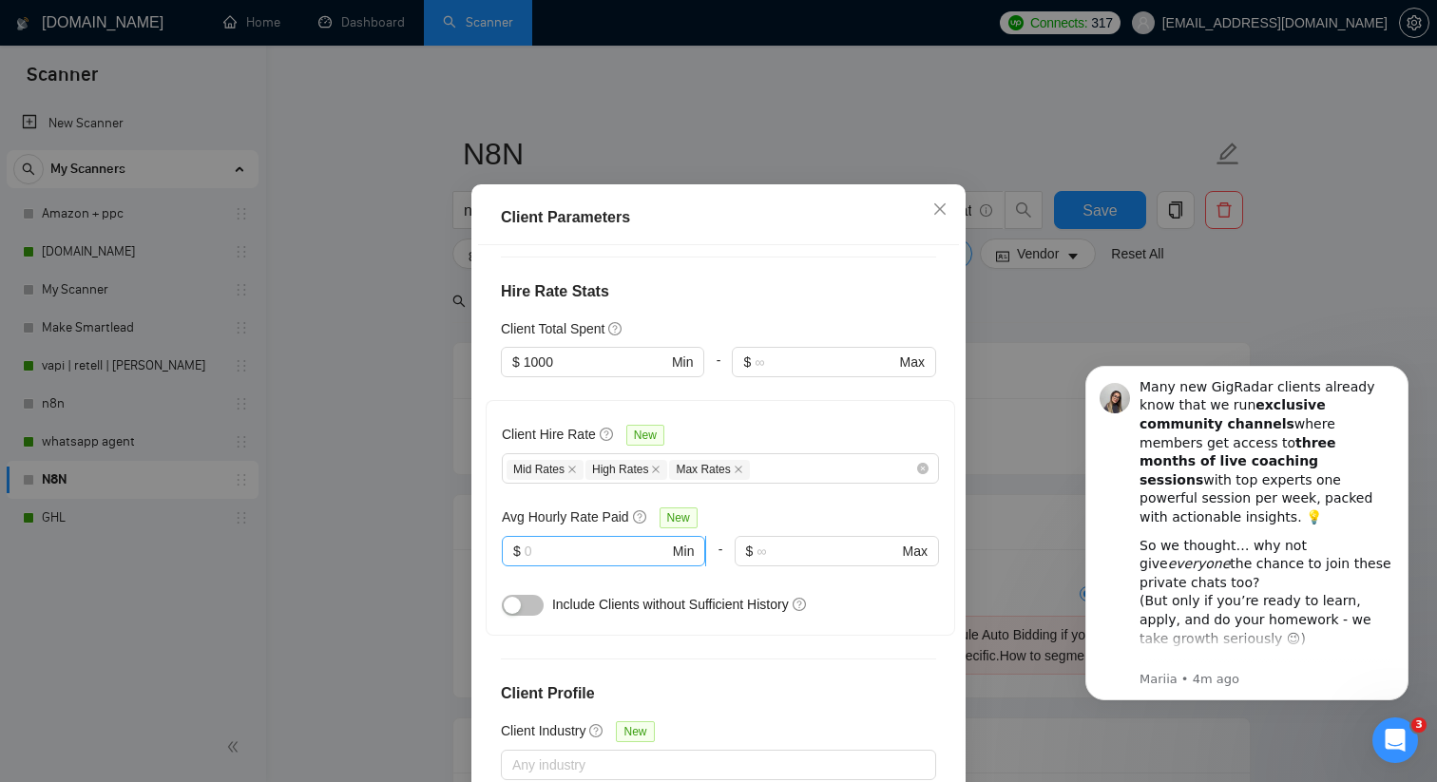
click at [570, 552] on input "text" at bounding box center [596, 551] width 144 height 21
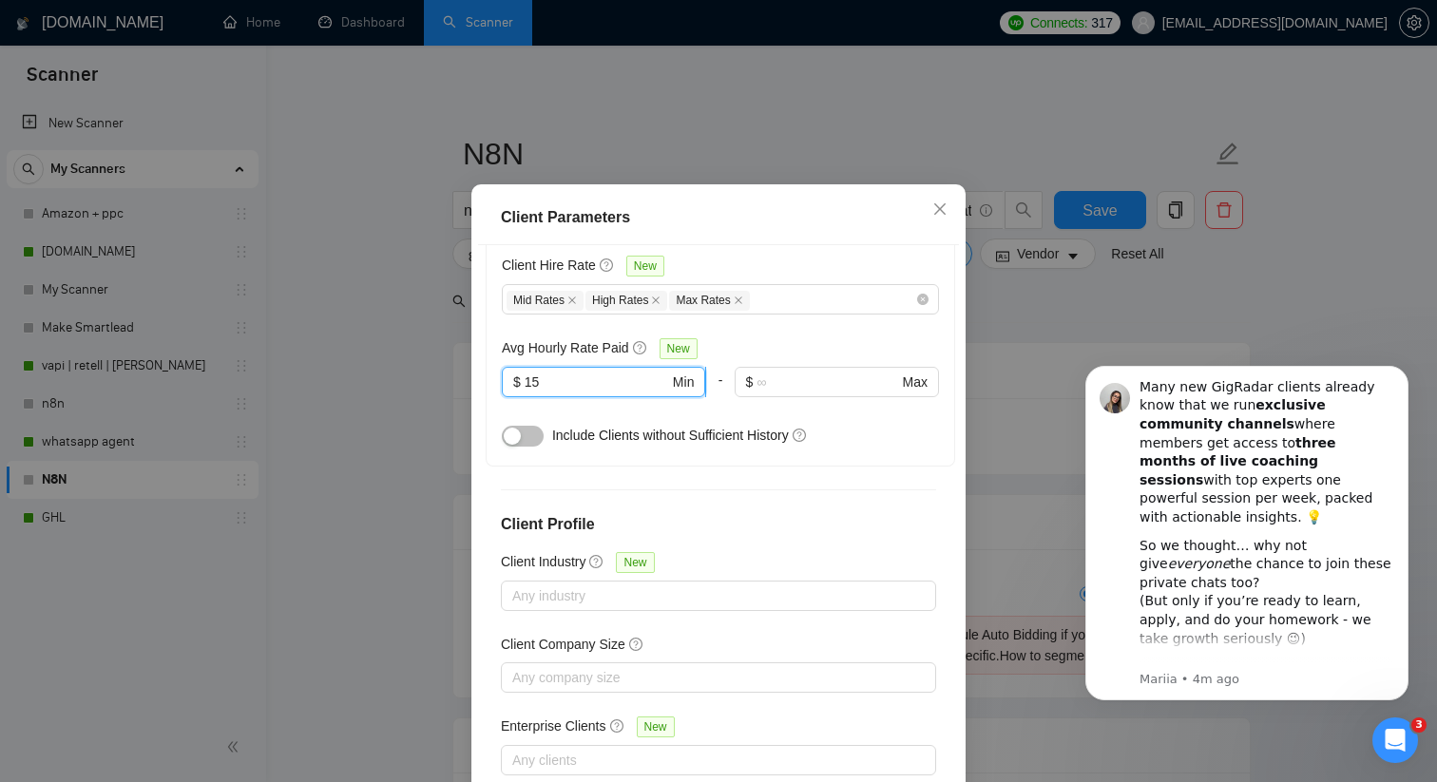
scroll to position [118, 0]
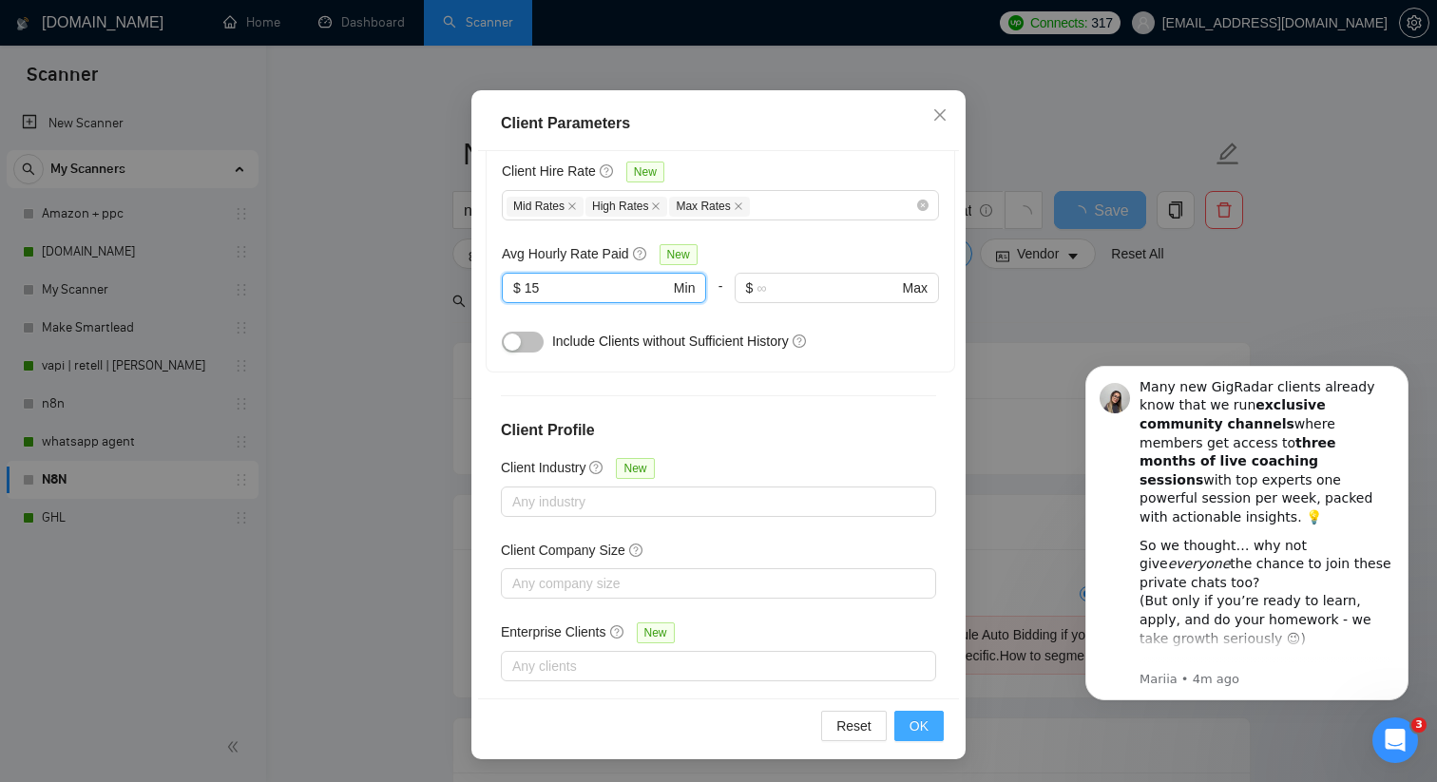
type input "15"
click at [924, 729] on span "OK" at bounding box center [918, 725] width 19 height 21
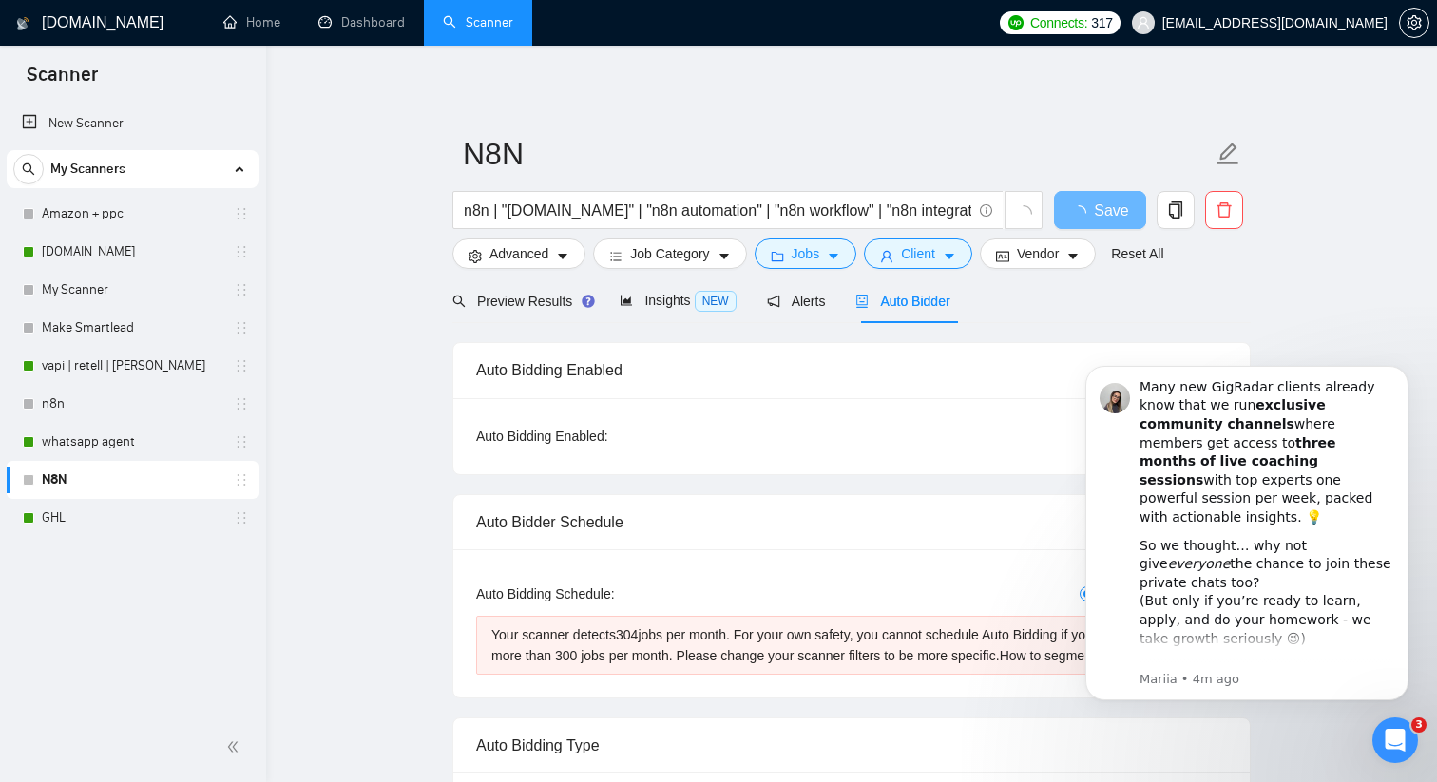
scroll to position [24, 0]
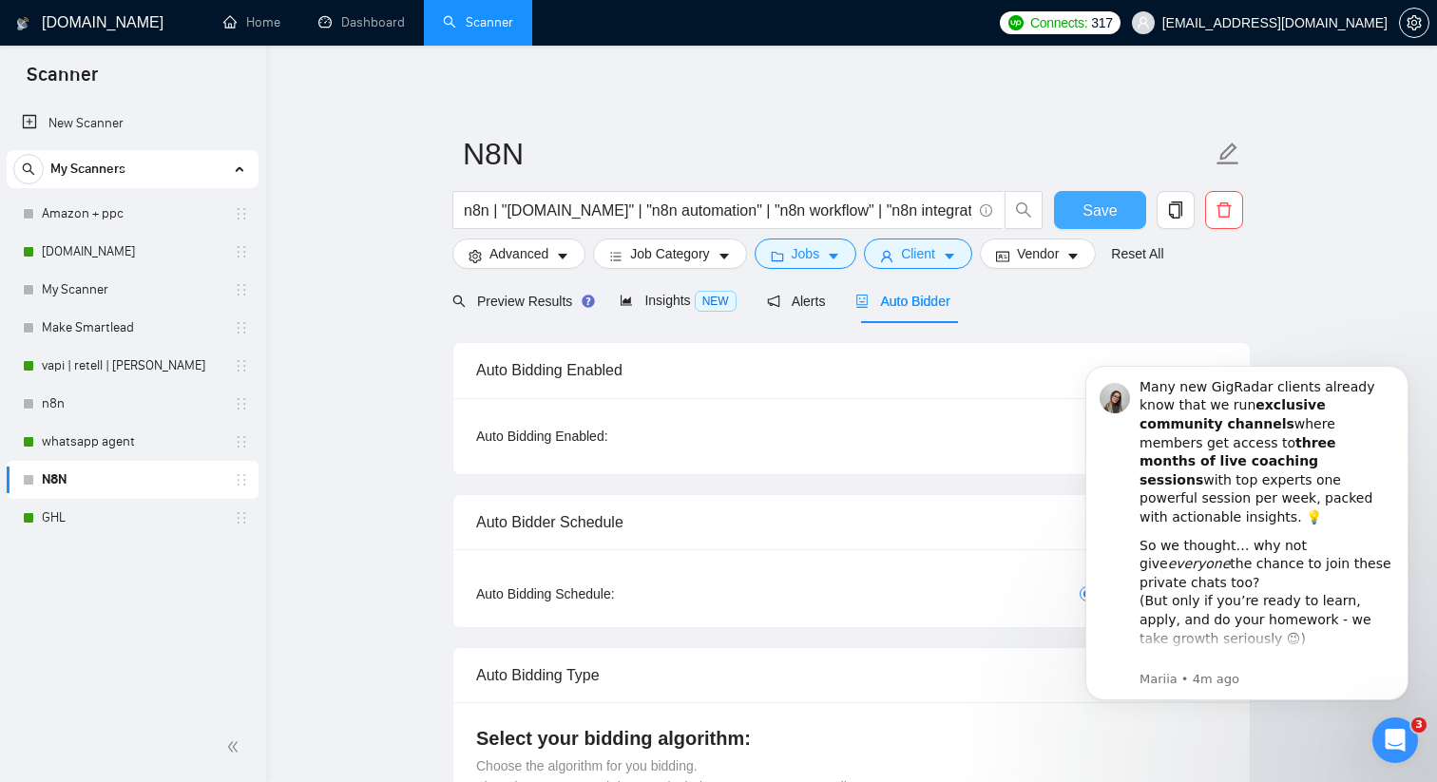
click at [1091, 207] on span "Save" at bounding box center [1099, 211] width 34 height 24
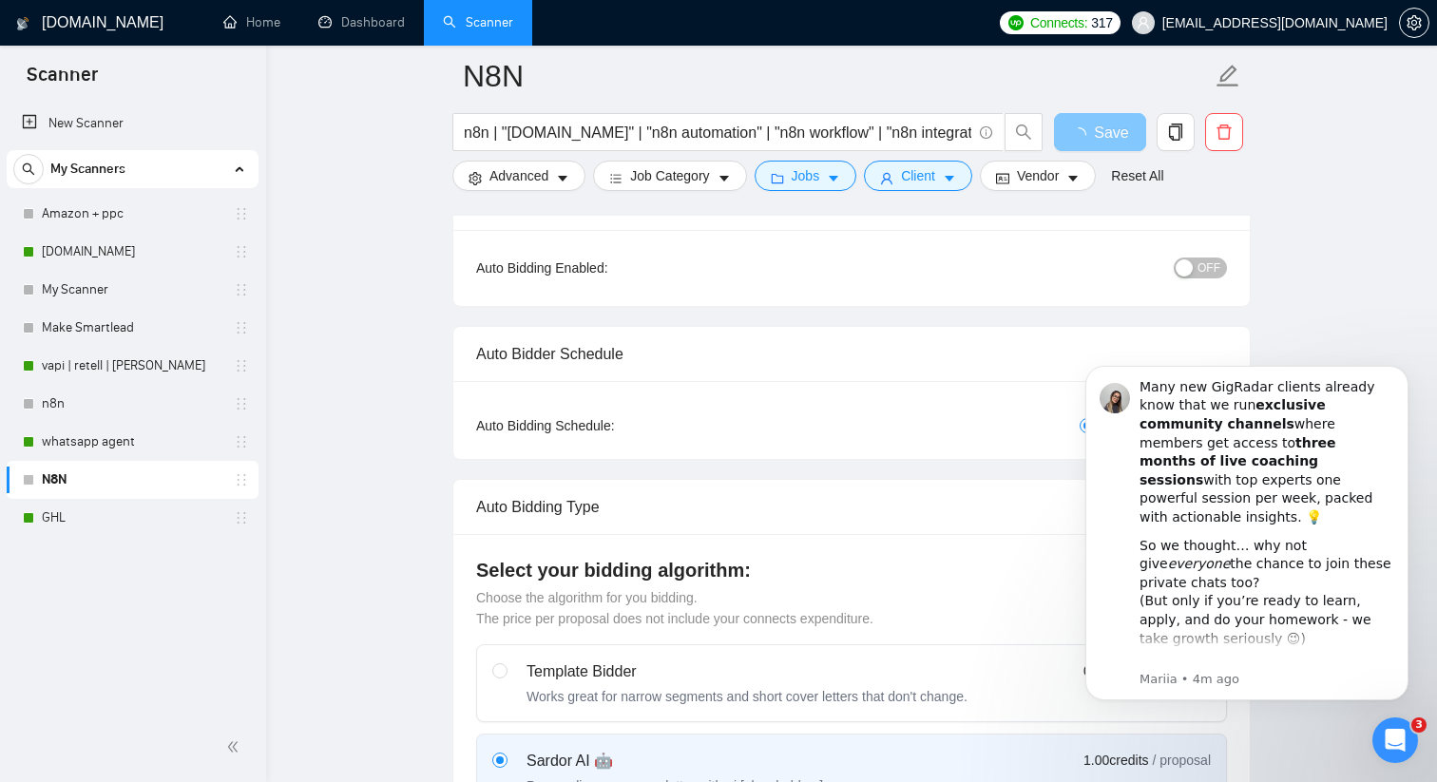
scroll to position [191, 0]
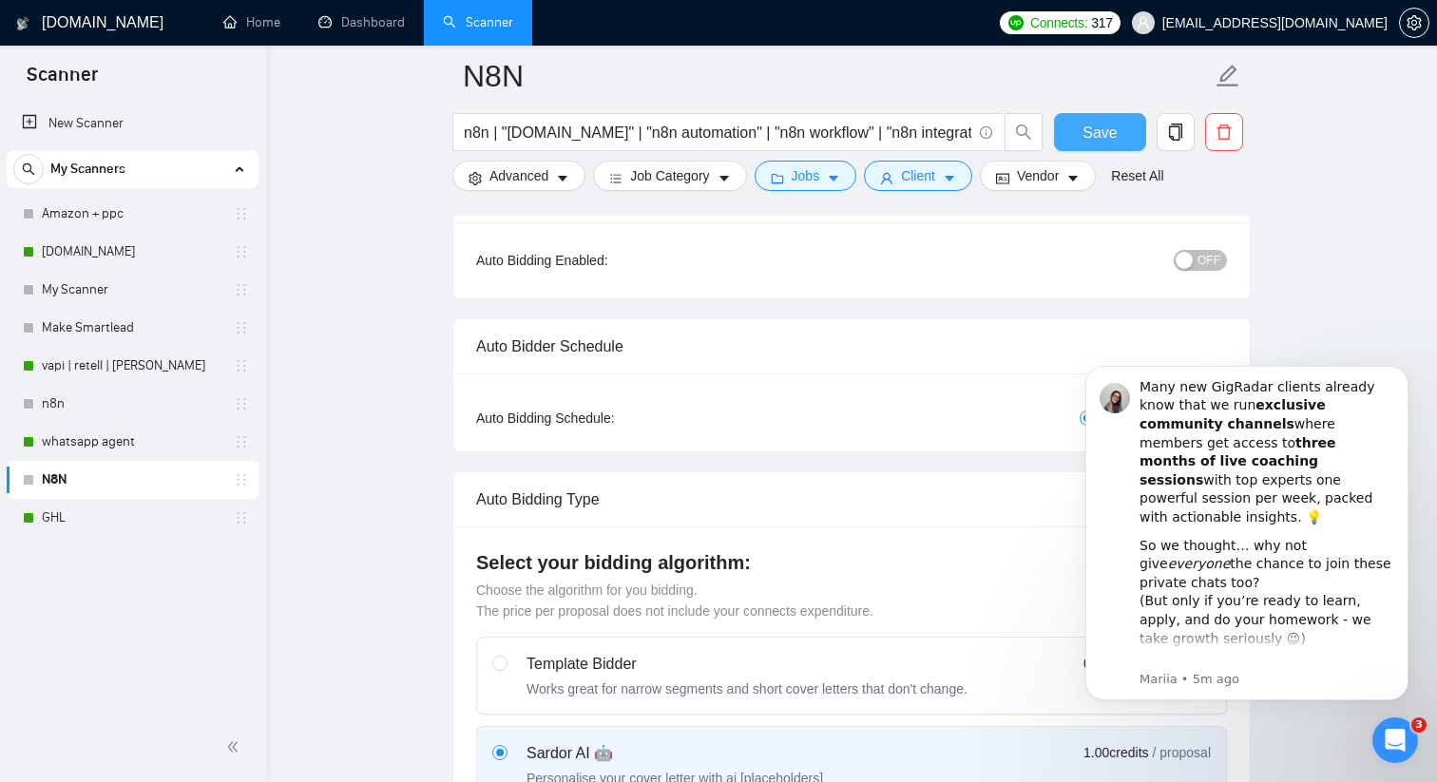
click at [1207, 259] on span "OFF" at bounding box center [1208, 260] width 23 height 21
click at [1085, 135] on span "Save" at bounding box center [1099, 133] width 34 height 24
click at [147, 366] on link "vapi | retell | blan" at bounding box center [132, 366] width 181 height 38
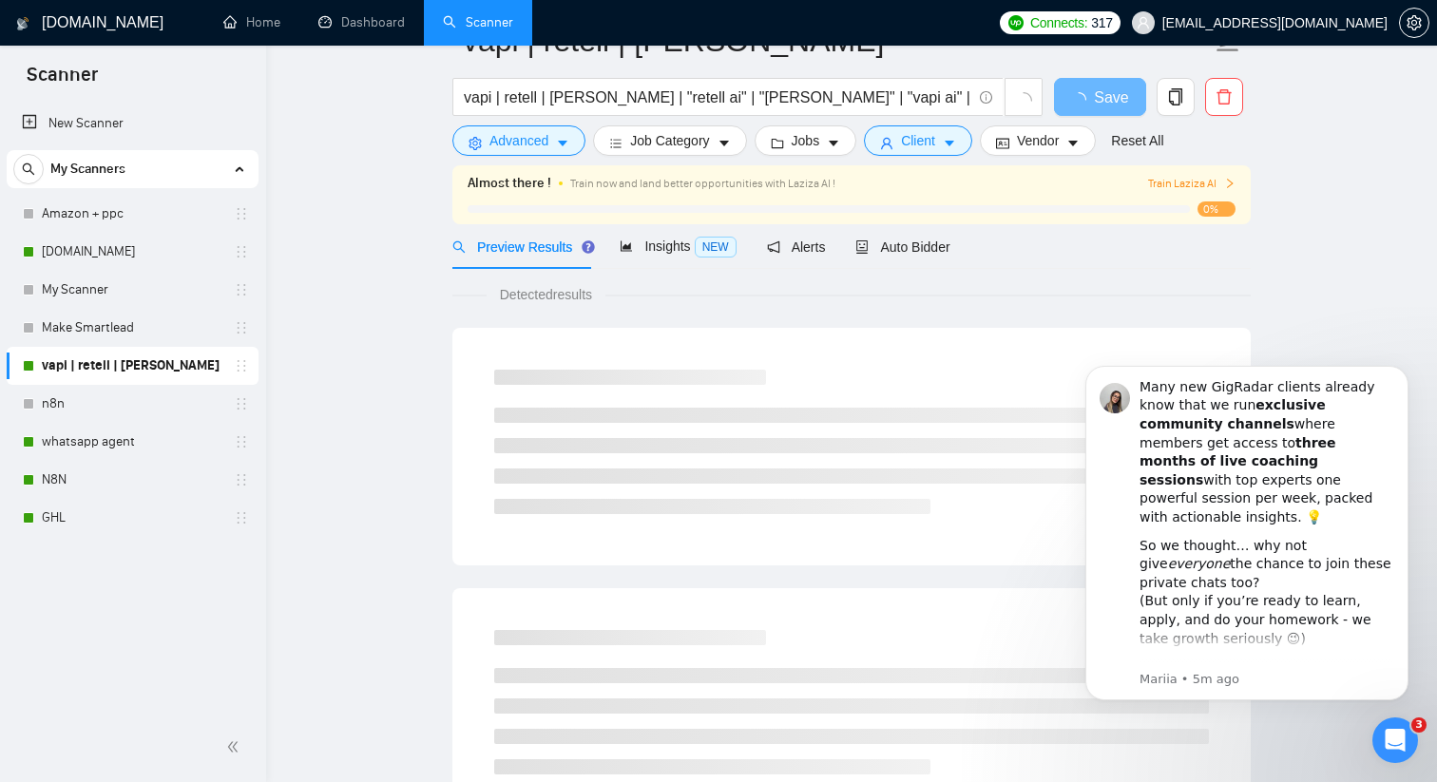
scroll to position [131, 0]
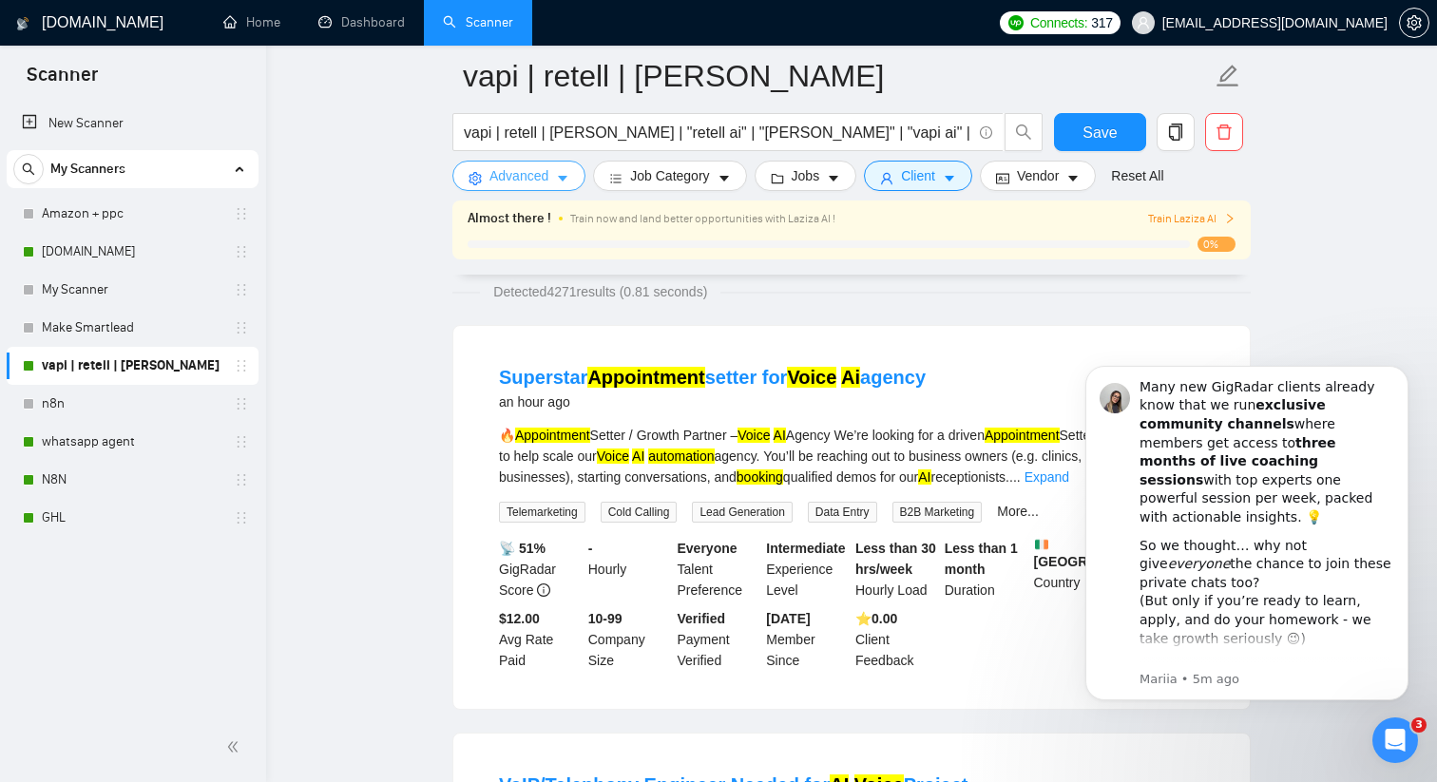
click at [534, 182] on span "Advanced" at bounding box center [518, 175] width 59 height 21
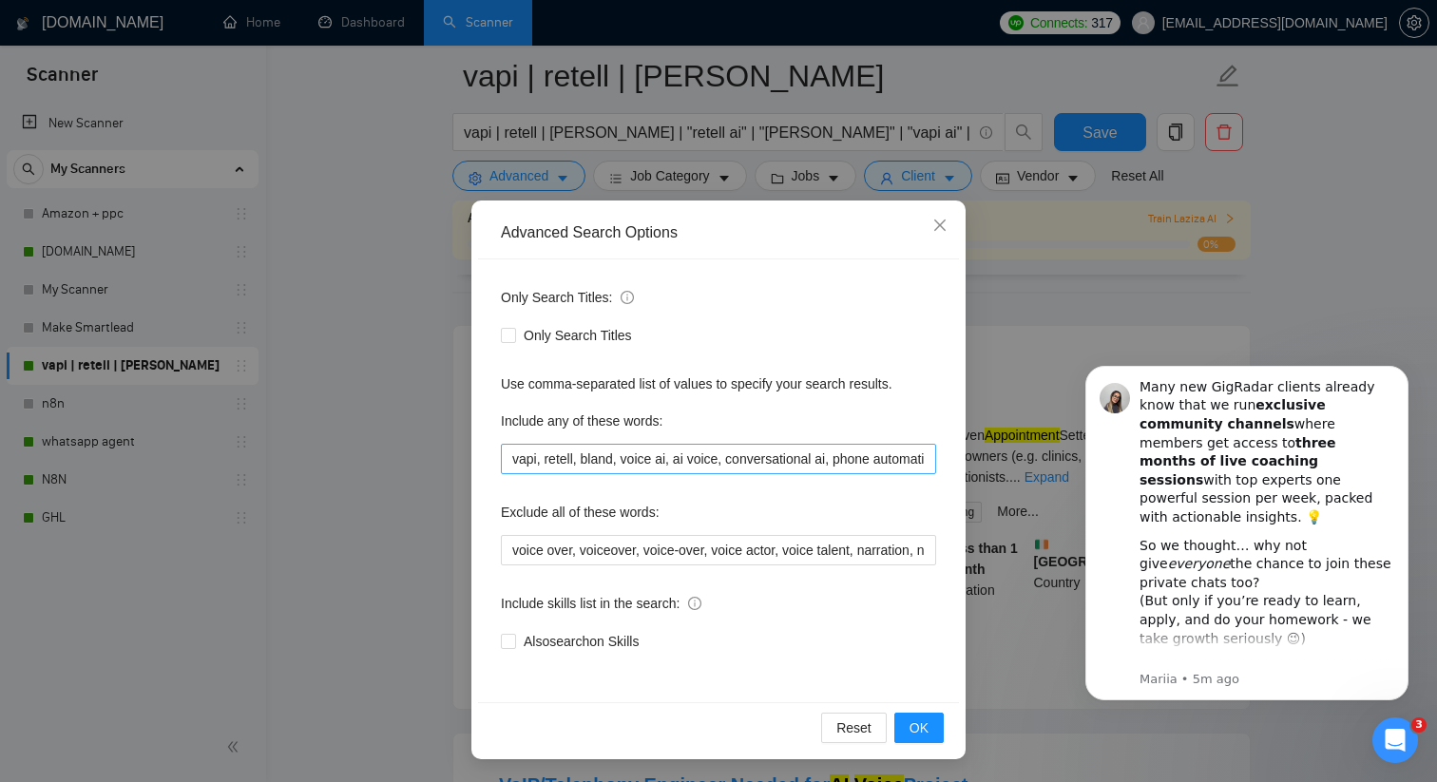
scroll to position [0, 0]
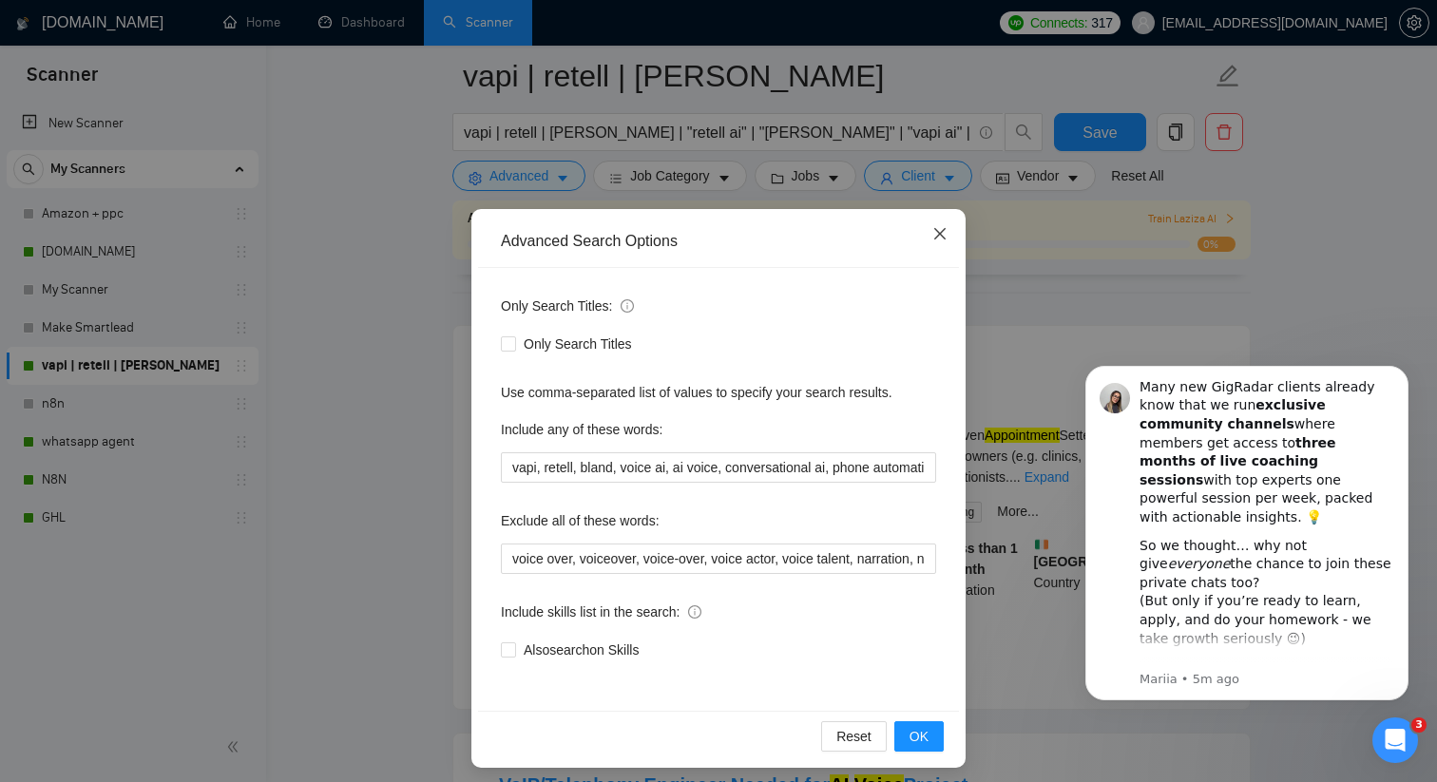
click at [946, 229] on icon "close" at bounding box center [939, 233] width 15 height 15
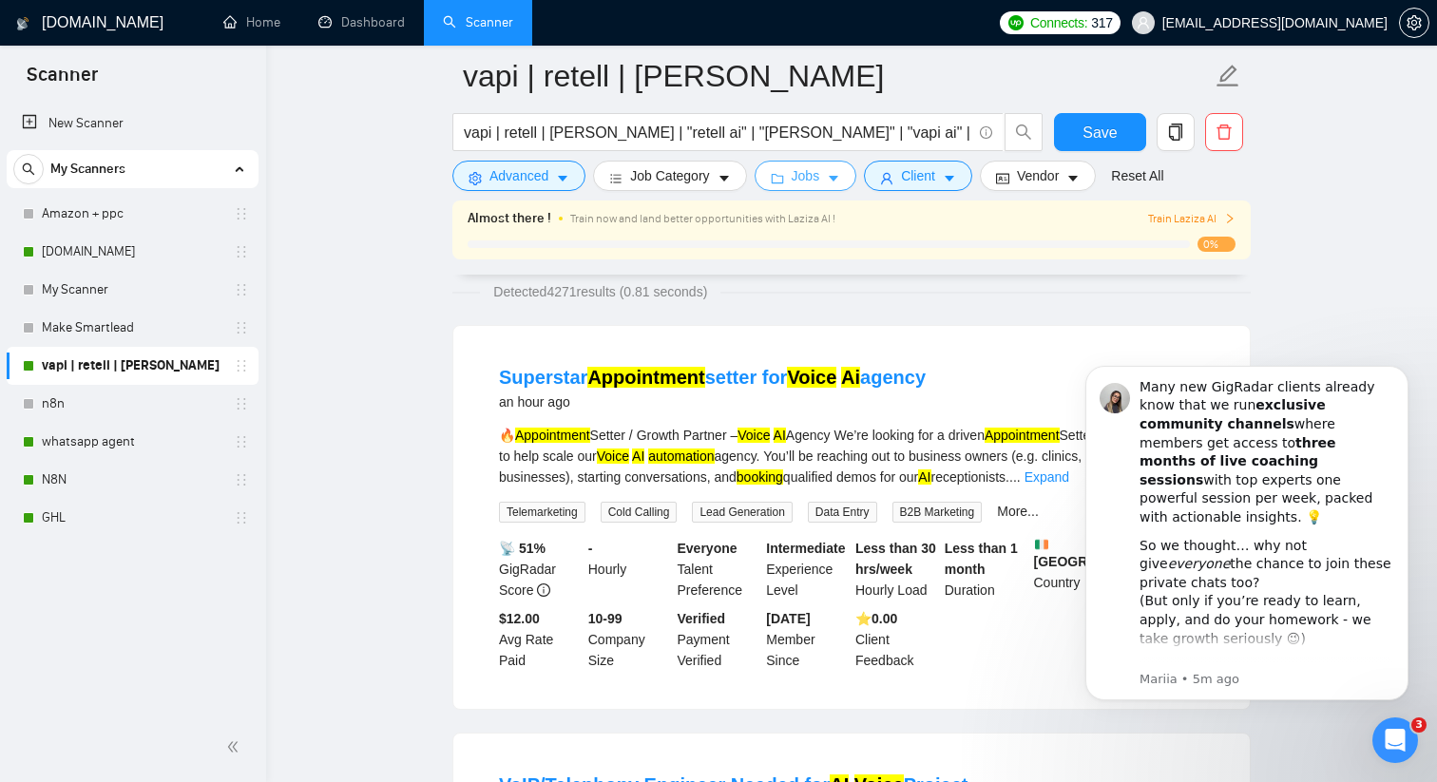
click at [806, 182] on span "Jobs" at bounding box center [805, 175] width 29 height 21
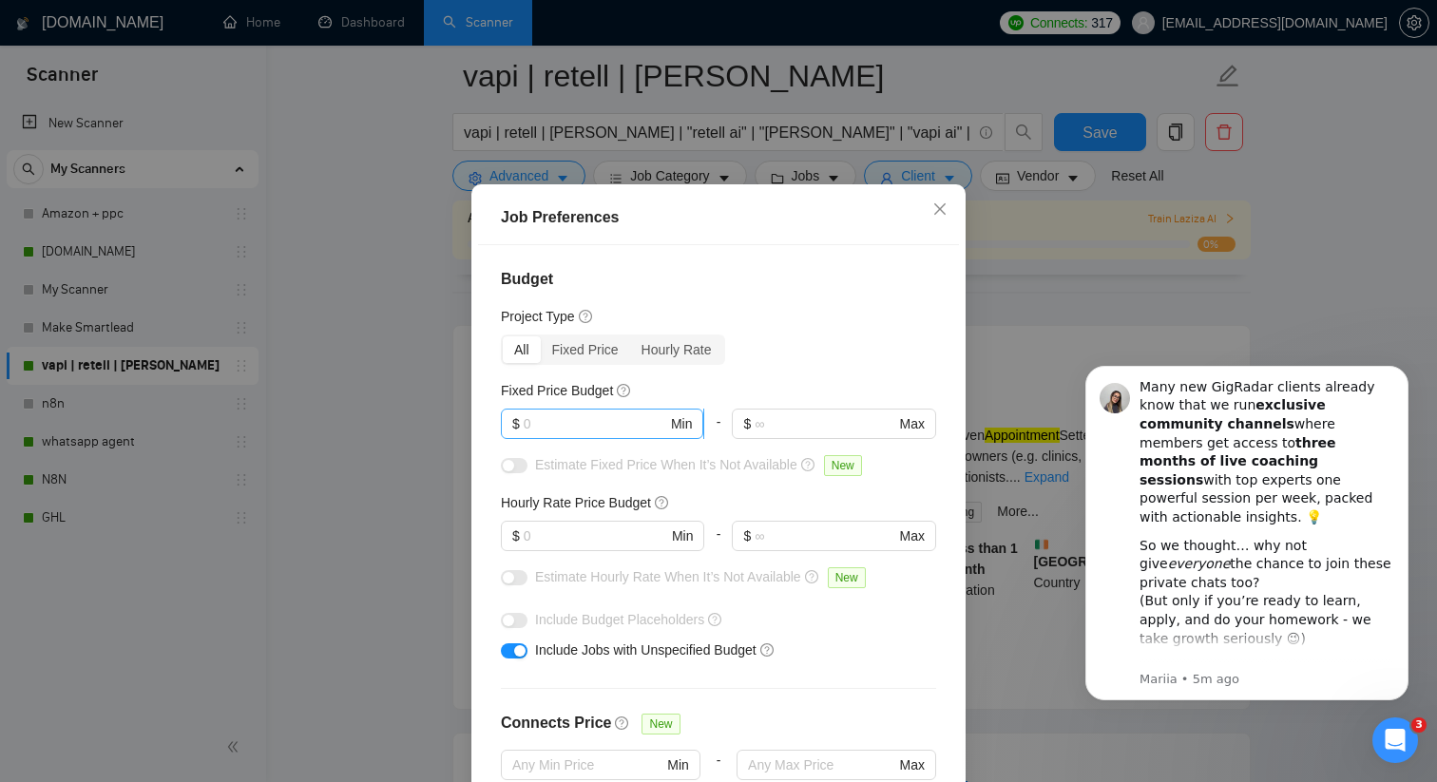
click at [622, 434] on input "text" at bounding box center [595, 423] width 143 height 21
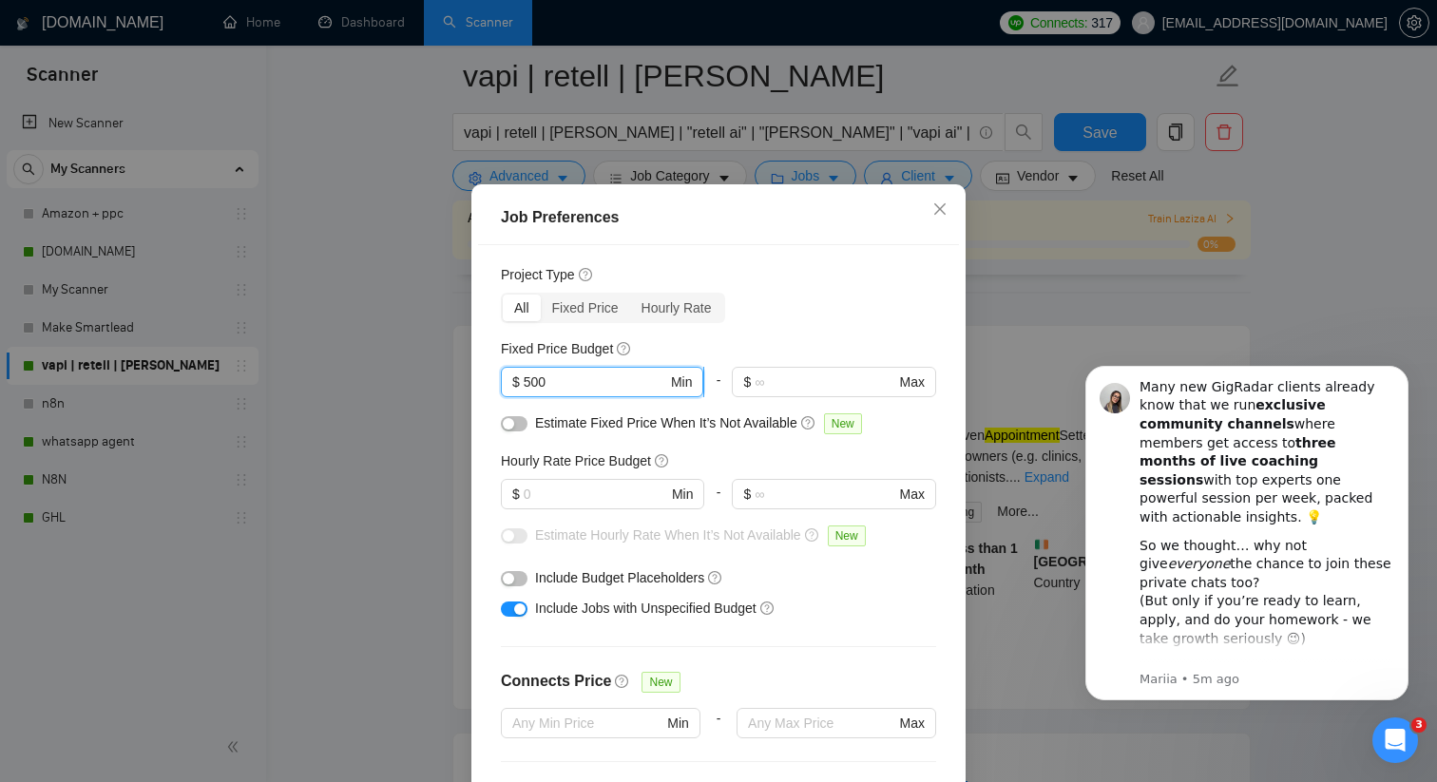
scroll to position [107, 0]
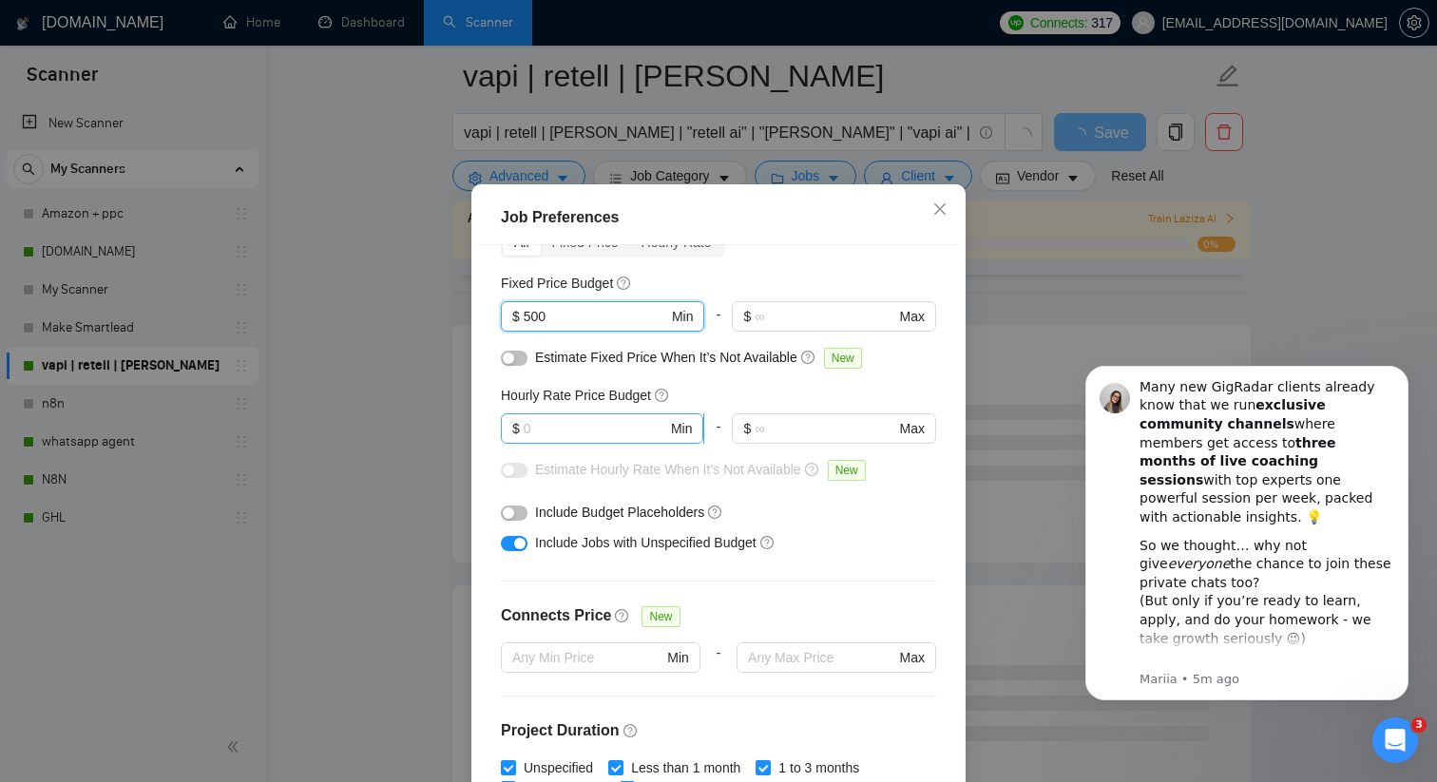
type input "500"
click at [612, 439] on input "text" at bounding box center [595, 428] width 143 height 21
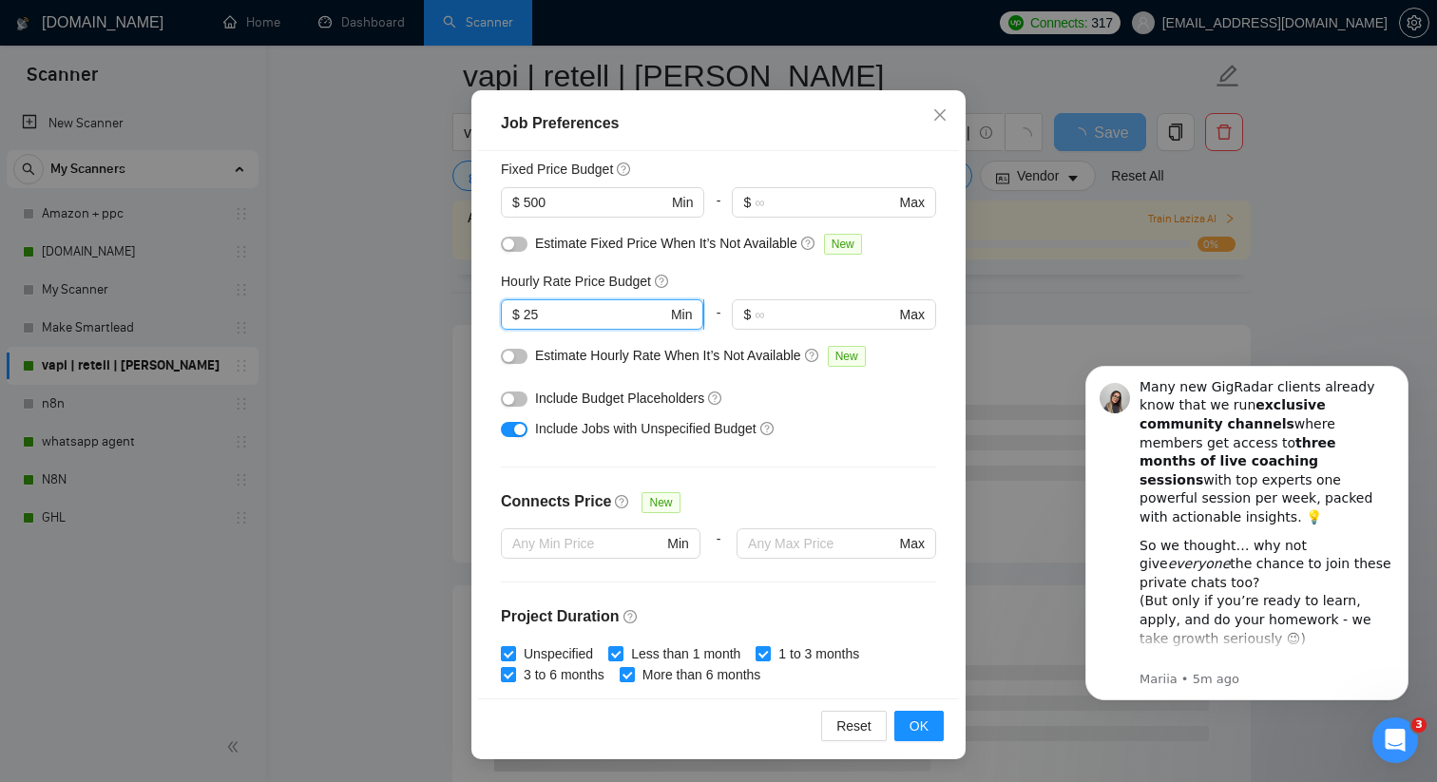
scroll to position [124, 0]
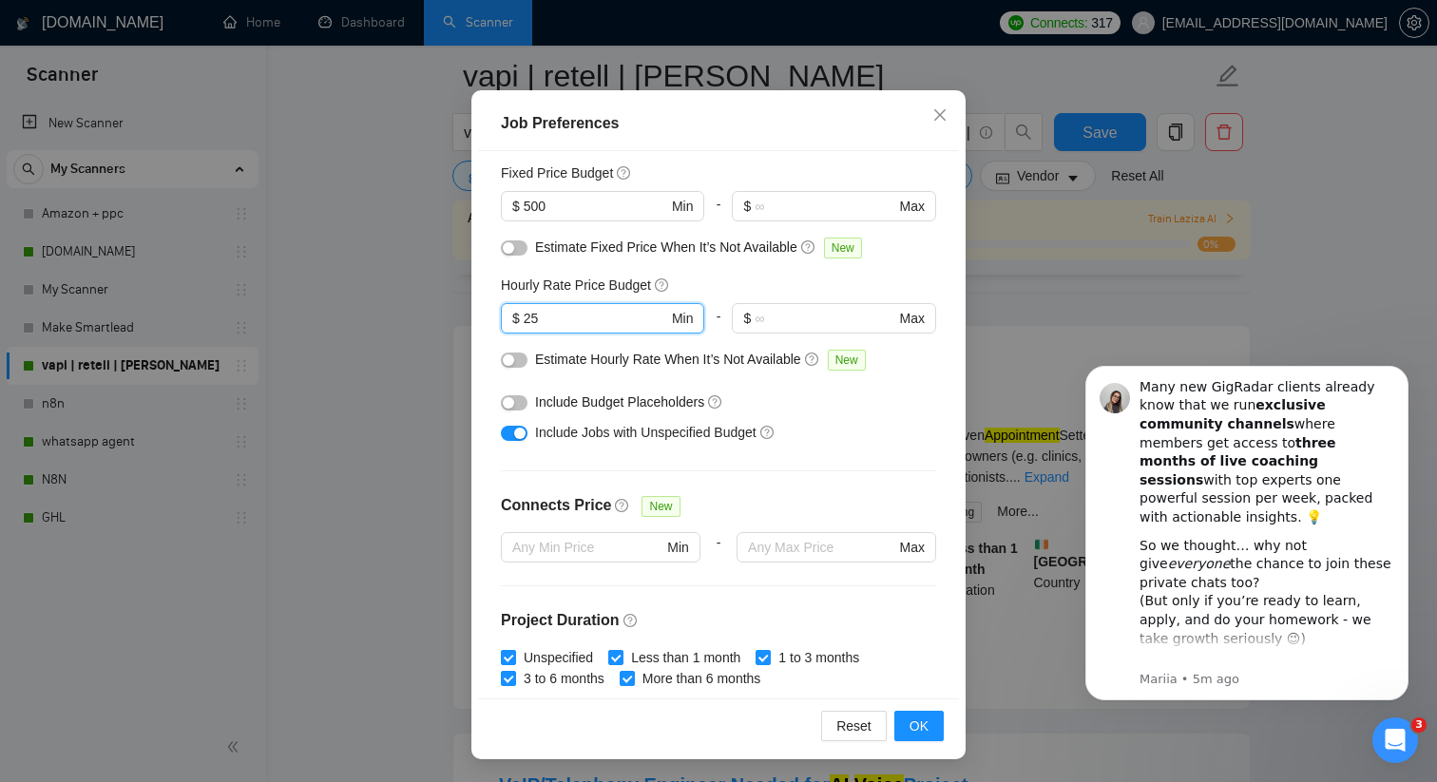
type input "25"
click at [516, 436] on div "button" at bounding box center [519, 433] width 11 height 11
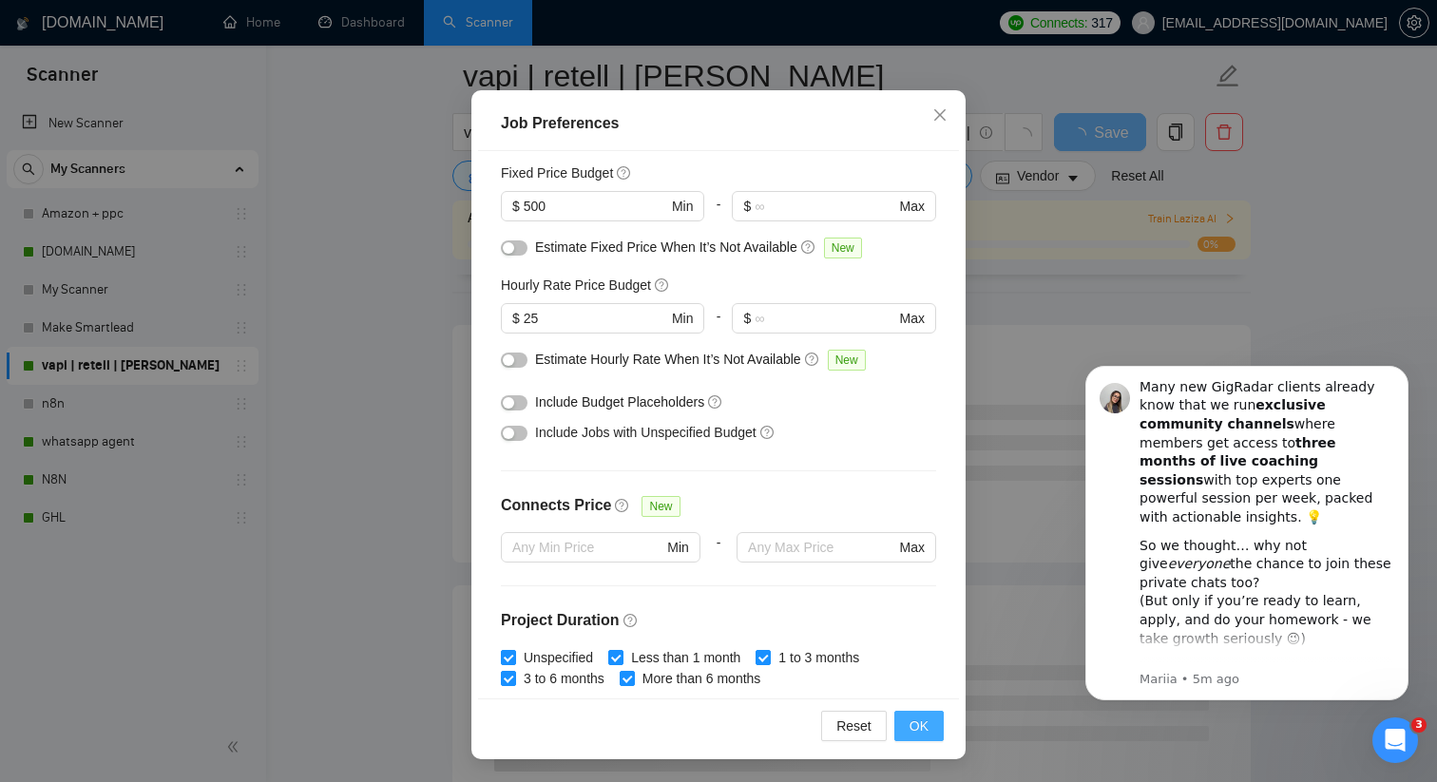
click at [924, 716] on span "OK" at bounding box center [918, 725] width 19 height 21
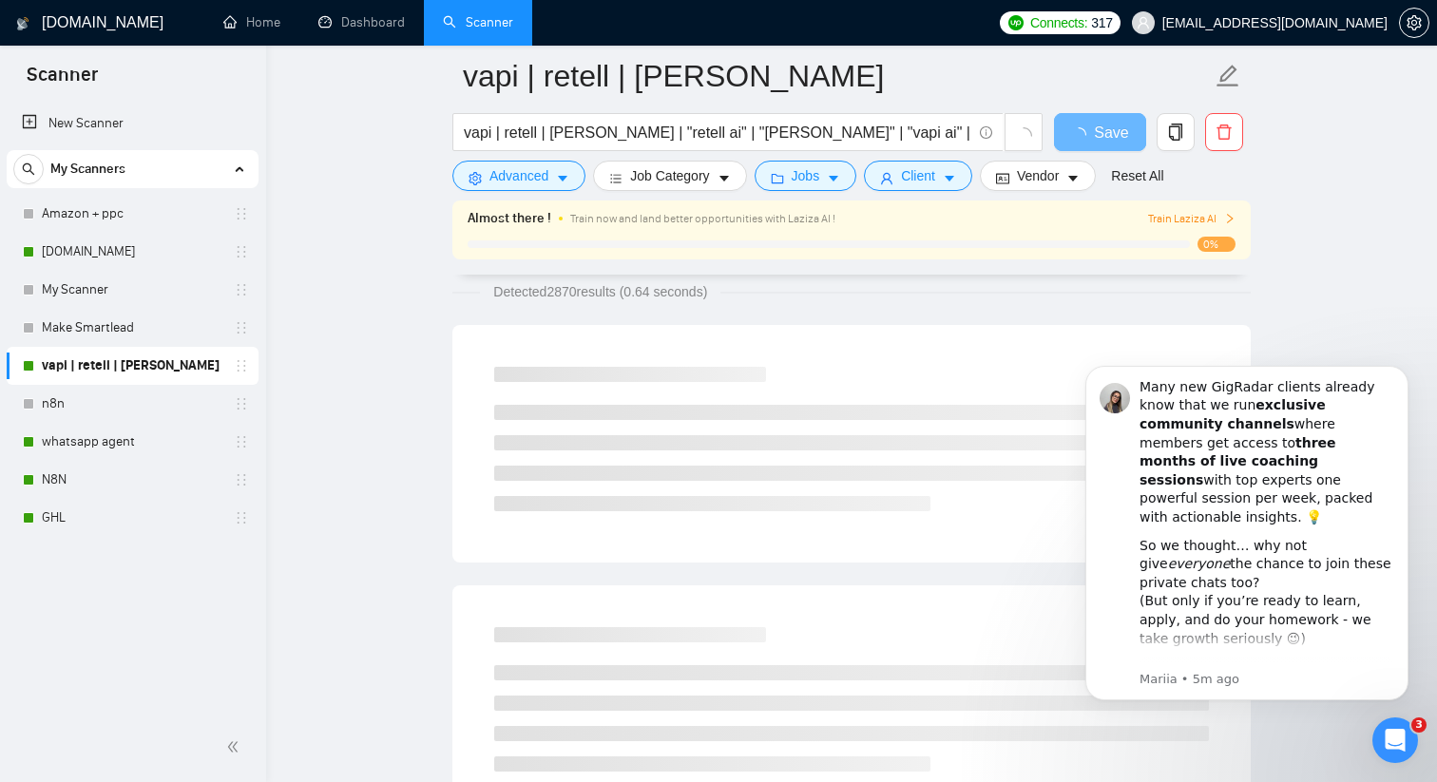
scroll to position [24, 0]
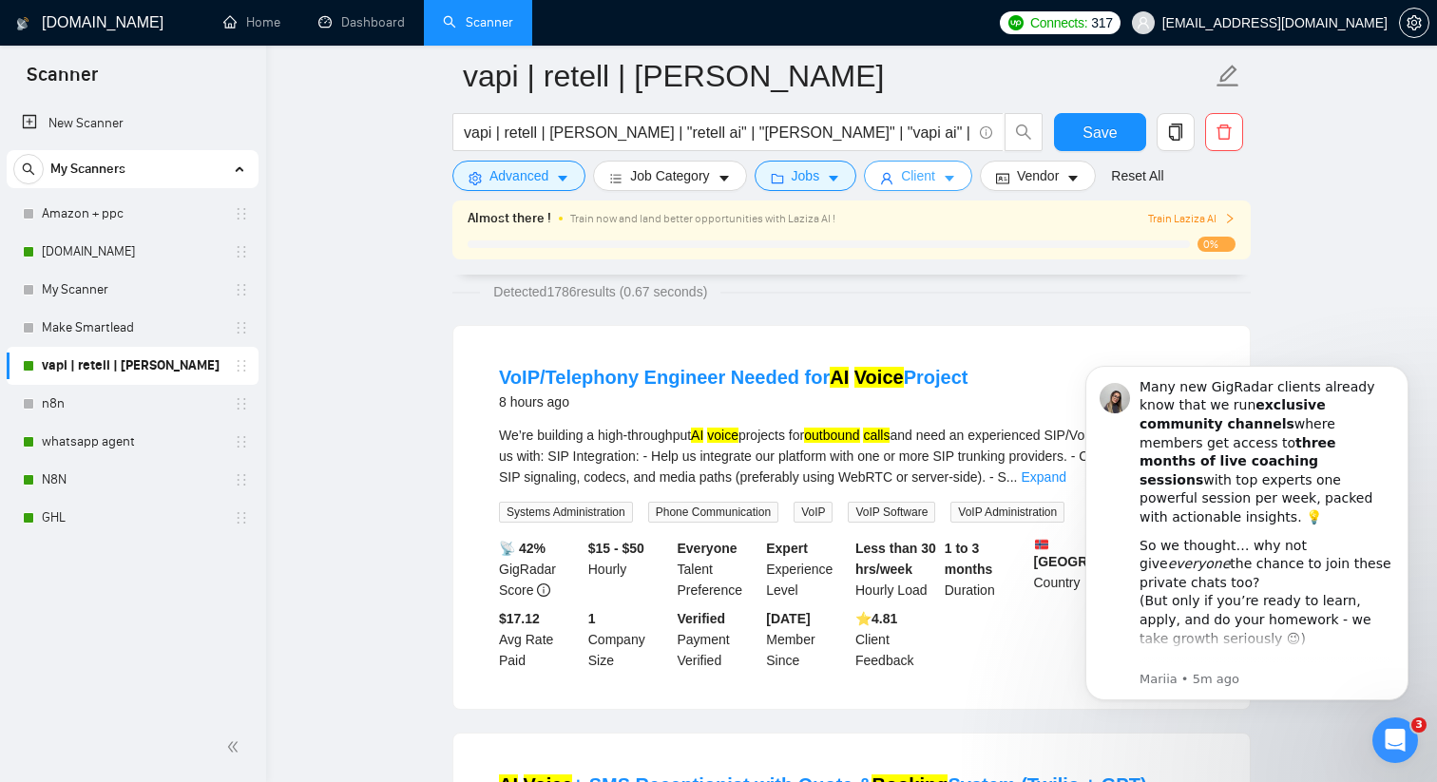
click at [935, 174] on span "Client" at bounding box center [918, 175] width 34 height 21
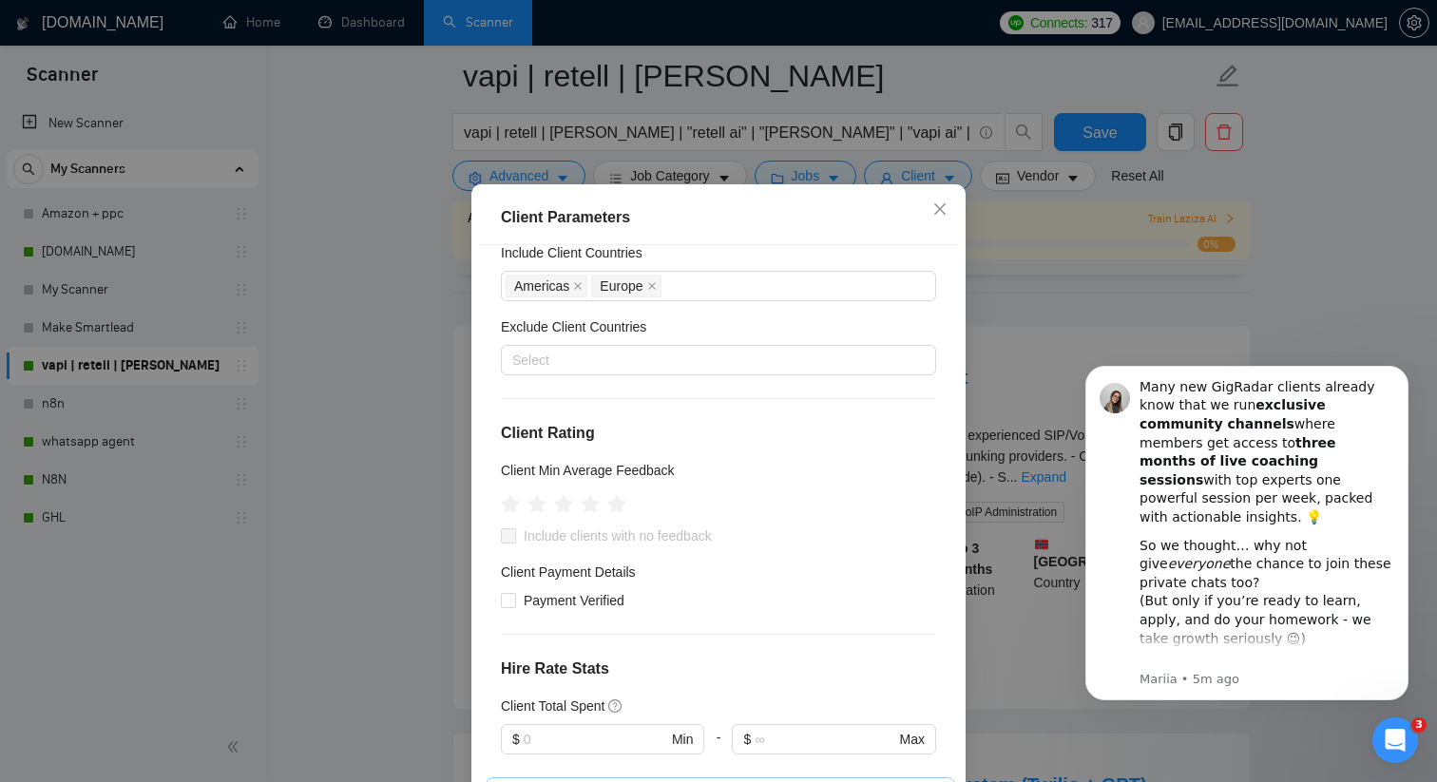
scroll to position [0, 0]
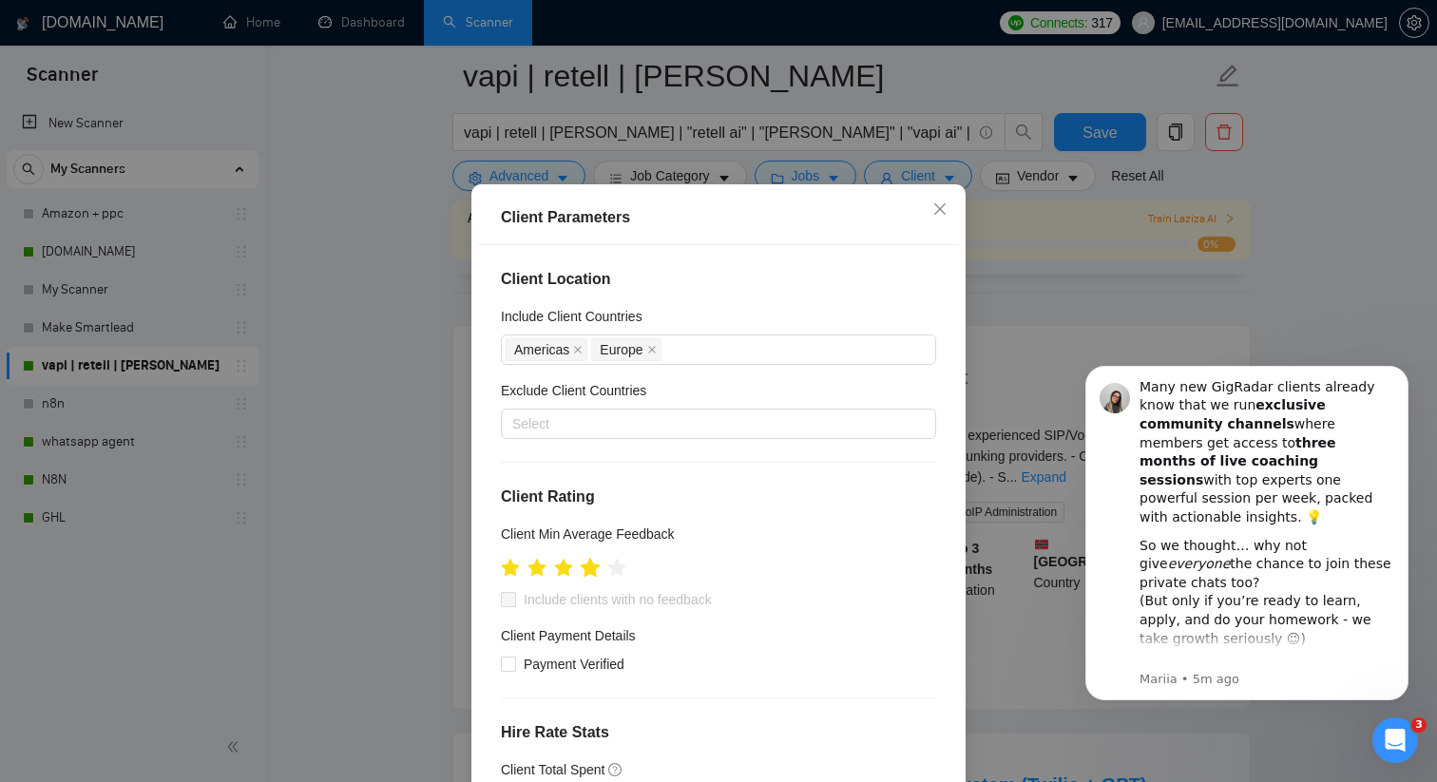
click at [598, 579] on icon "star" at bounding box center [590, 568] width 21 height 21
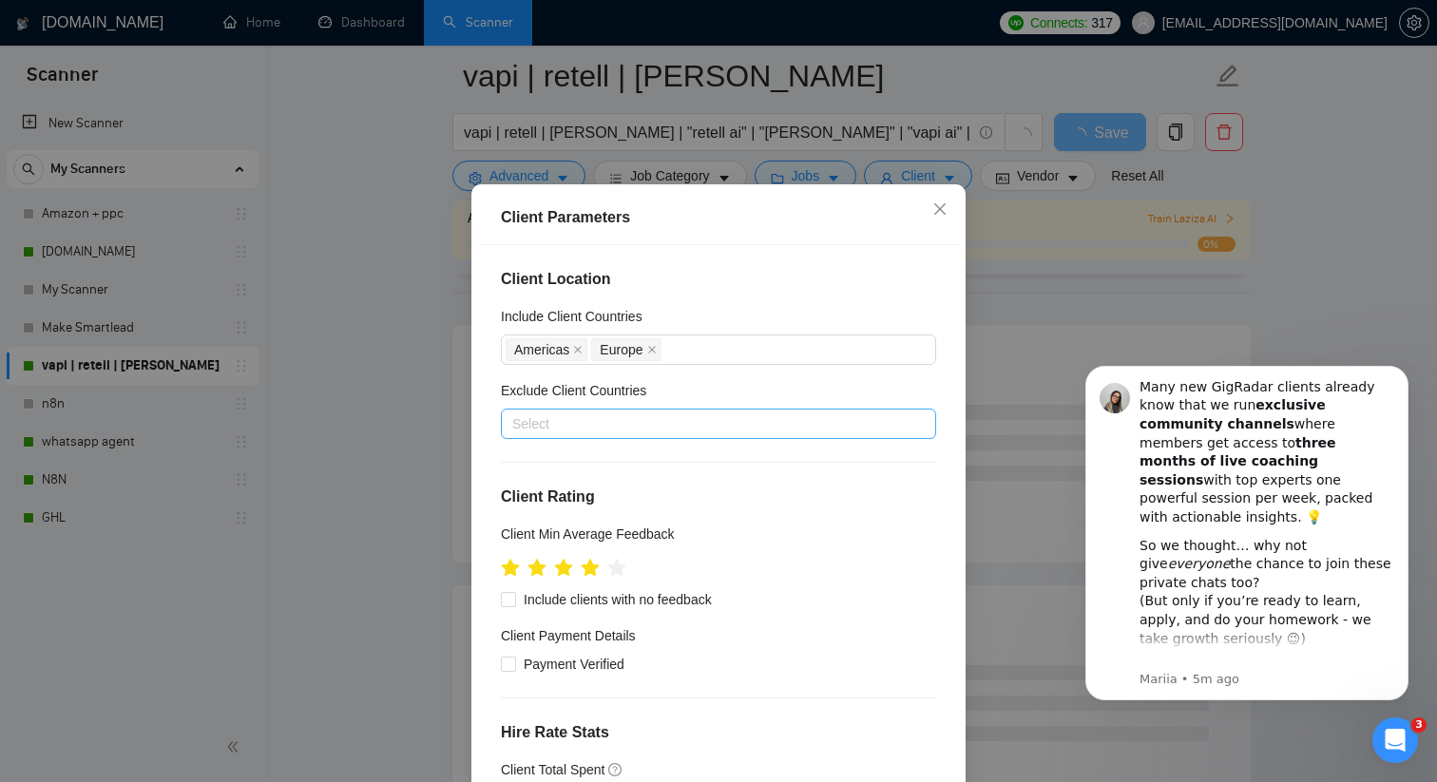
click at [564, 435] on div at bounding box center [708, 423] width 407 height 23
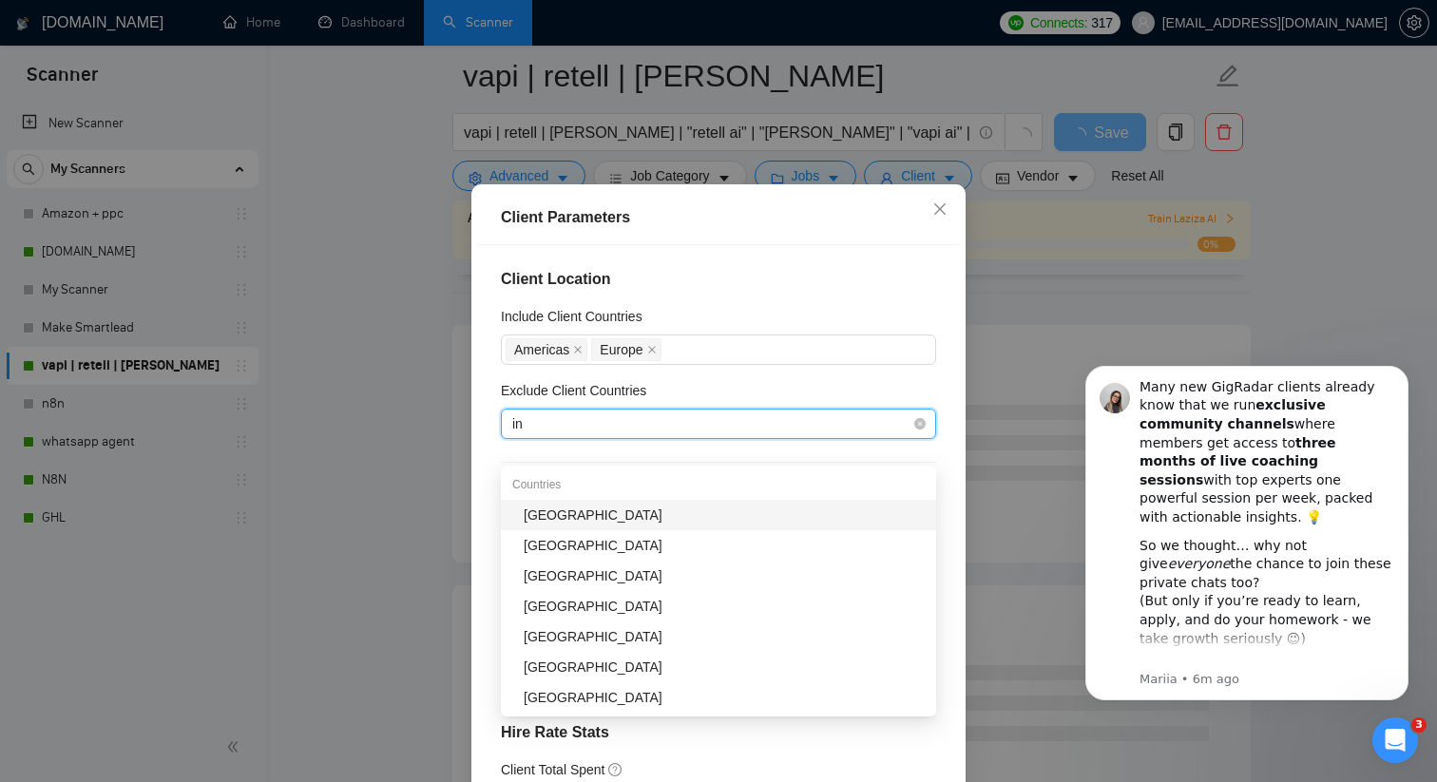
type input "ind"
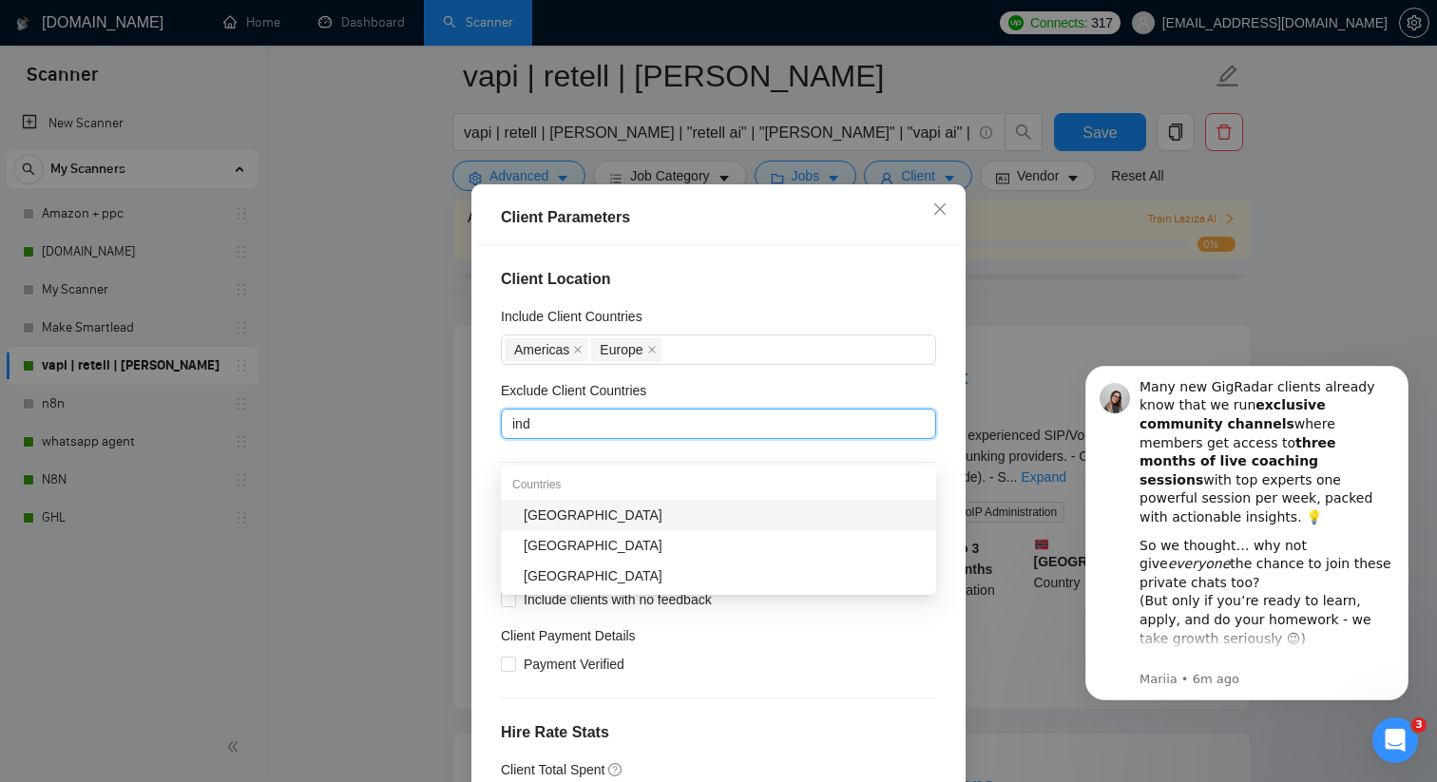
click at [565, 510] on div "India" at bounding box center [724, 515] width 401 height 21
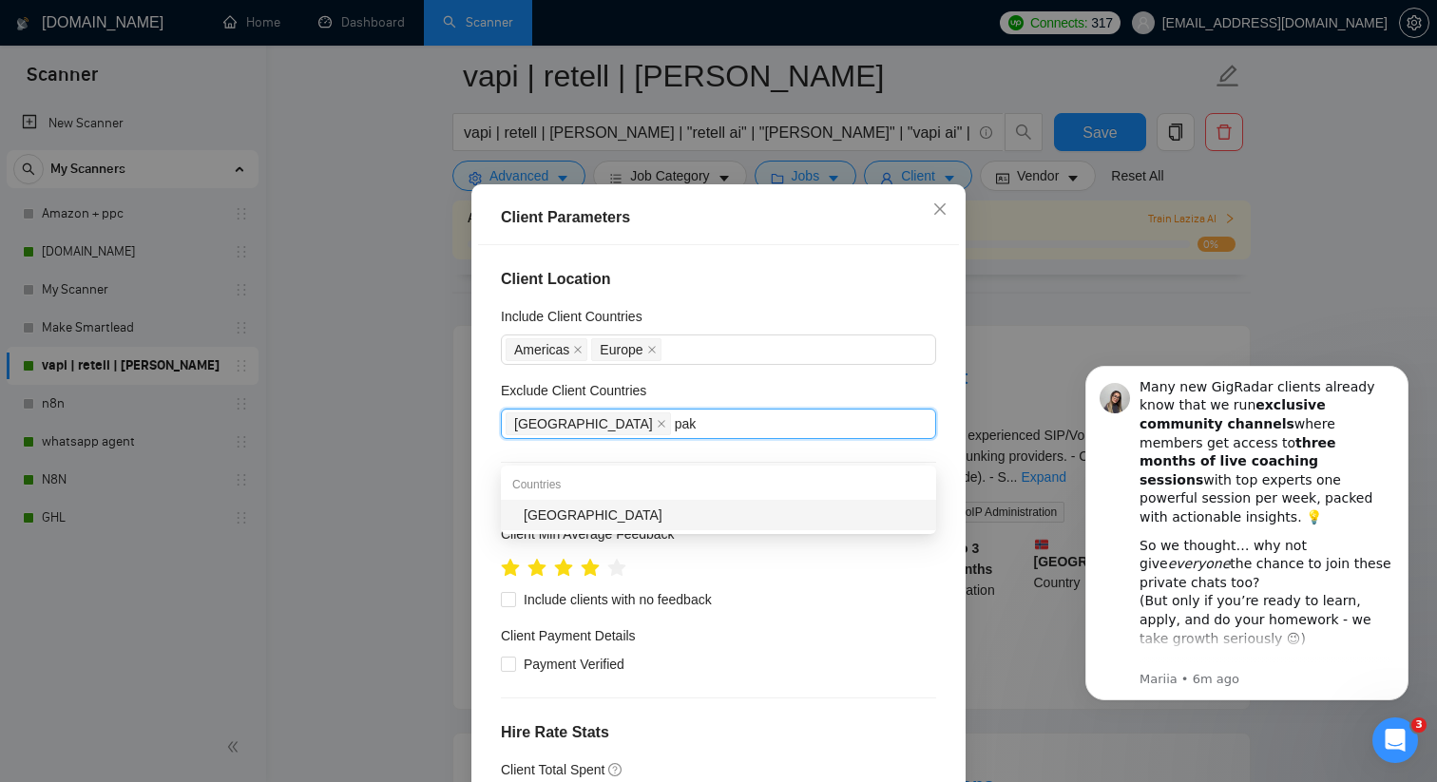
type input "paki"
click at [554, 521] on div "Pakistan" at bounding box center [724, 515] width 401 height 21
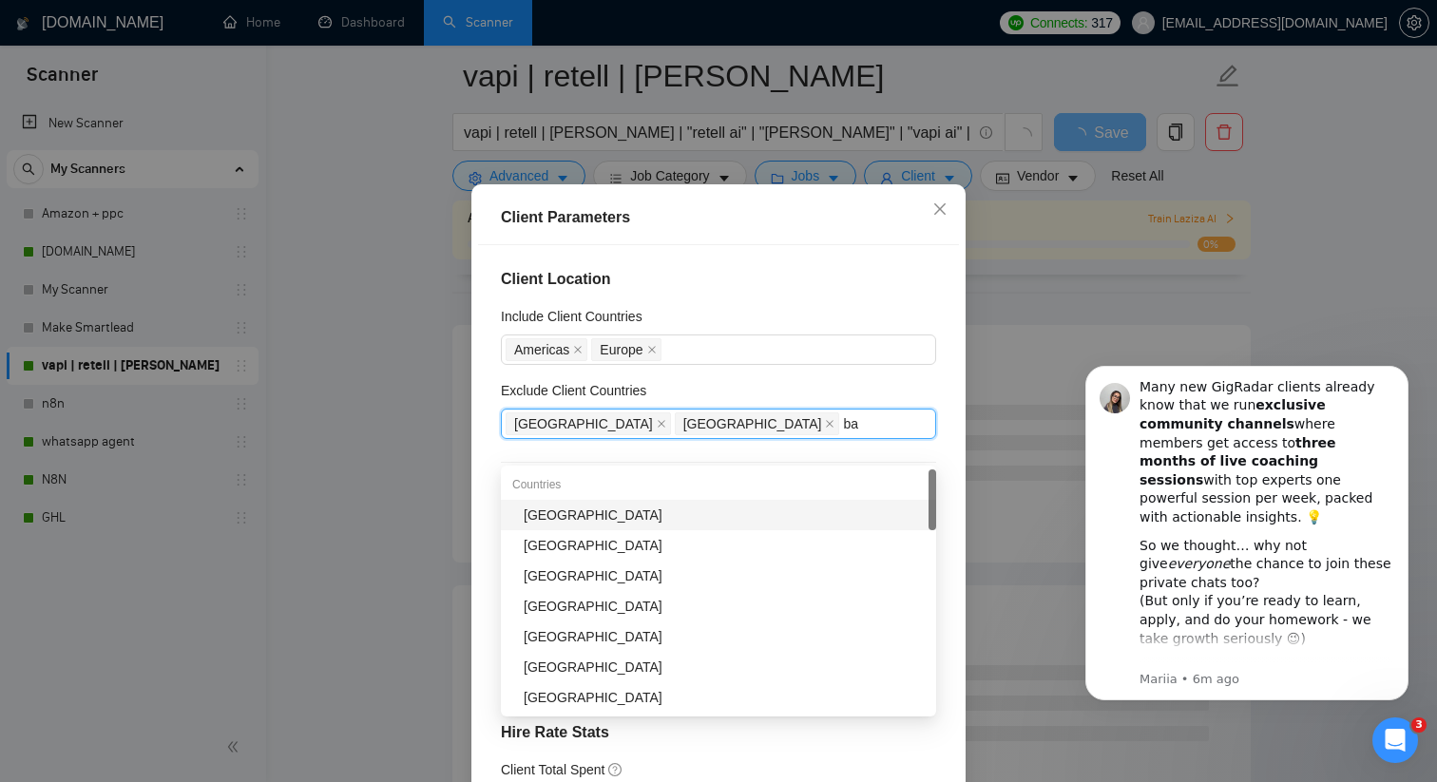
type input "ban"
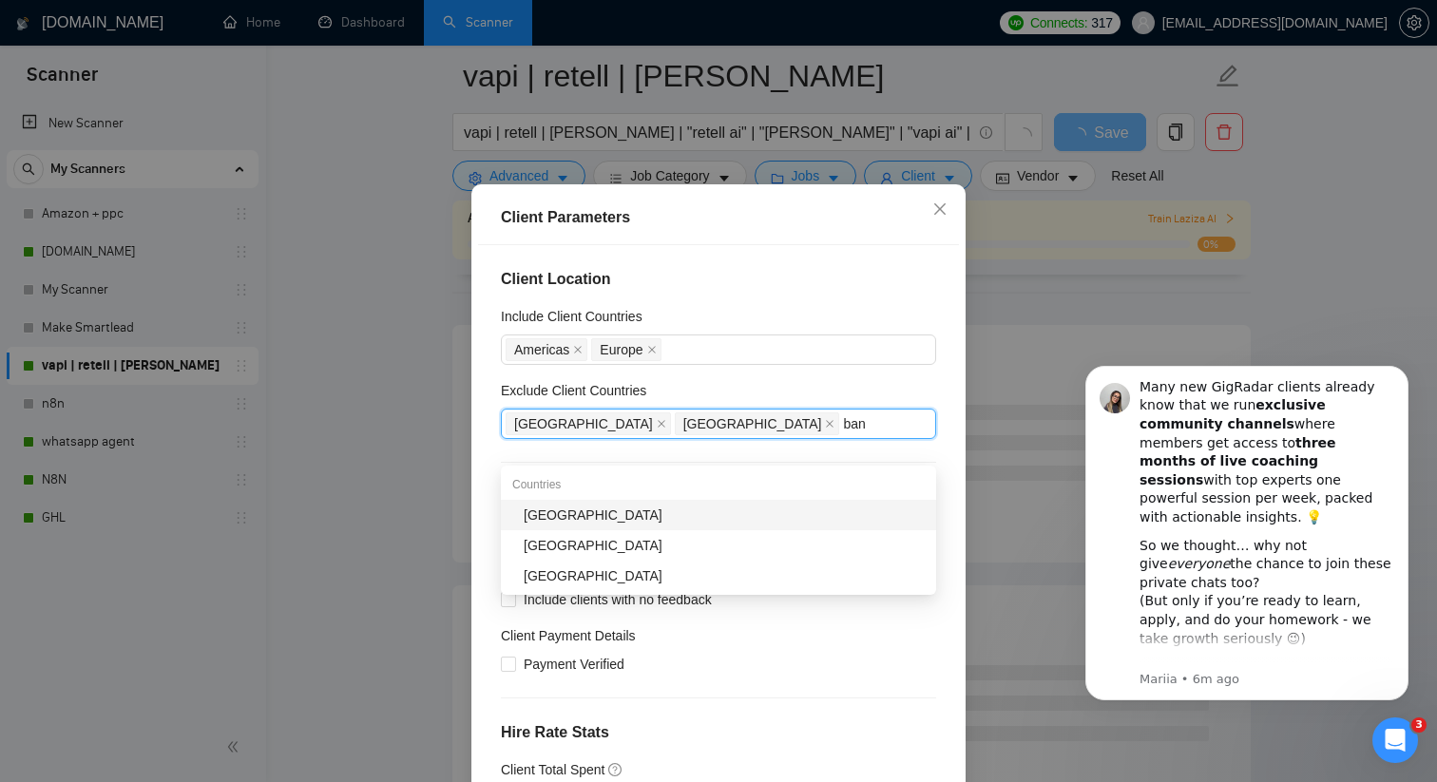
click at [565, 515] on div "Bangladesh" at bounding box center [724, 515] width 401 height 21
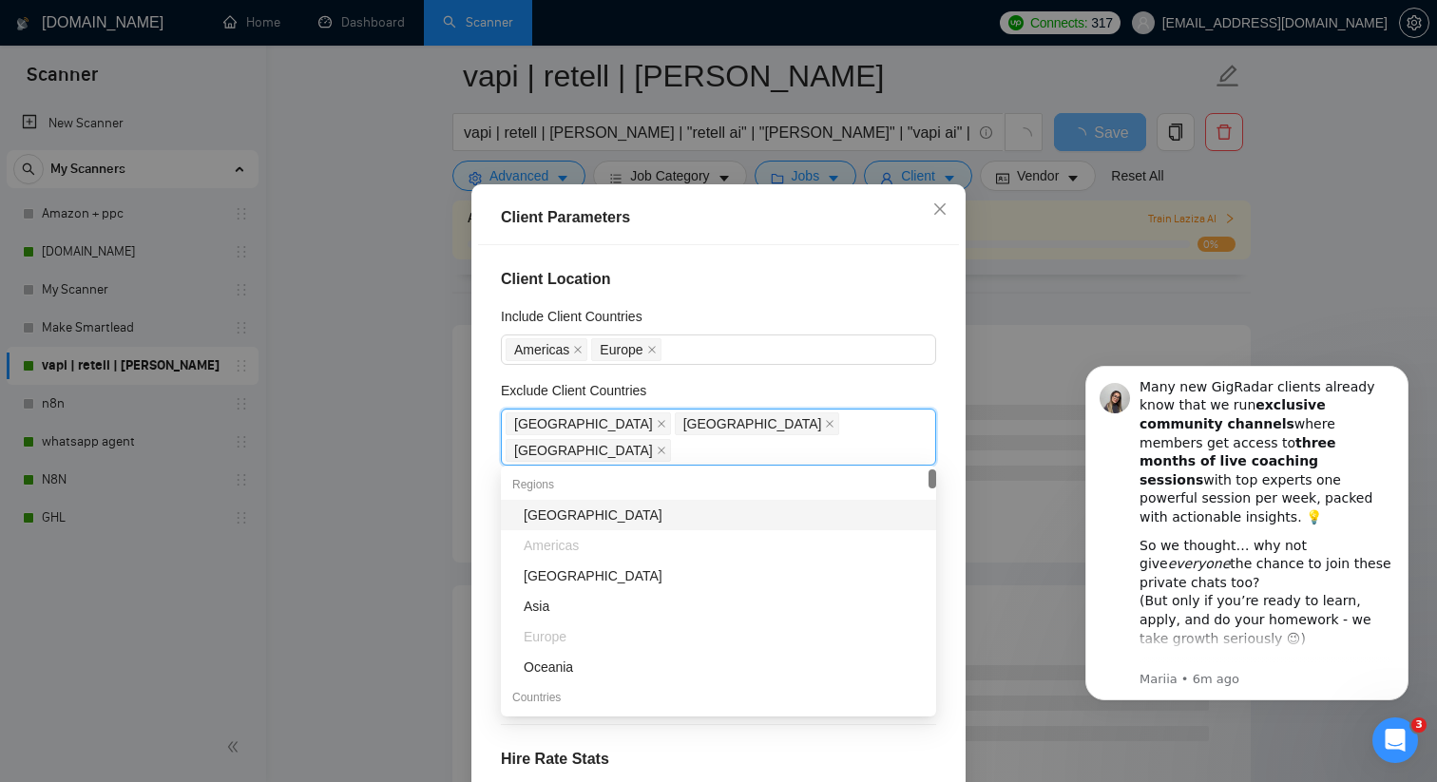
click at [490, 496] on div "Client Location Include Client Countries Americas Europe Exclude Client Countri…" at bounding box center [718, 518] width 481 height 547
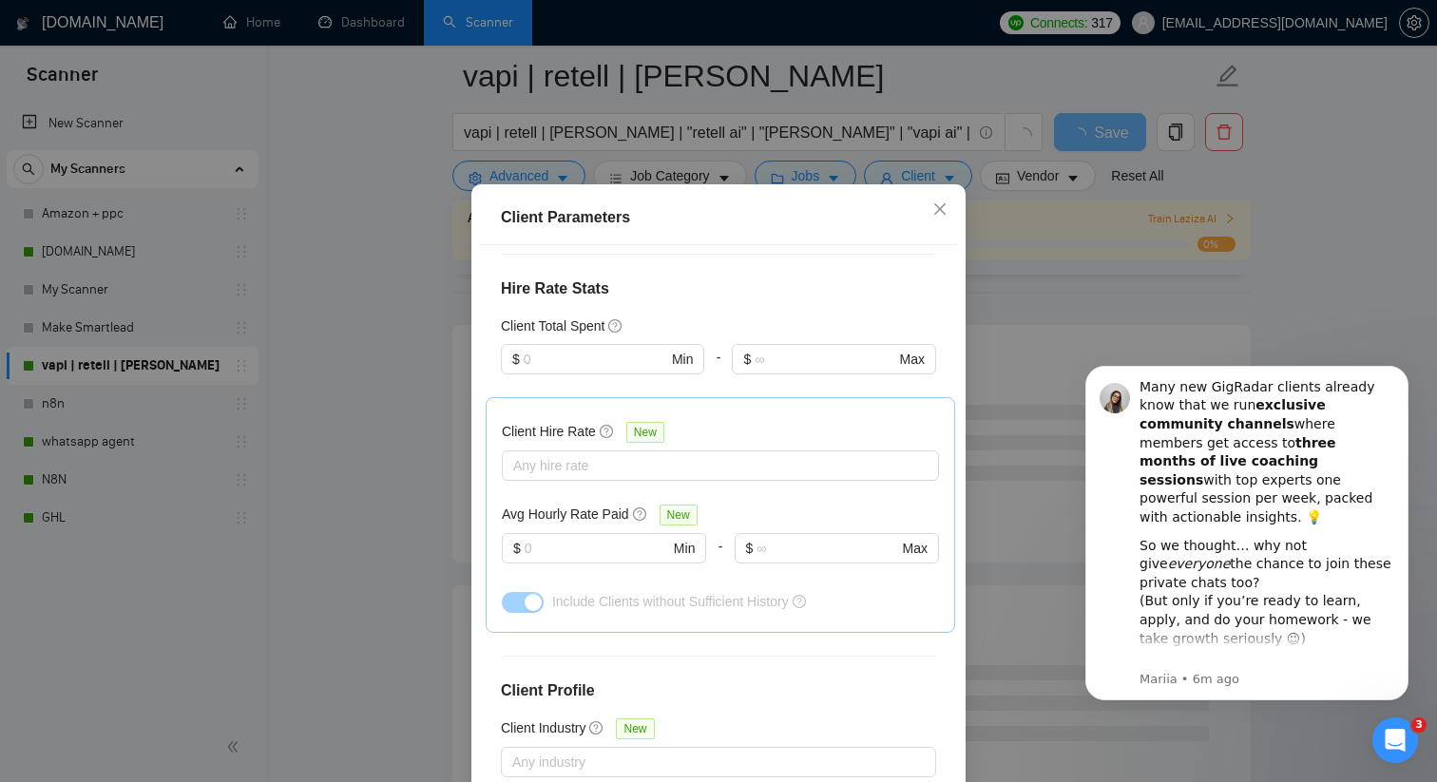
scroll to position [475, 0]
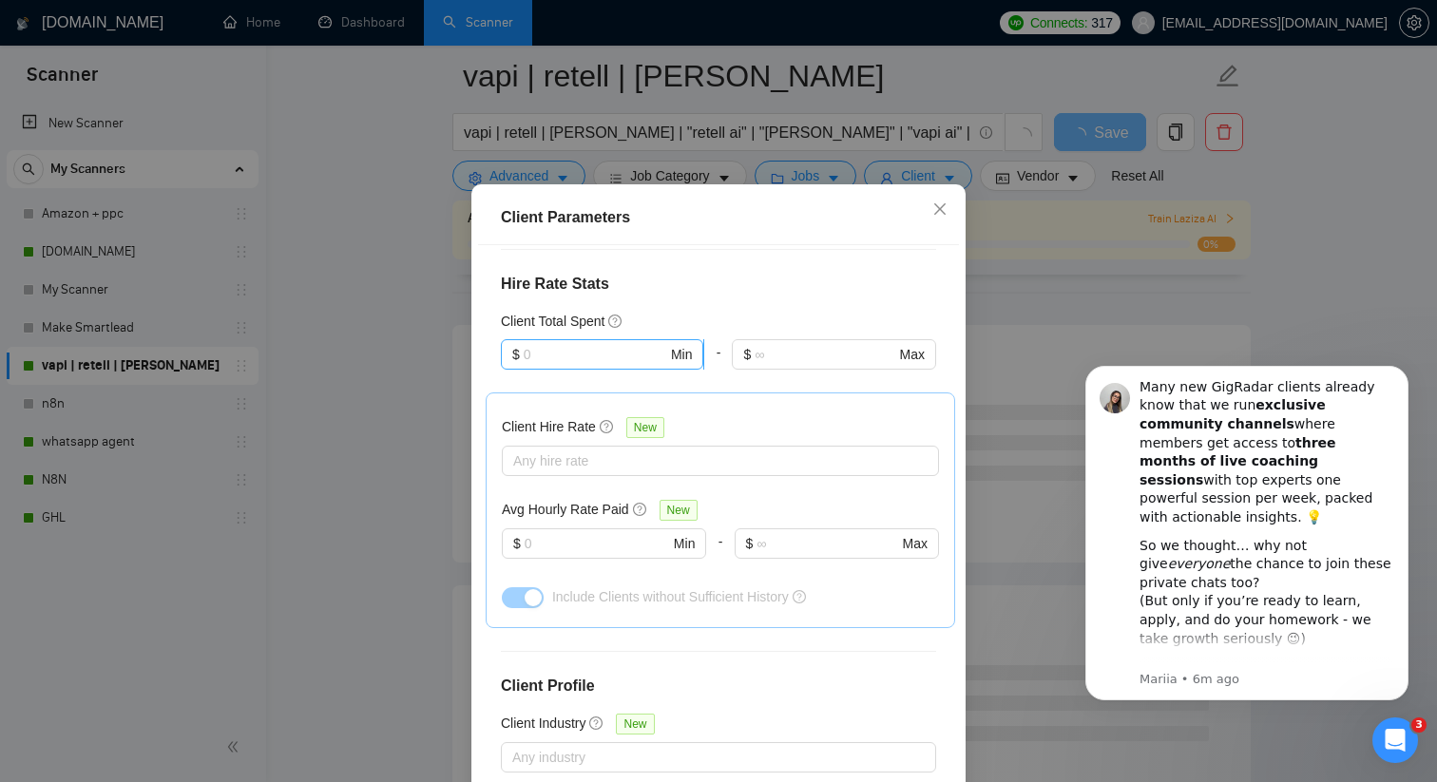
click at [550, 347] on input "text" at bounding box center [595, 354] width 143 height 21
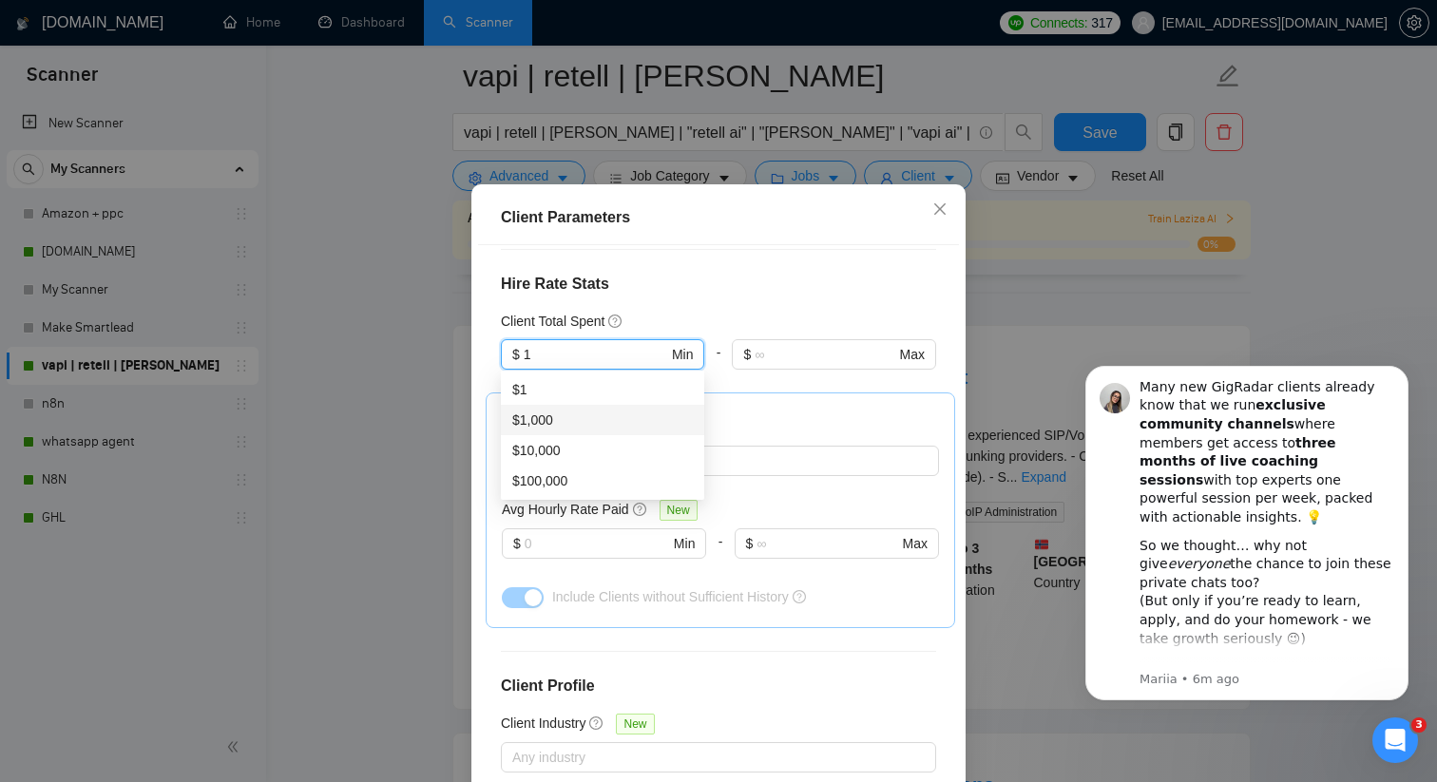
click at [545, 427] on div "$1,000" at bounding box center [602, 420] width 181 height 21
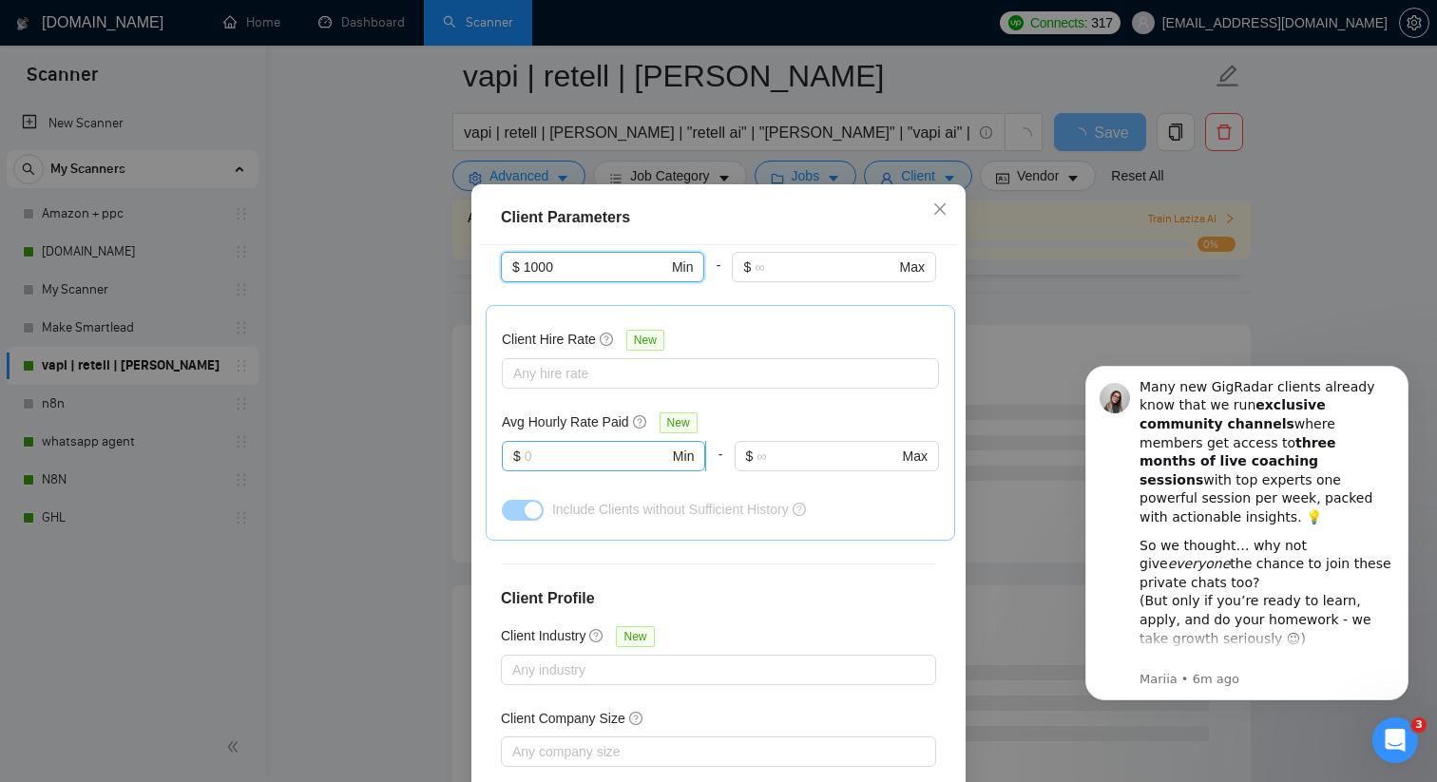
scroll to position [637, 0]
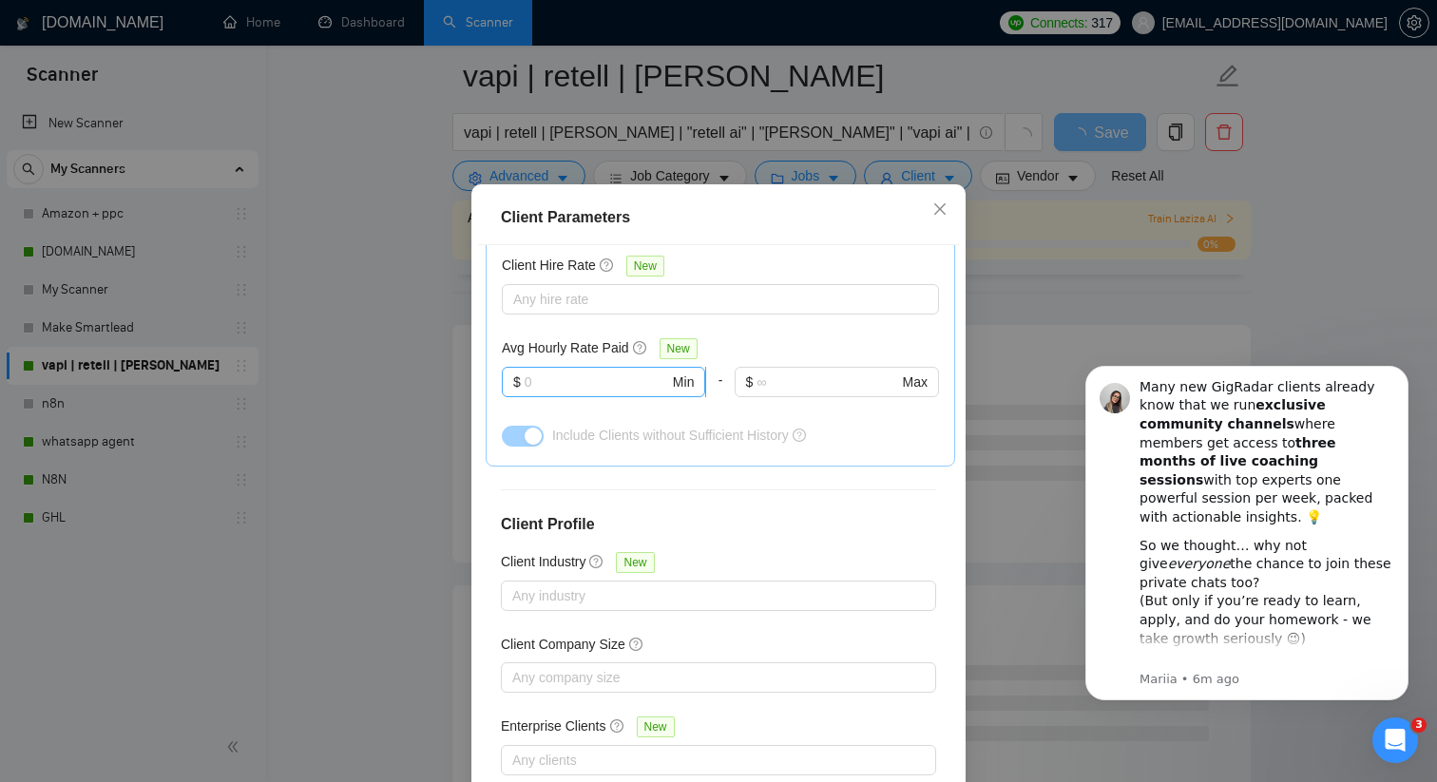
type input "1000"
click at [542, 379] on input "text" at bounding box center [596, 382] width 144 height 21
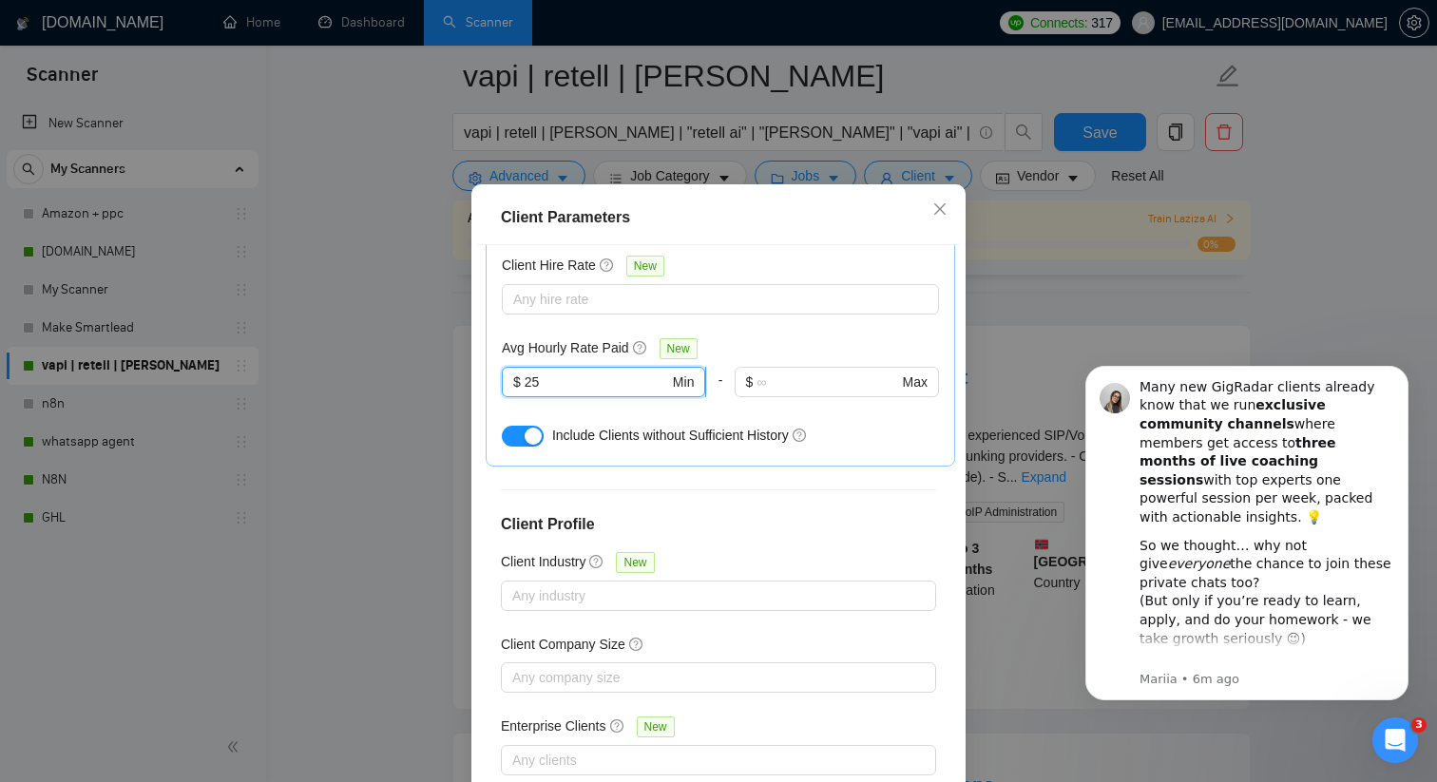
type input "2"
type input "10"
click at [478, 411] on div "Client Location Include Client Countries Americas Europe Exclude Client Countri…" at bounding box center [718, 518] width 481 height 547
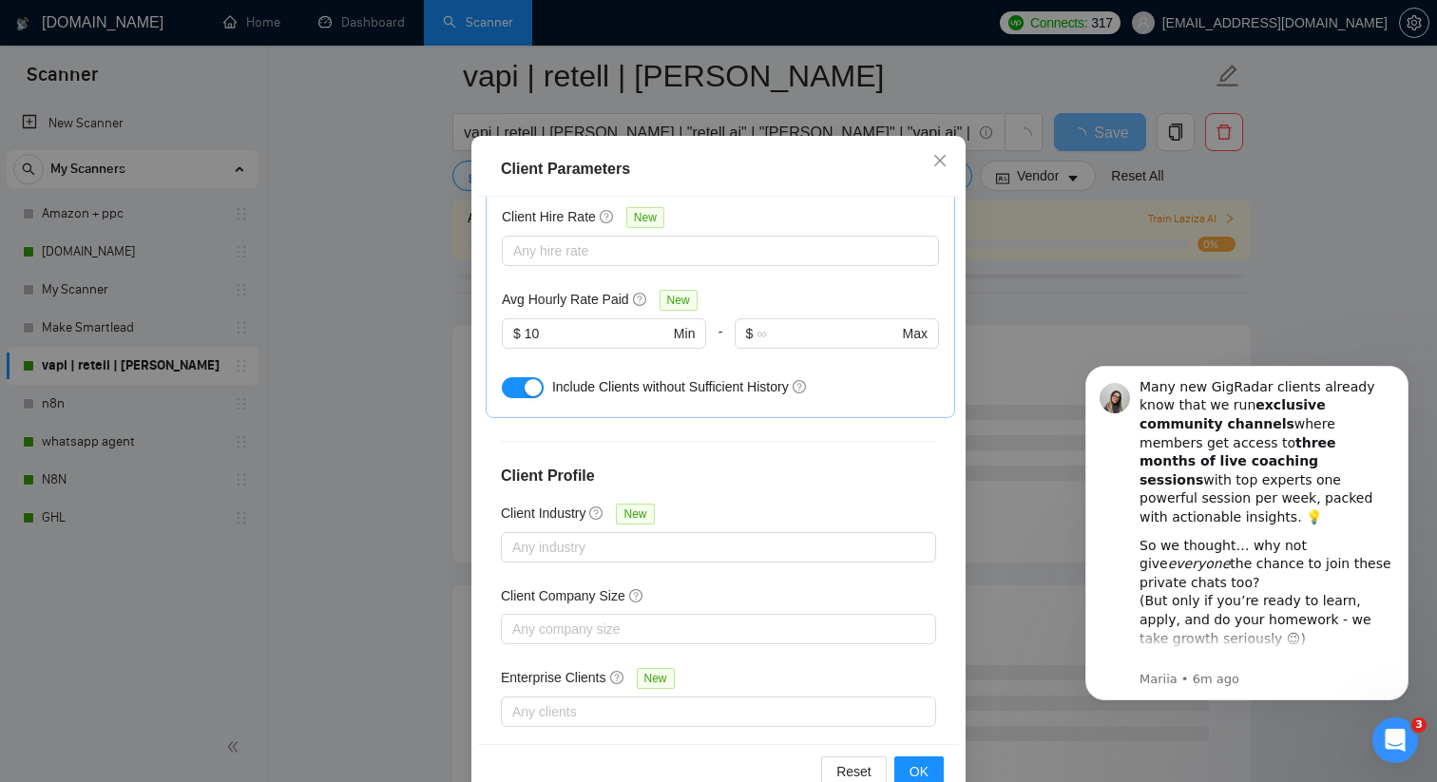
scroll to position [118, 0]
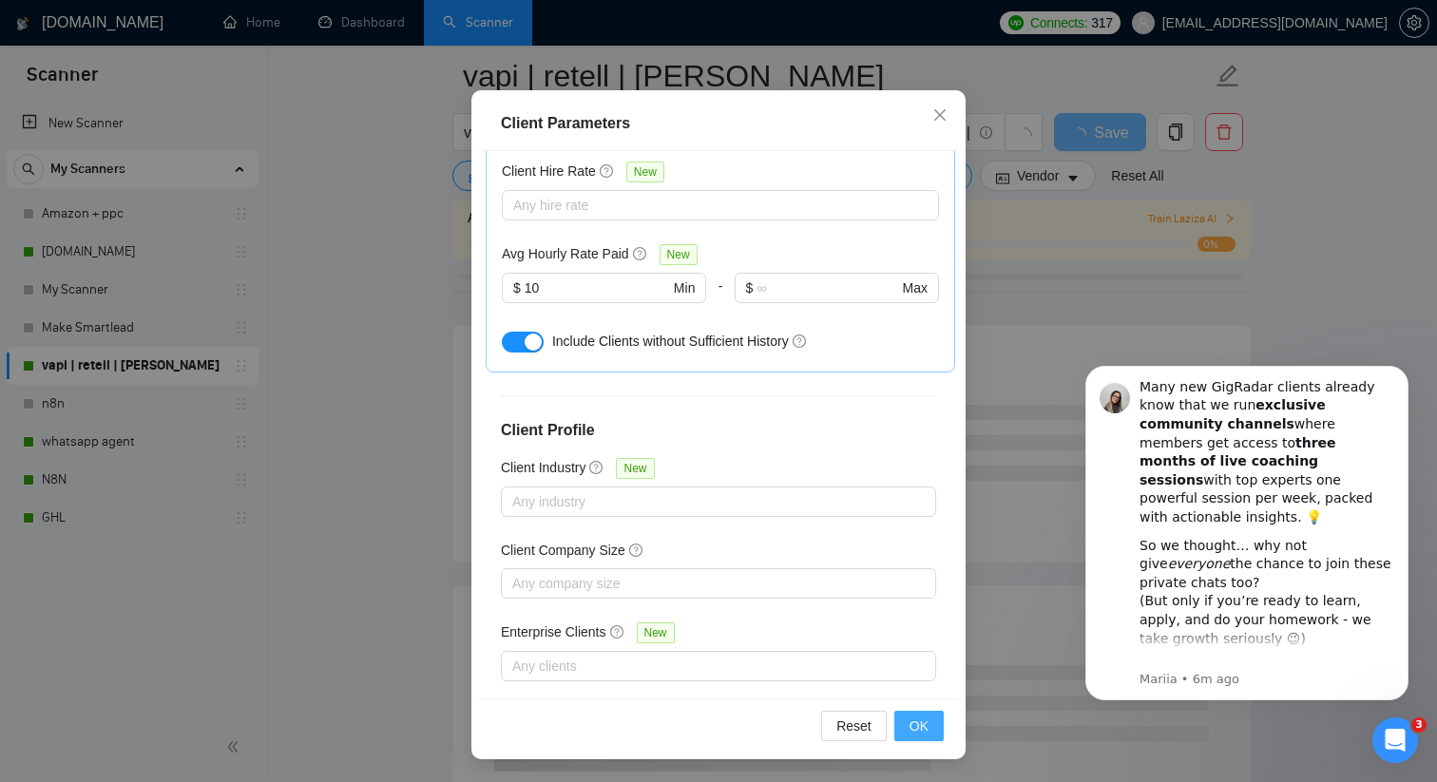
click at [908, 731] on button "OK" at bounding box center [918, 726] width 49 height 30
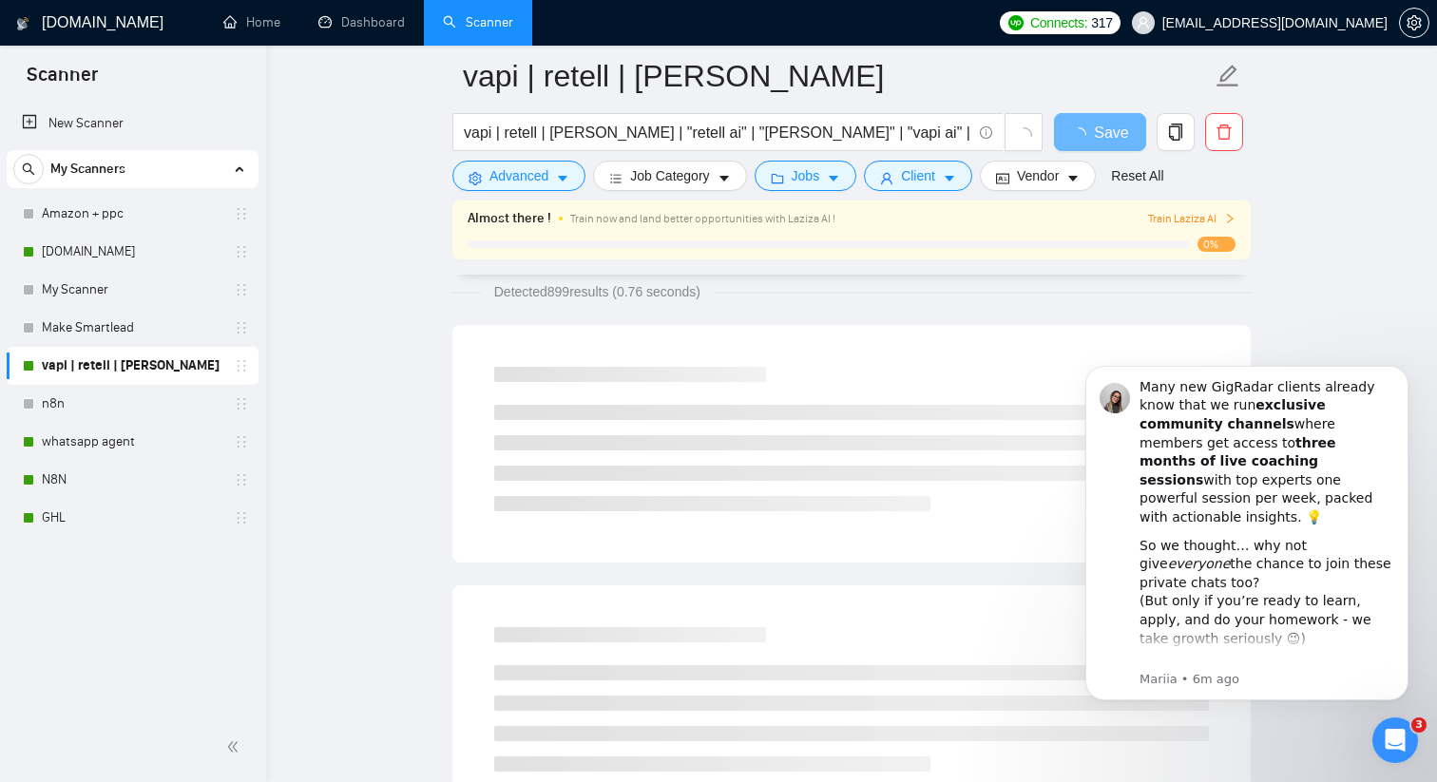
scroll to position [24, 0]
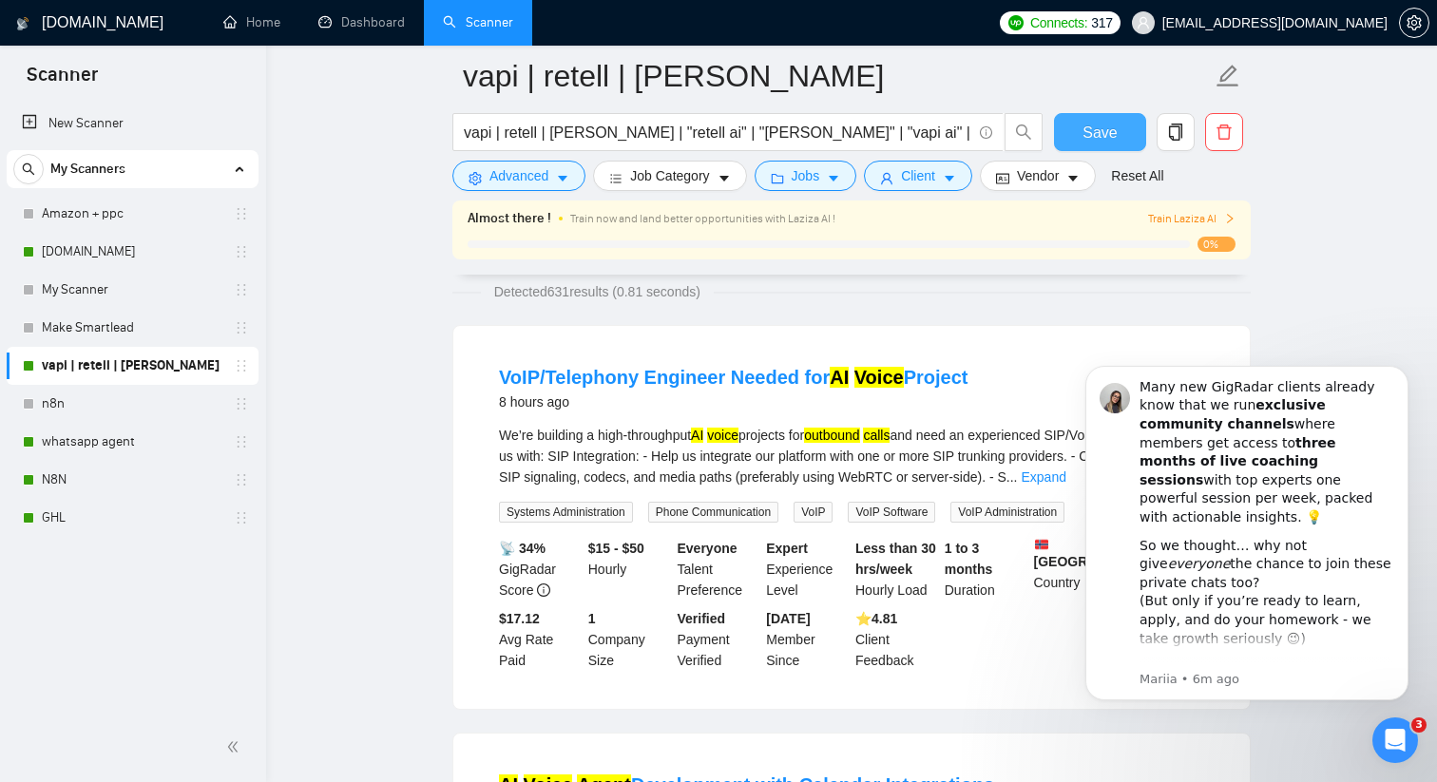
click at [1095, 127] on span "Save" at bounding box center [1099, 133] width 34 height 24
click at [113, 477] on link "N8N" at bounding box center [132, 480] width 181 height 38
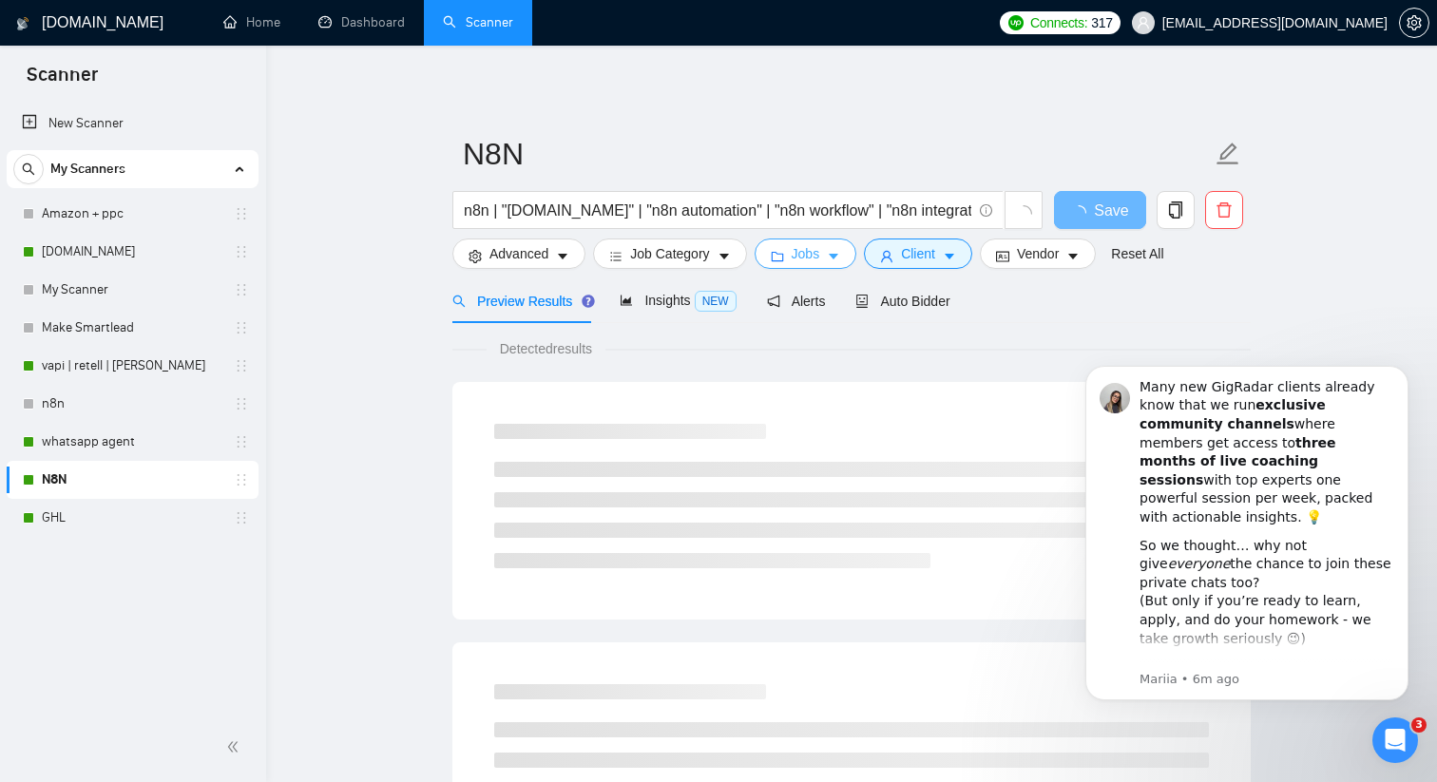
click at [793, 255] on button "Jobs" at bounding box center [805, 253] width 103 height 30
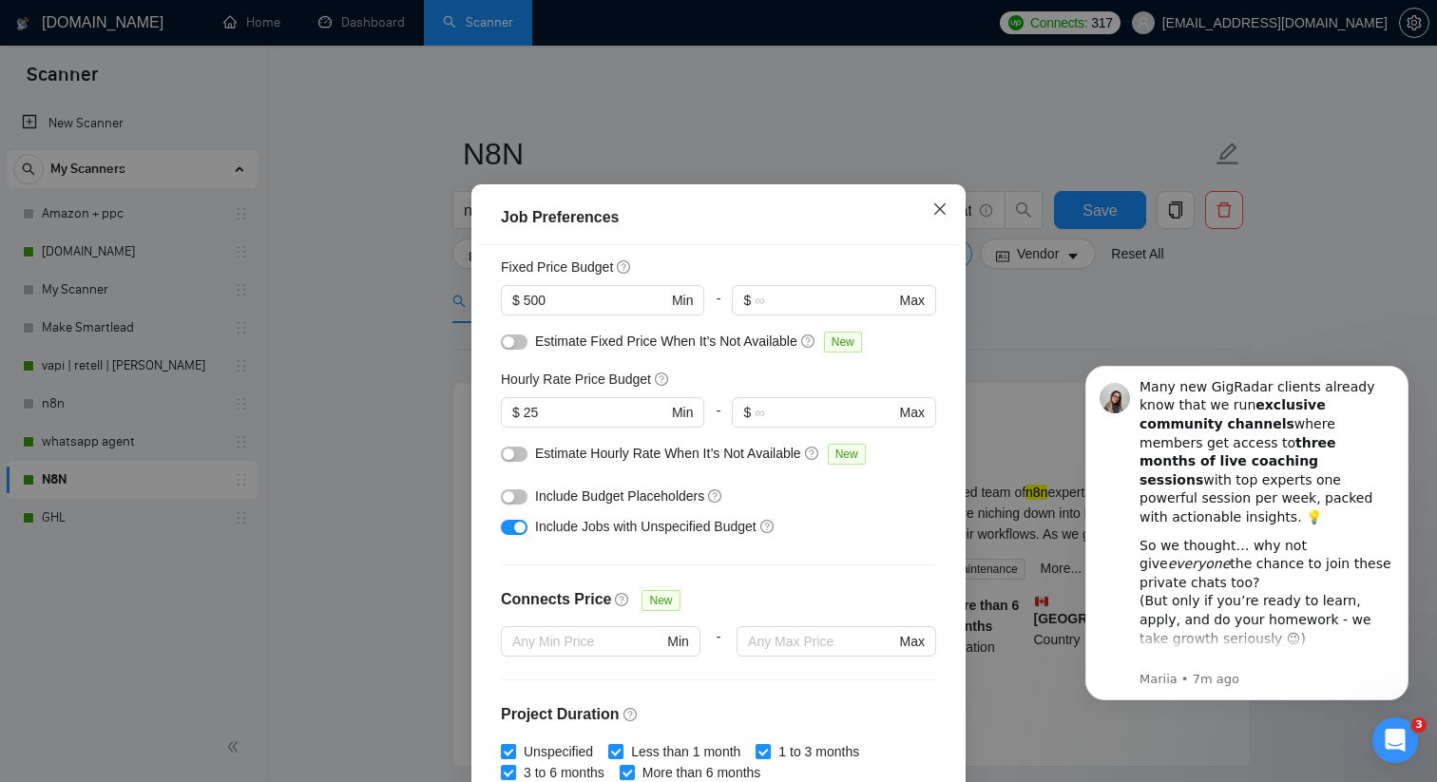
click at [938, 217] on icon "close" at bounding box center [939, 208] width 15 height 15
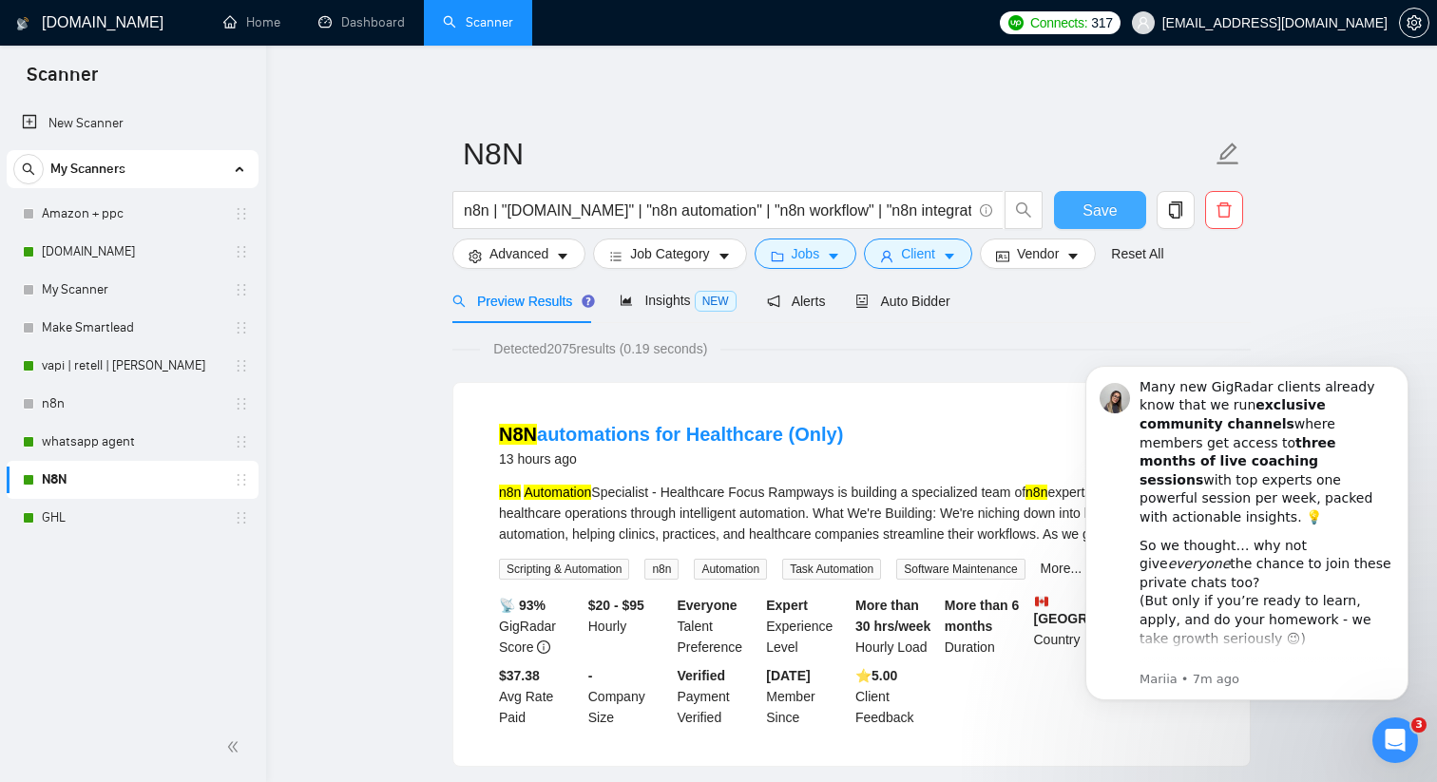
click at [1073, 210] on button "Save" at bounding box center [1100, 210] width 92 height 38
click at [172, 253] on link "Make.com" at bounding box center [132, 252] width 181 height 38
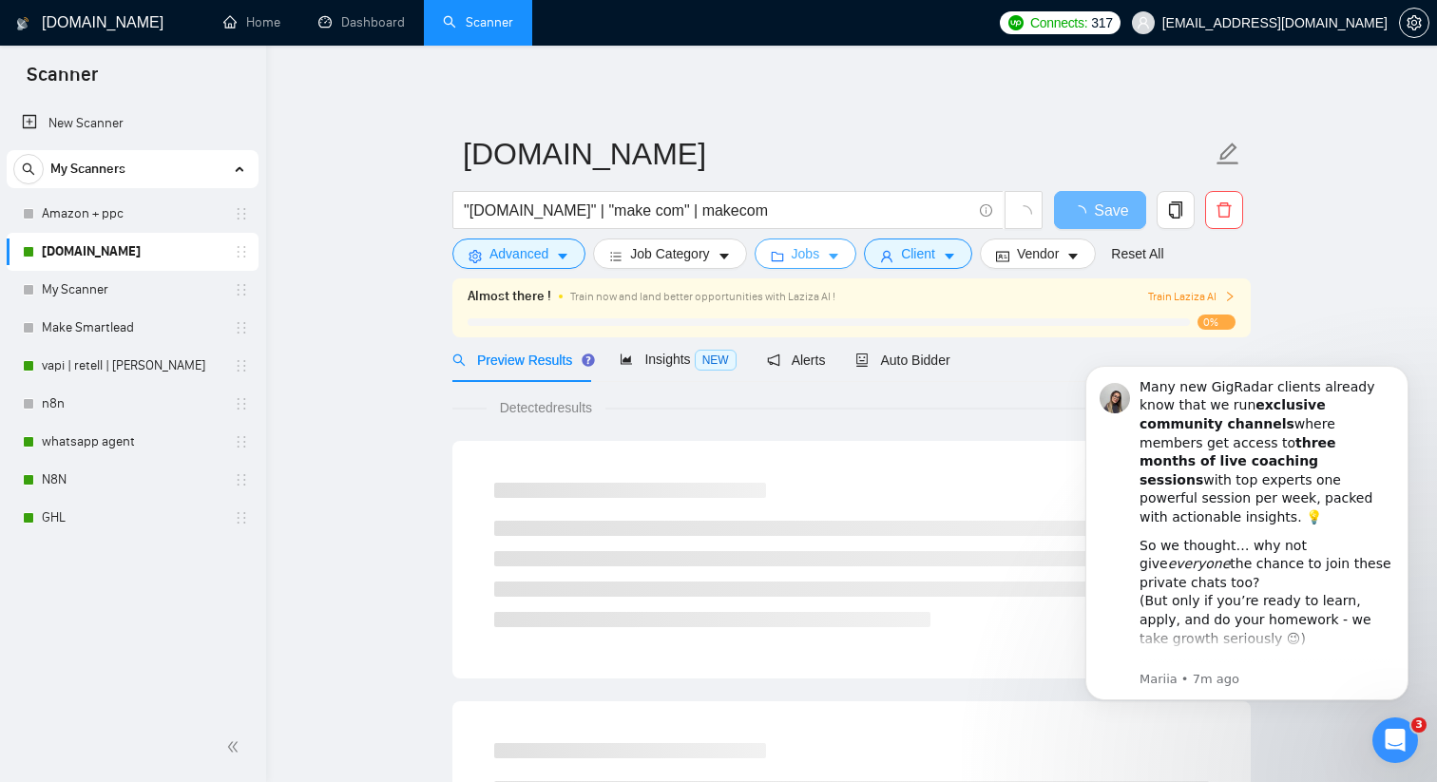
click at [799, 249] on span "Jobs" at bounding box center [805, 253] width 29 height 21
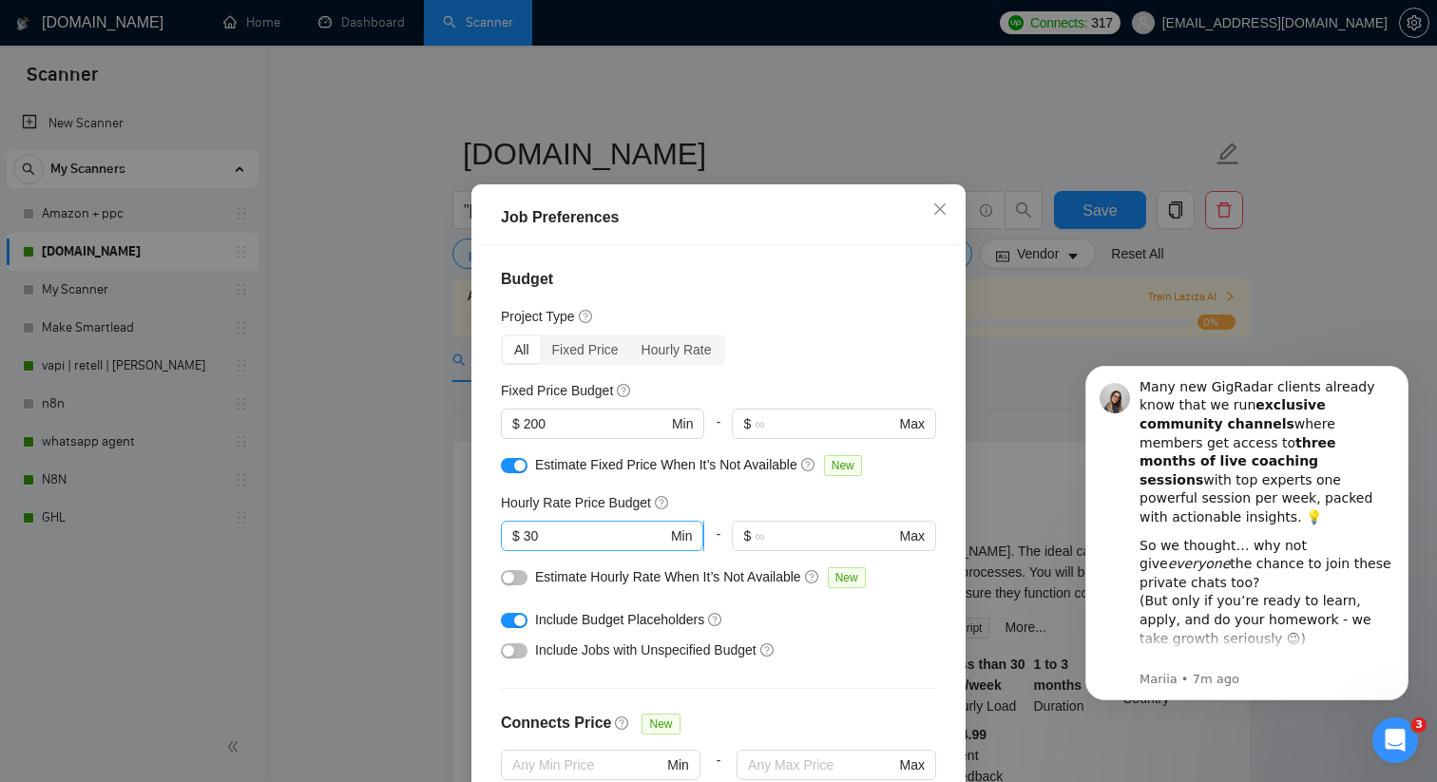
click at [589, 546] on input "30" at bounding box center [595, 535] width 143 height 21
type input "3"
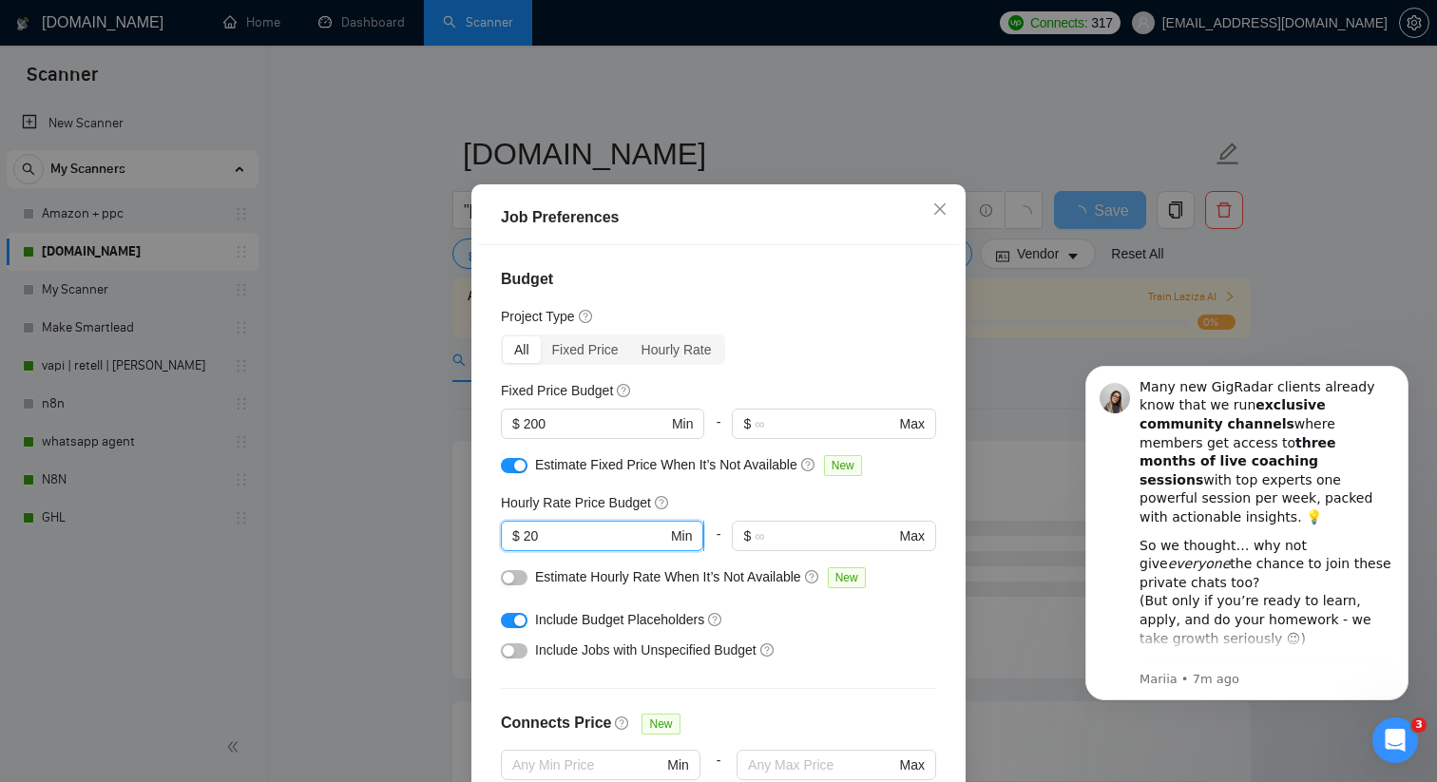
type input "2"
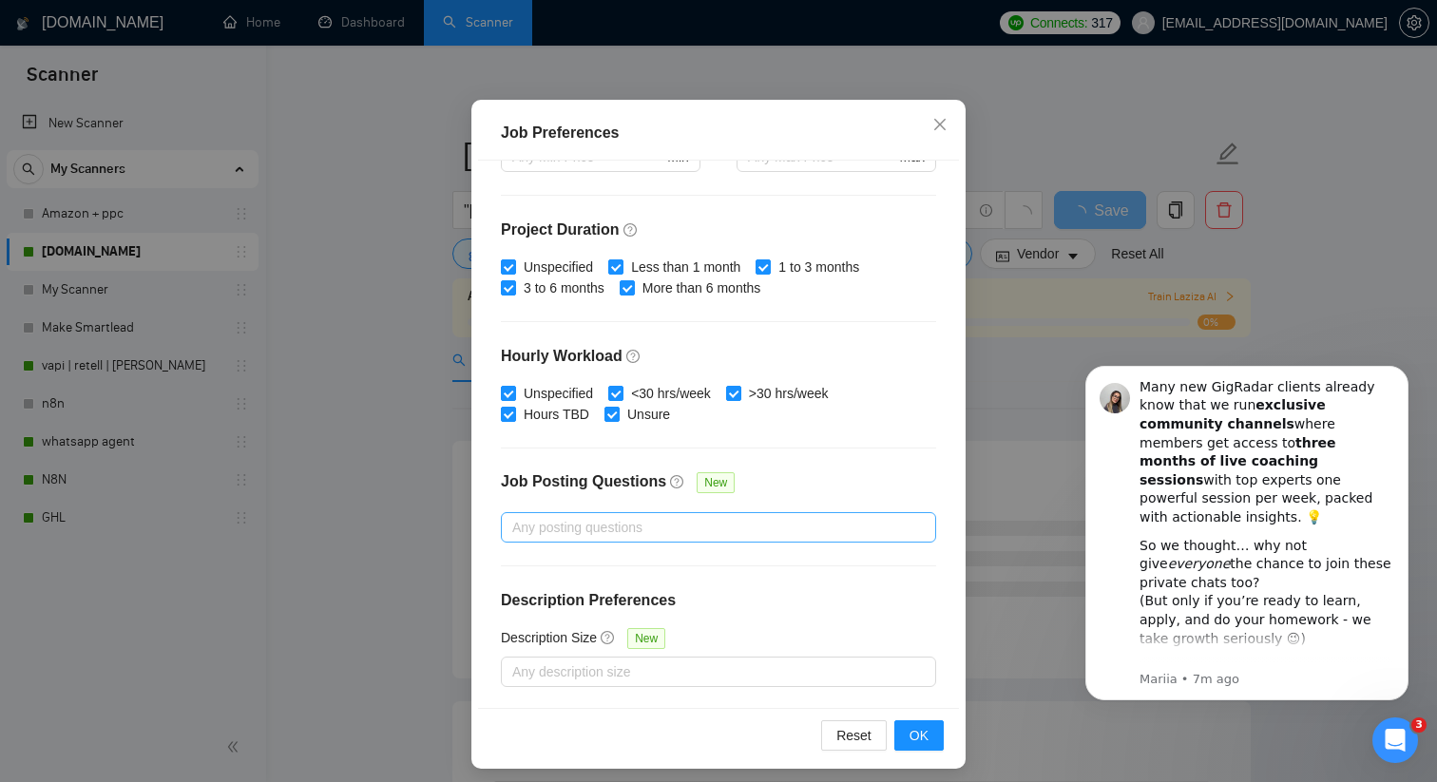
scroll to position [118, 0]
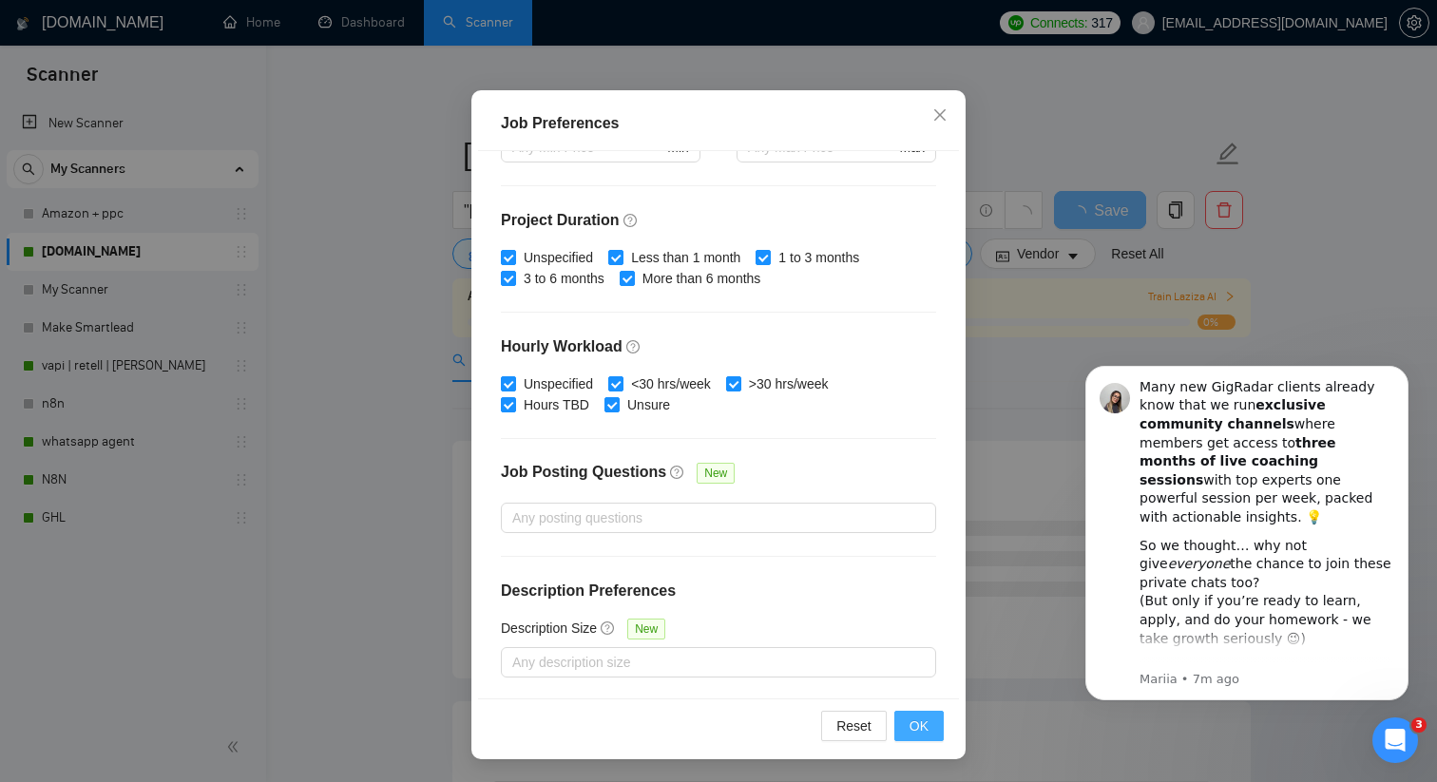
type input "15"
click at [925, 731] on span "OK" at bounding box center [918, 725] width 19 height 21
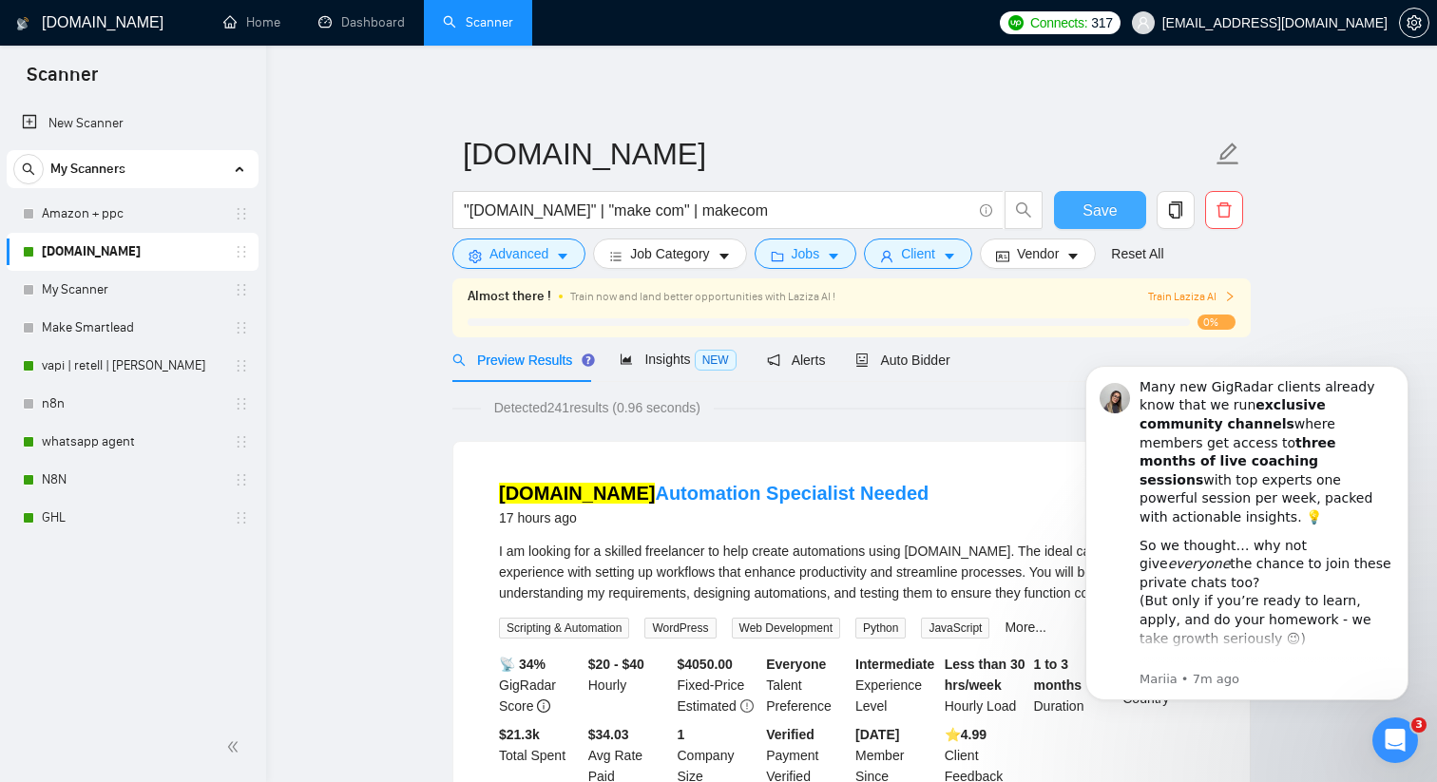
click at [1096, 204] on span "Save" at bounding box center [1099, 211] width 34 height 24
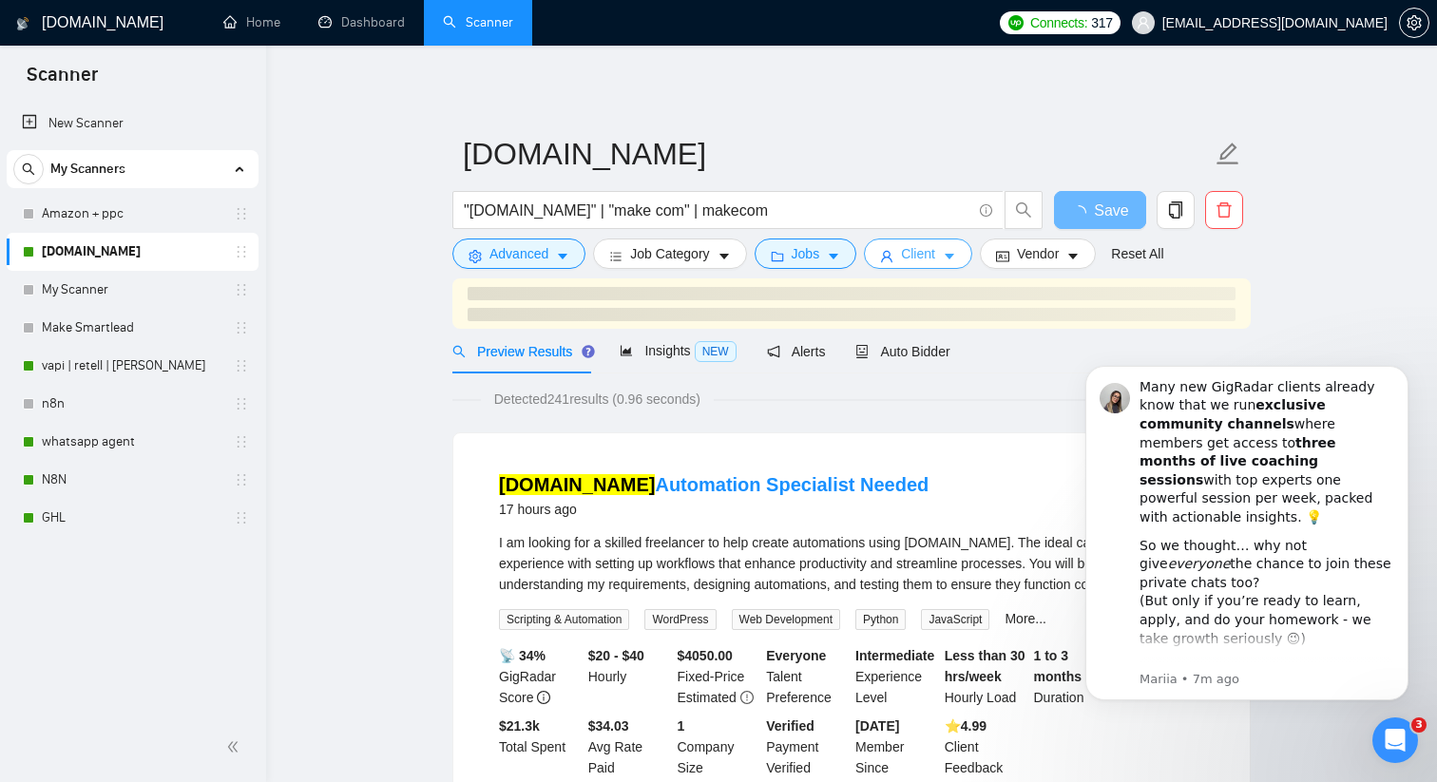
click at [935, 259] on span "Client" at bounding box center [918, 253] width 34 height 21
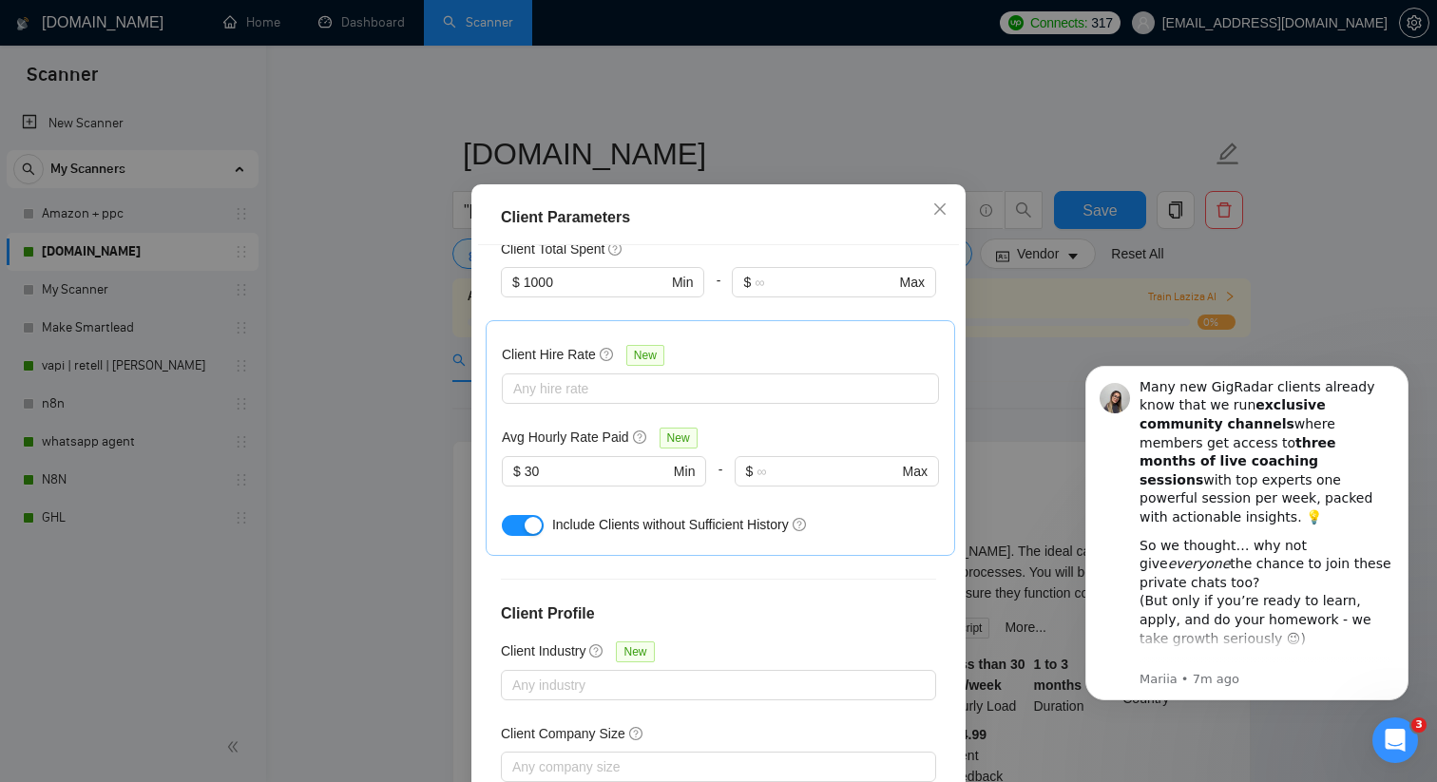
scroll to position [526, 0]
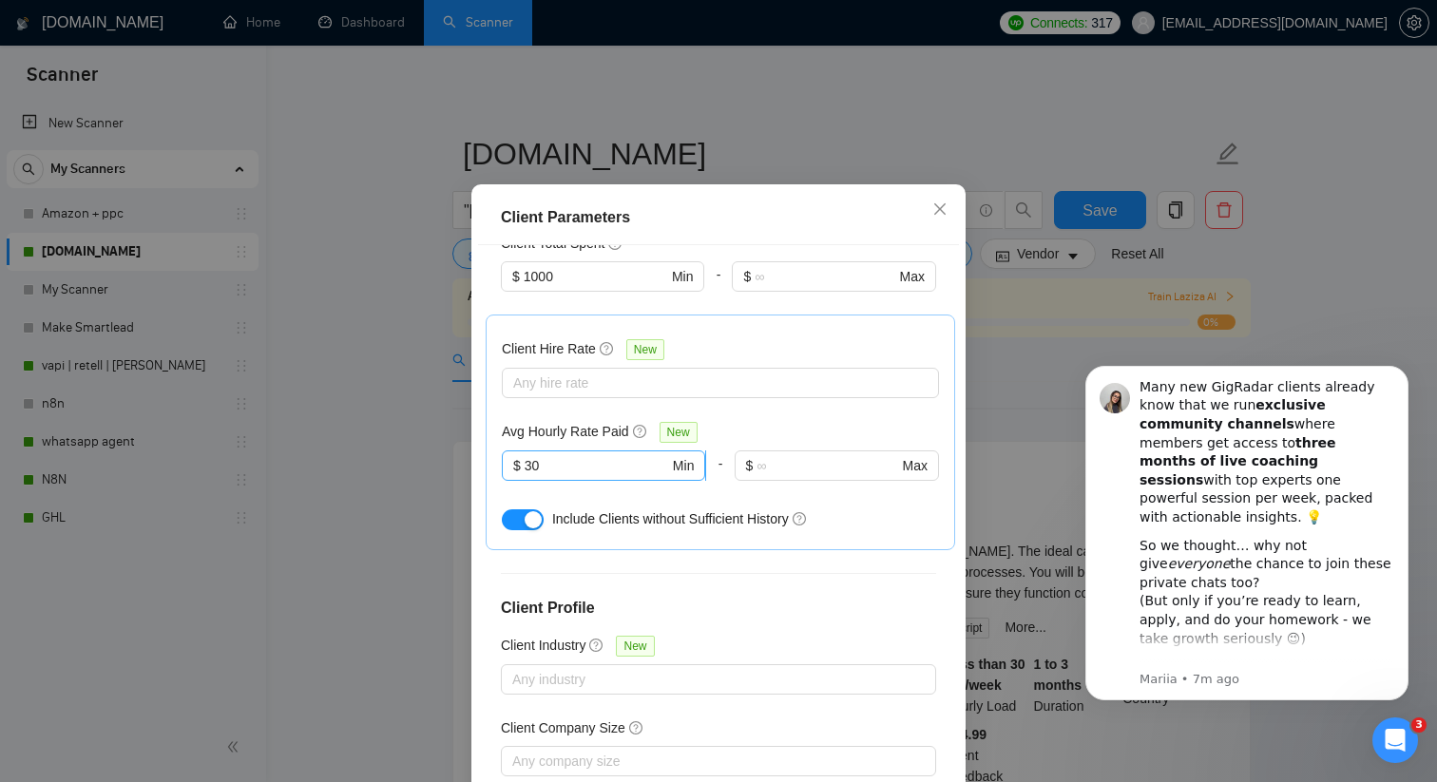
click at [601, 476] on input "30" at bounding box center [596, 465] width 144 height 21
type input "3"
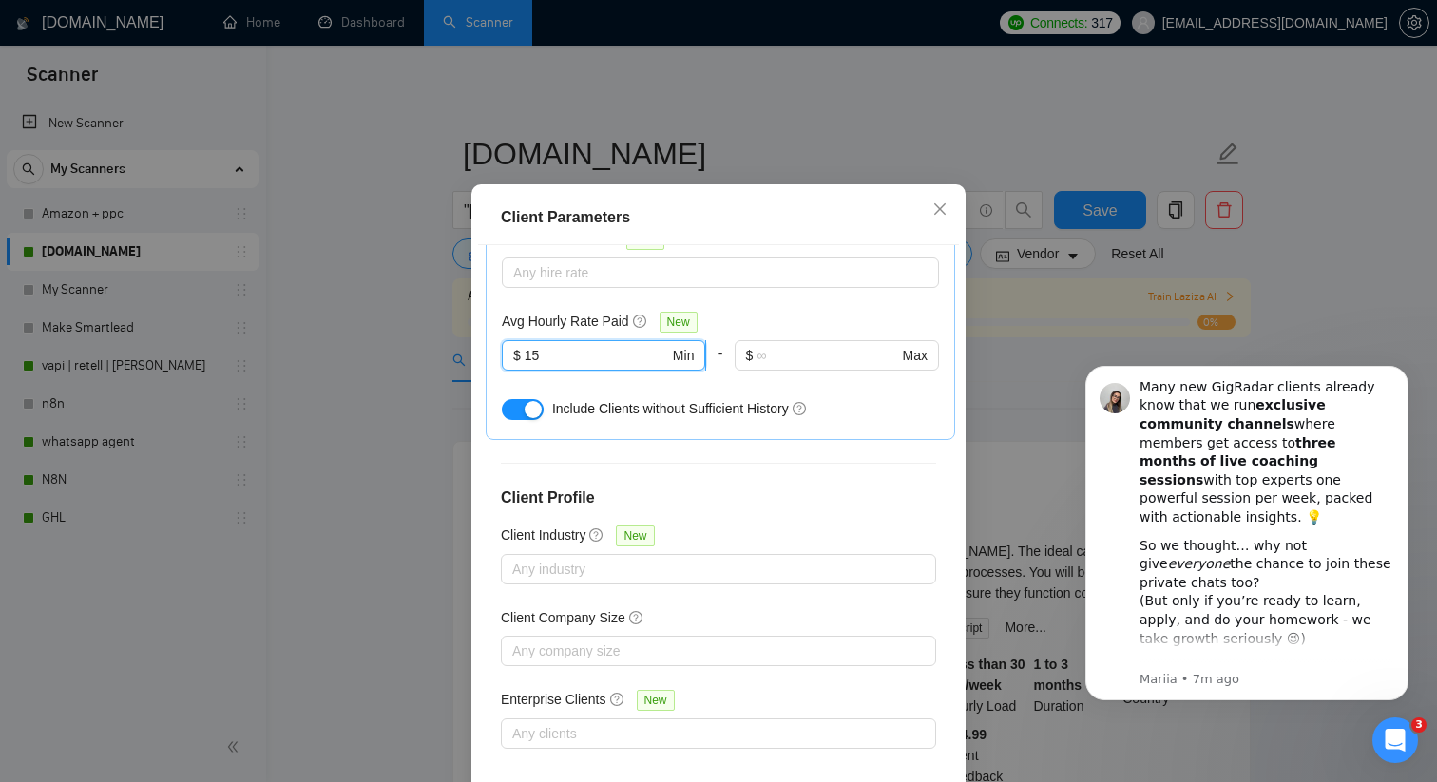
scroll to position [118, 0]
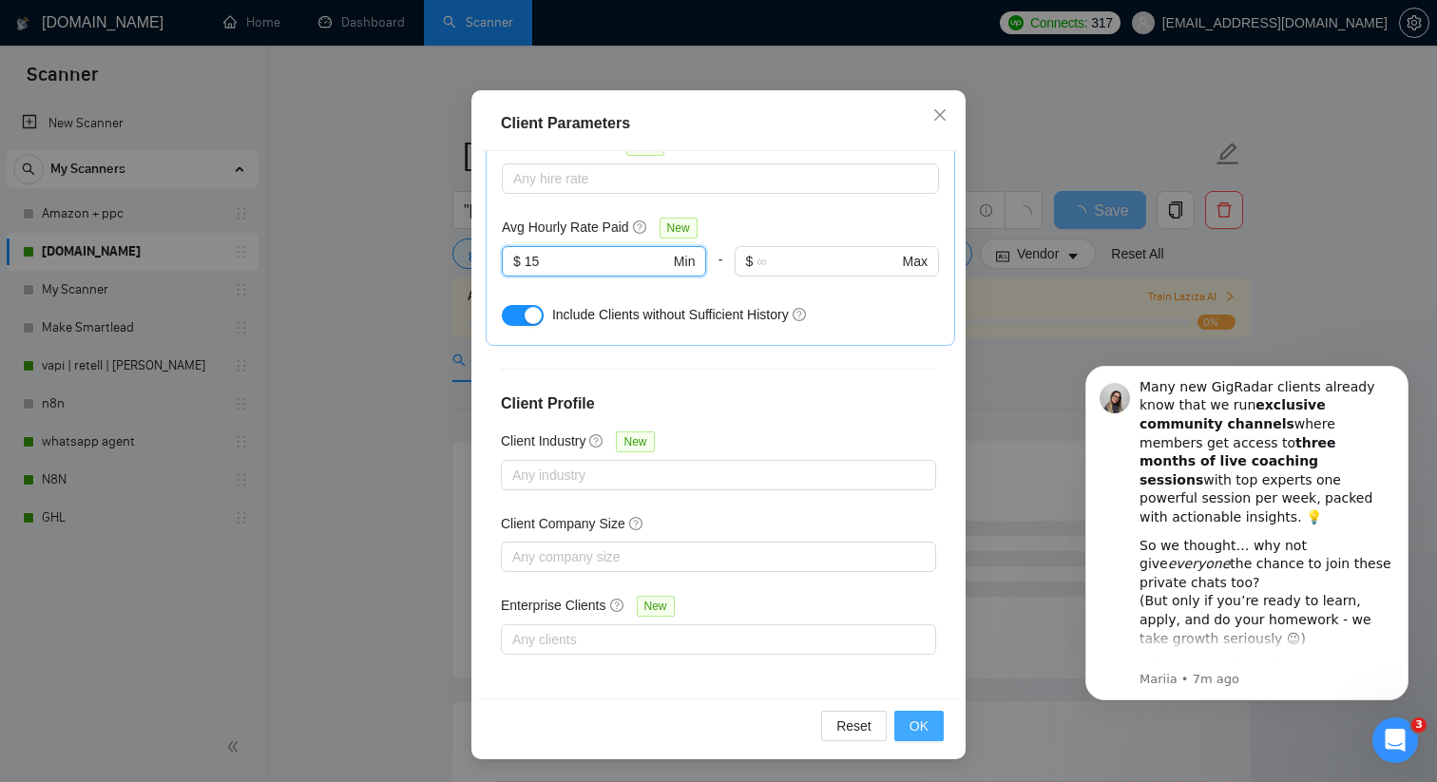
type input "15"
click at [927, 718] on span "OK" at bounding box center [918, 725] width 19 height 21
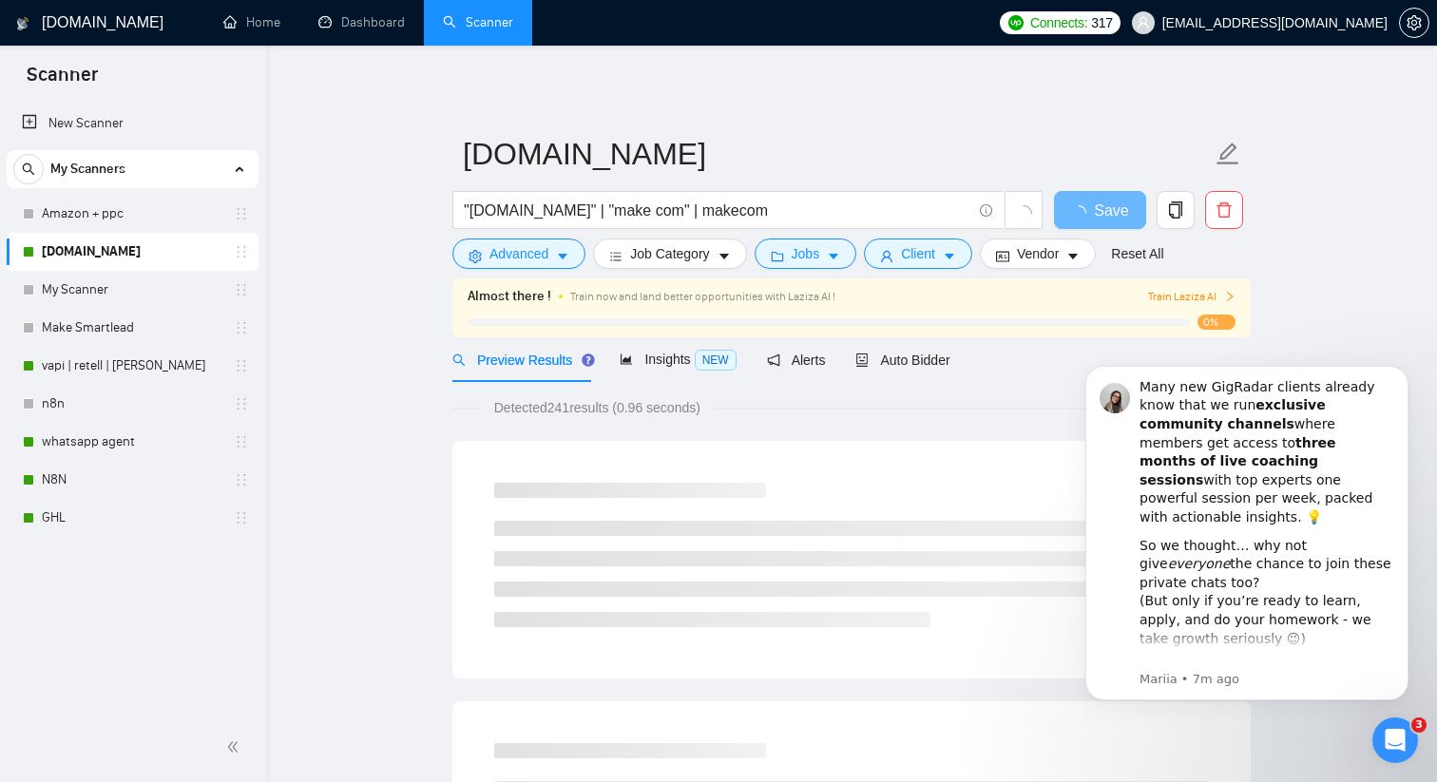
scroll to position [24, 0]
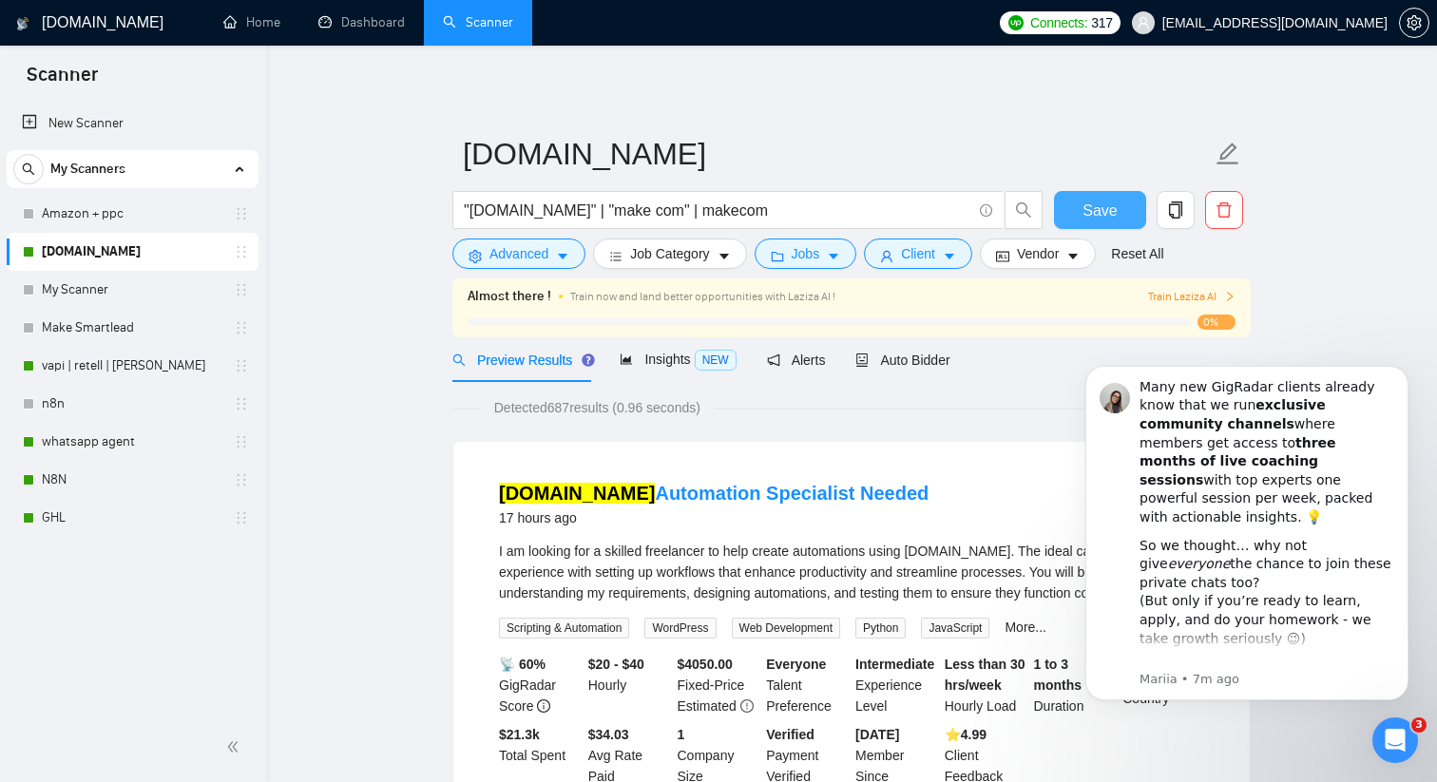
click at [1072, 210] on button "Save" at bounding box center [1100, 210] width 92 height 38
click at [177, 424] on link "whatsapp agent" at bounding box center [132, 442] width 181 height 38
